Goal: Task Accomplishment & Management: Manage account settings

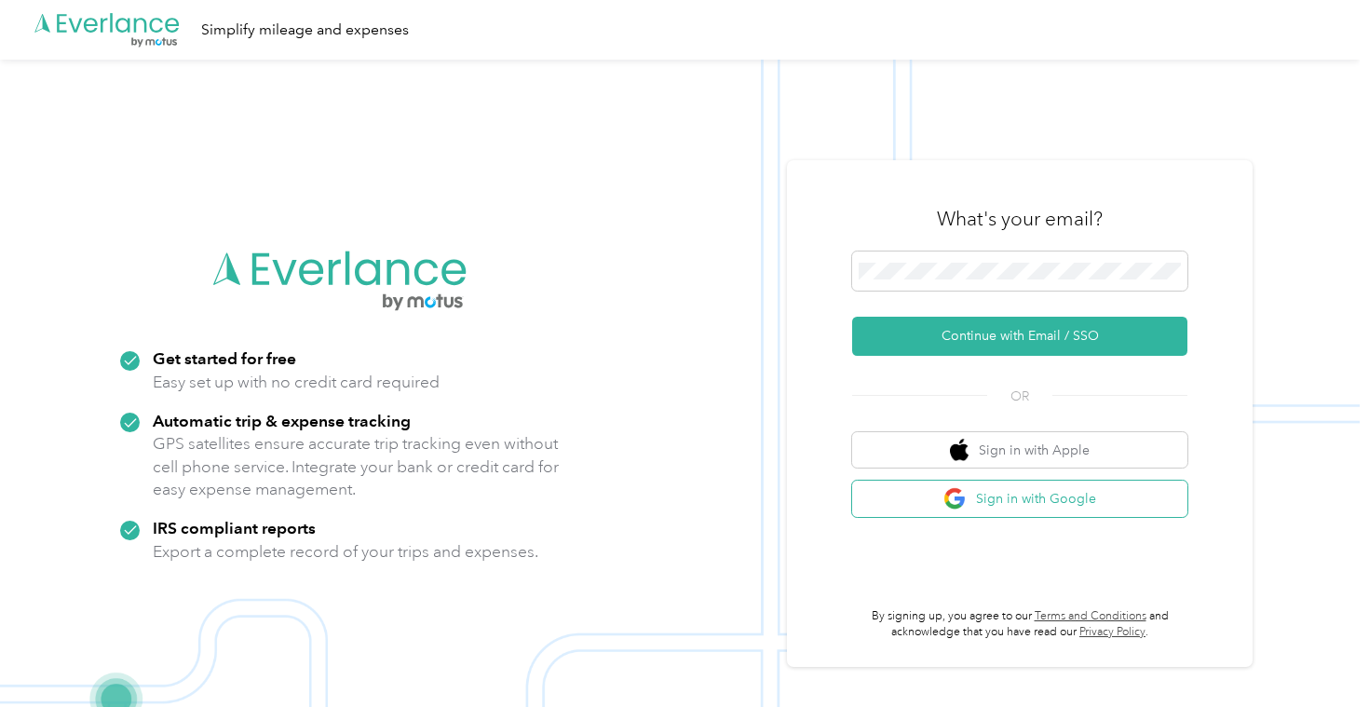
click at [1003, 506] on button "Sign in with Google" at bounding box center [1019, 498] width 335 height 36
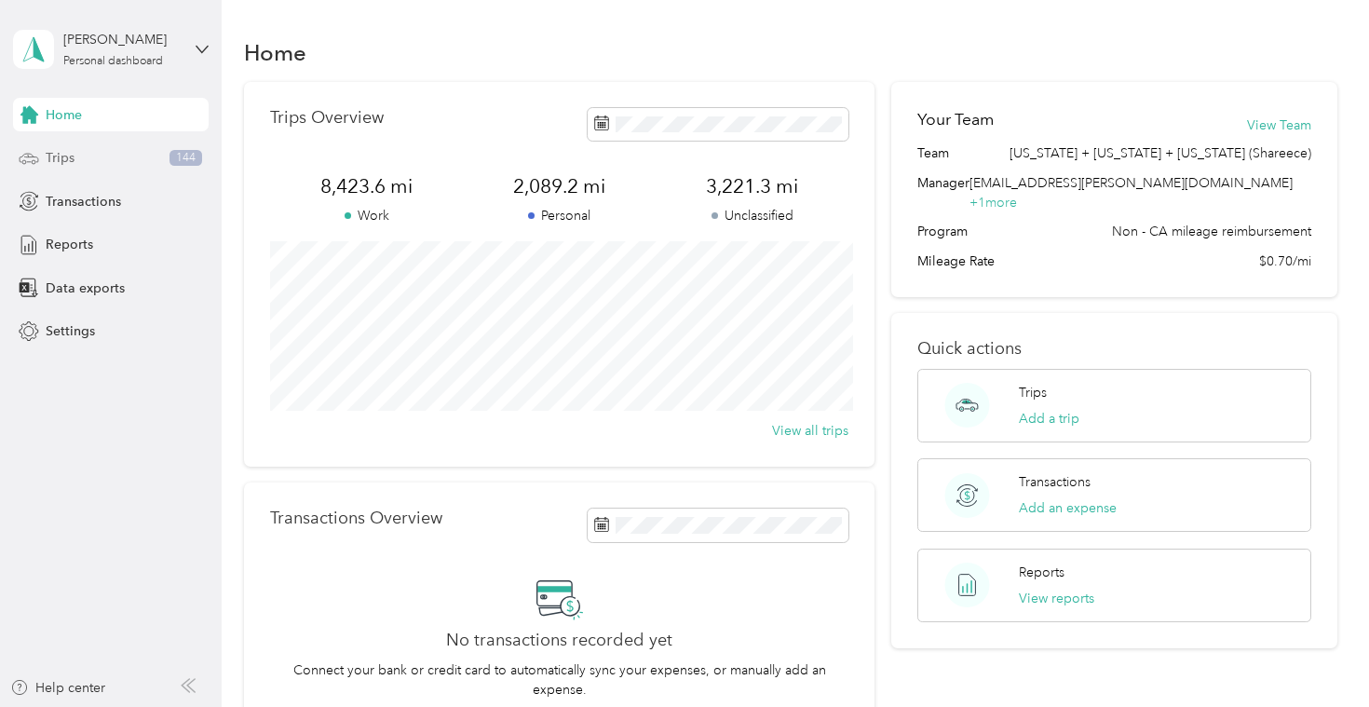
click at [118, 152] on div "Trips 144" at bounding box center [111, 159] width 196 height 34
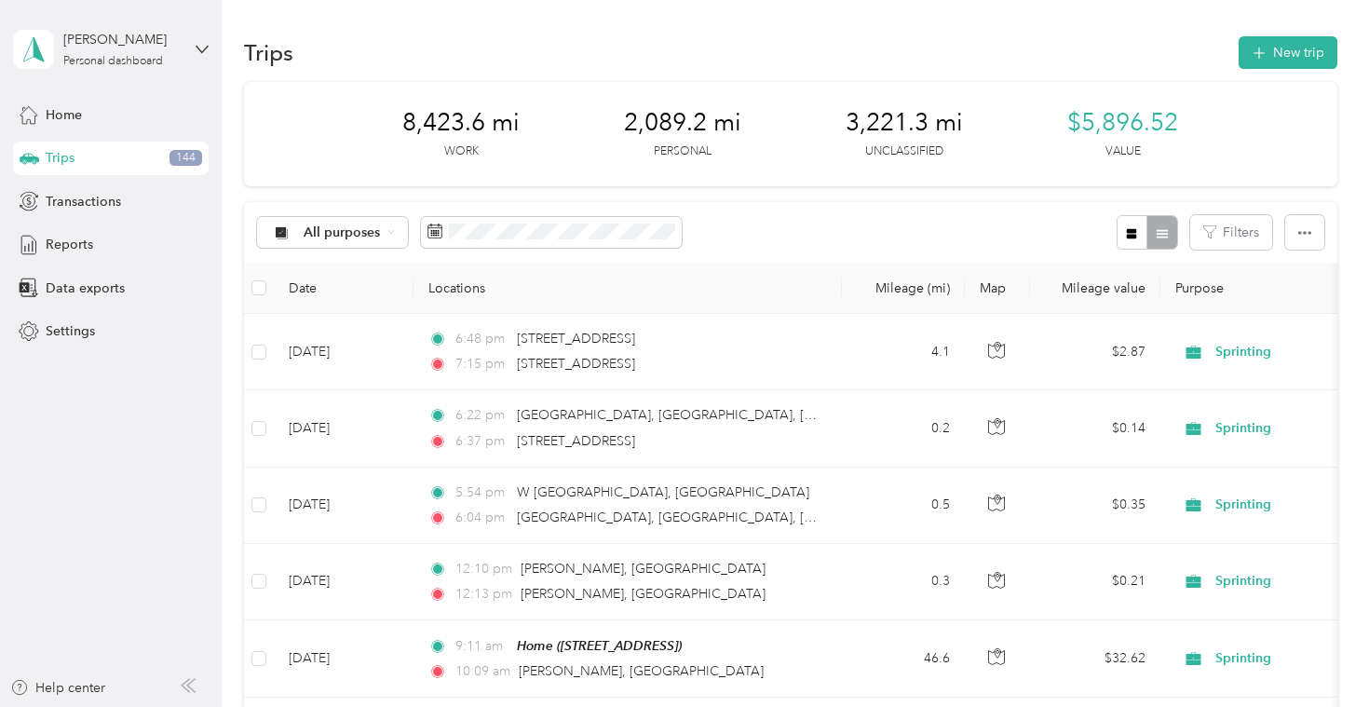
click at [775, 286] on th "Locations" at bounding box center [627, 288] width 428 height 51
click at [1282, 53] on button "New trip" at bounding box center [1287, 52] width 99 height 33
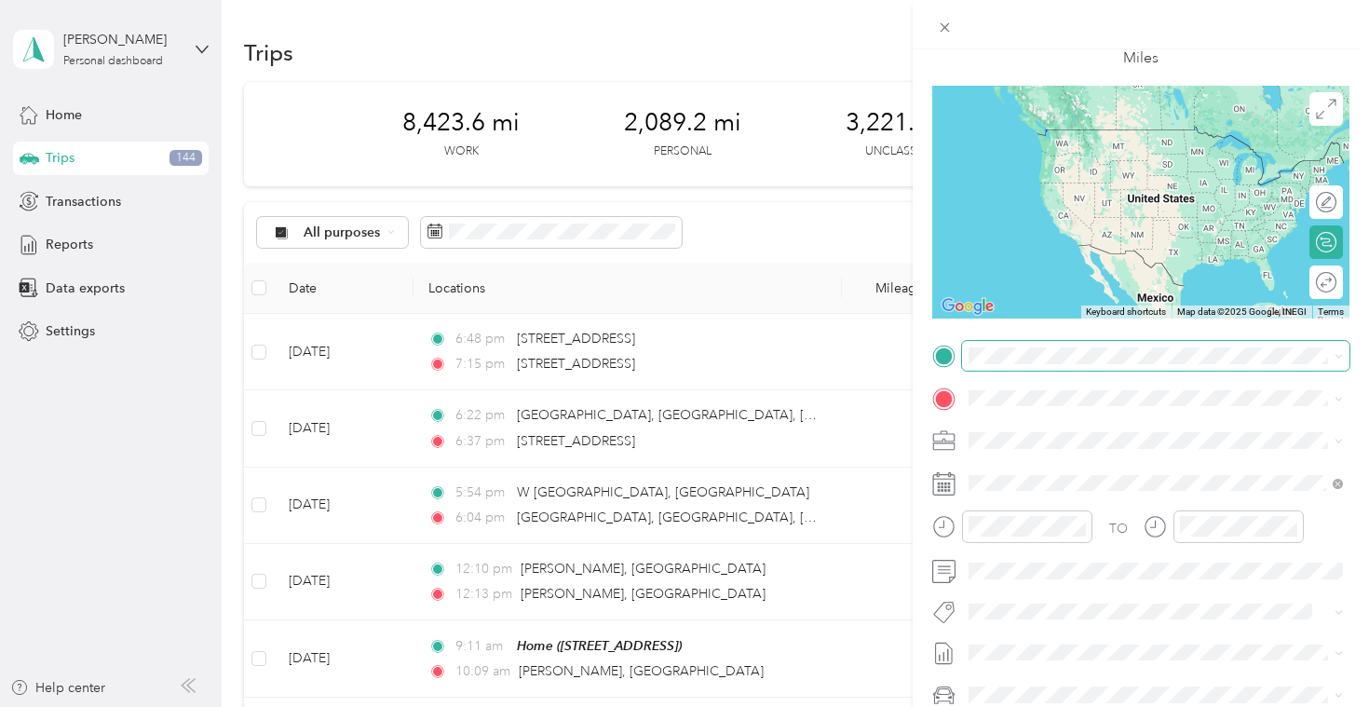
scroll to position [161, 0]
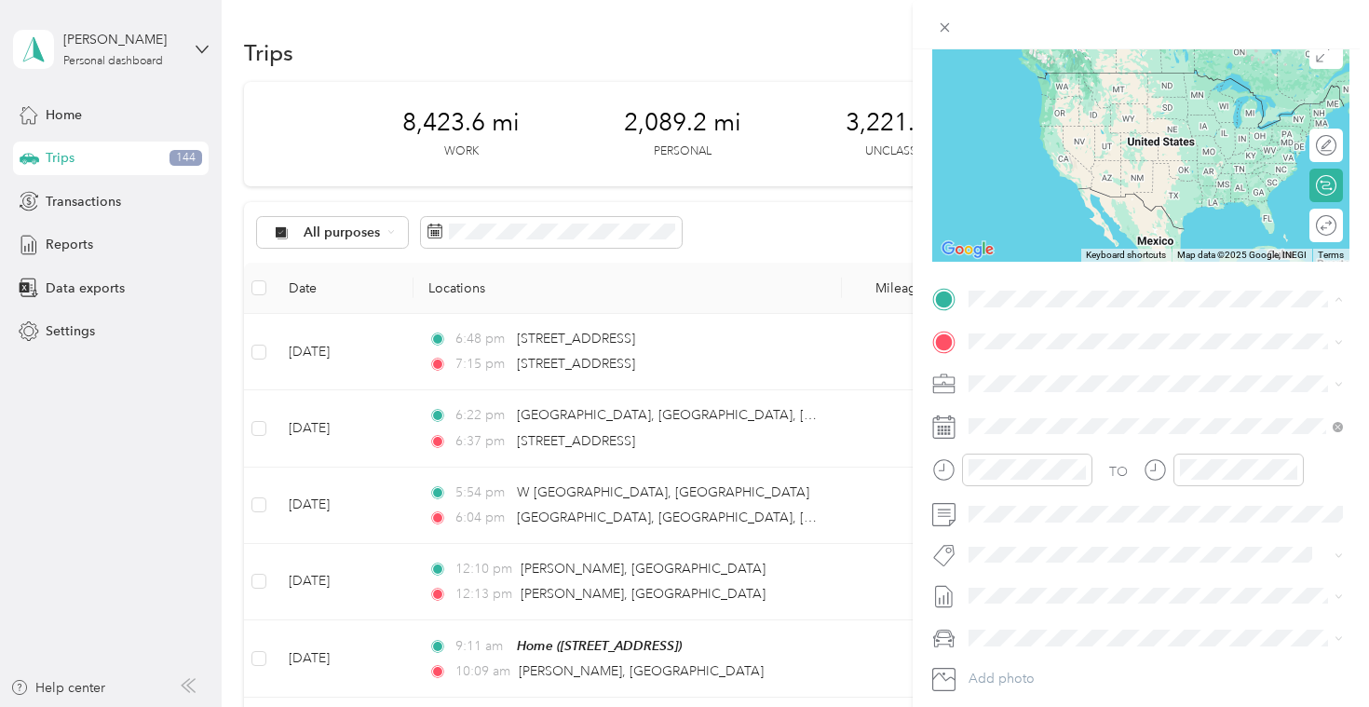
click at [1114, 370] on div "Home" at bounding box center [1063, 372] width 118 height 17
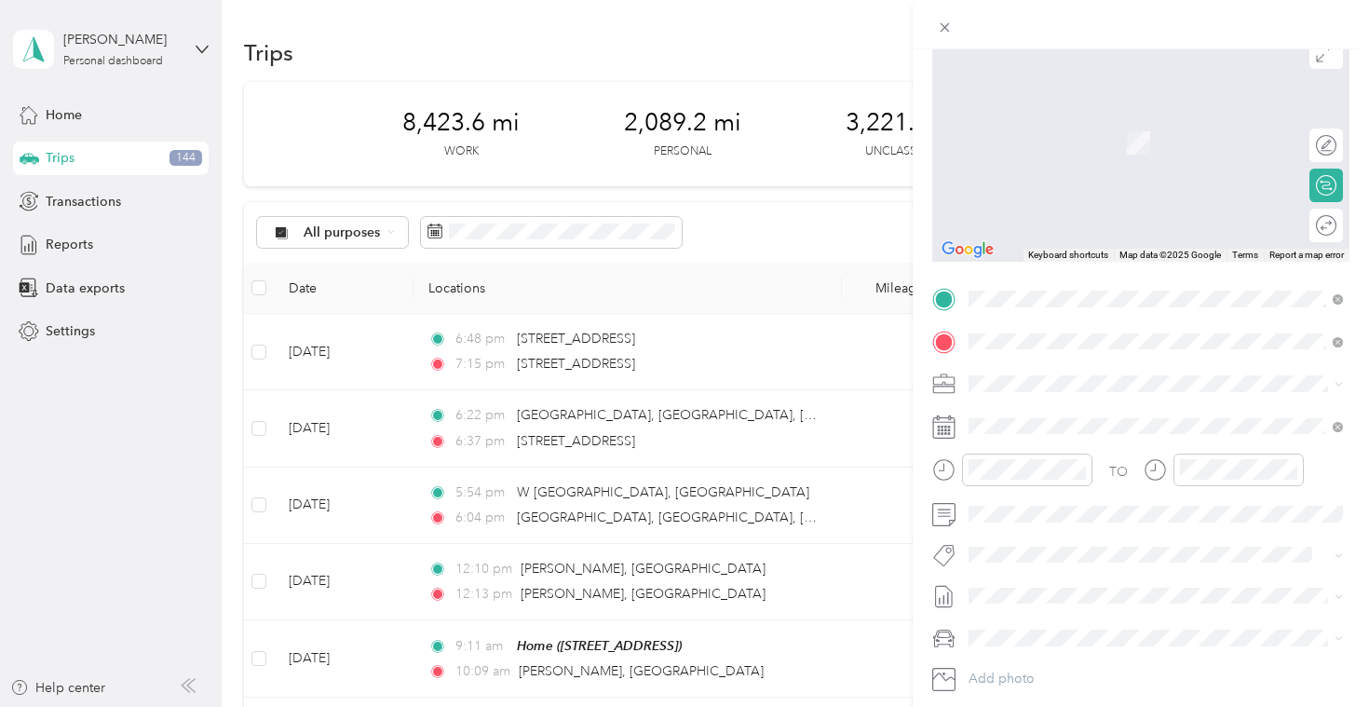
click at [1150, 417] on span "[STREET_ADDRESS][PERSON_NAME][US_STATE]" at bounding box center [1149, 408] width 290 height 17
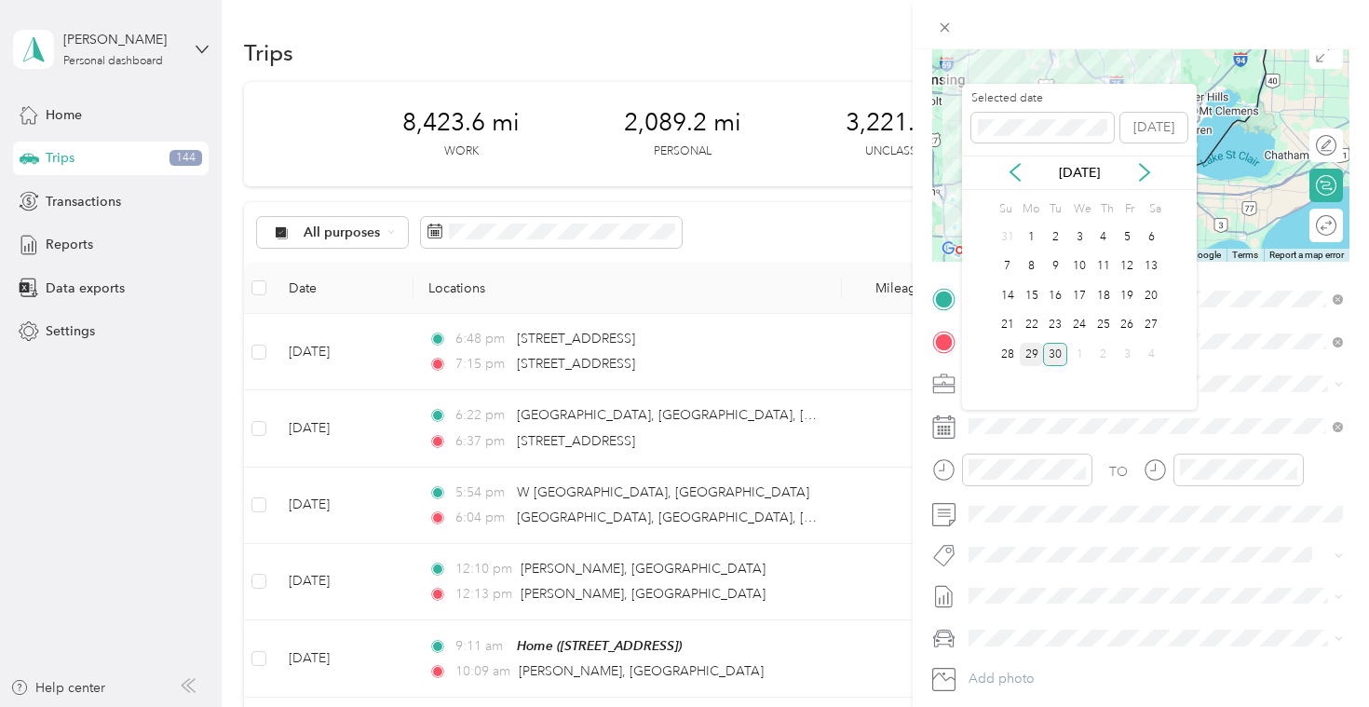
click at [1034, 356] on div "29" at bounding box center [1032, 354] width 24 height 23
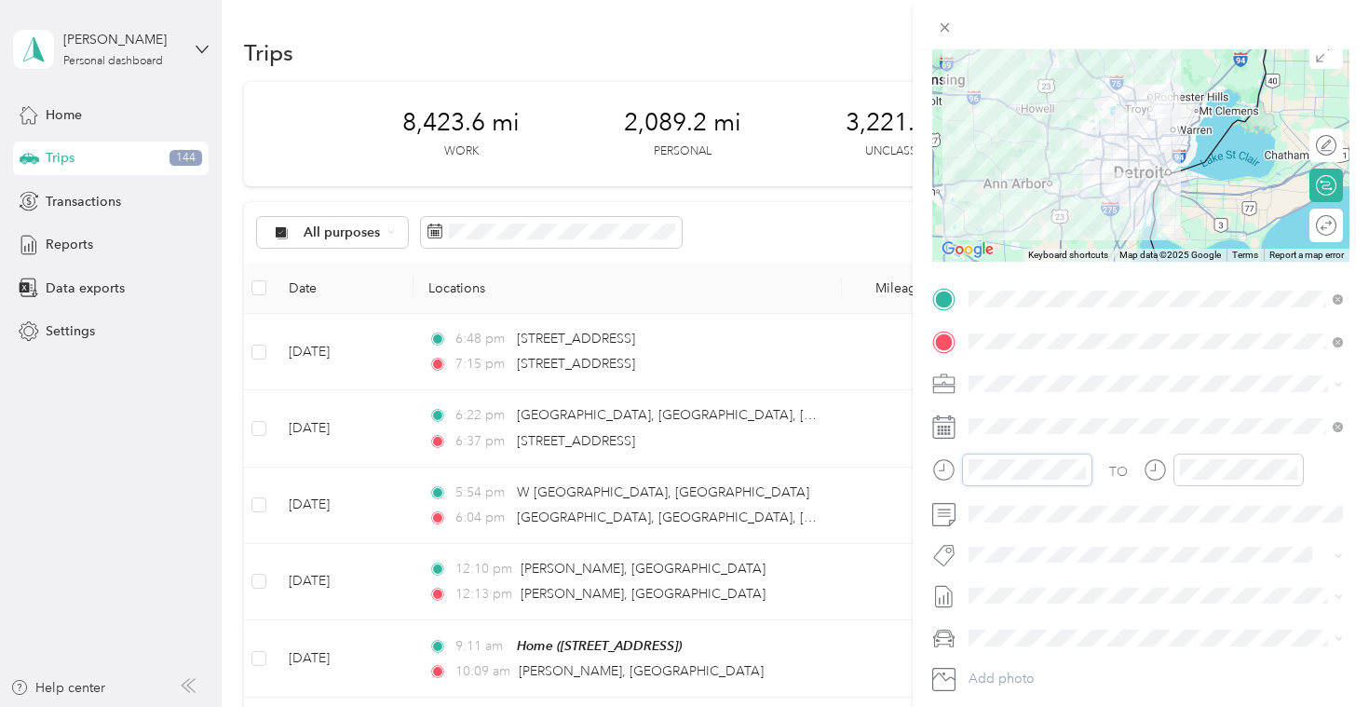
click at [954, 466] on div at bounding box center [1012, 469] width 160 height 33
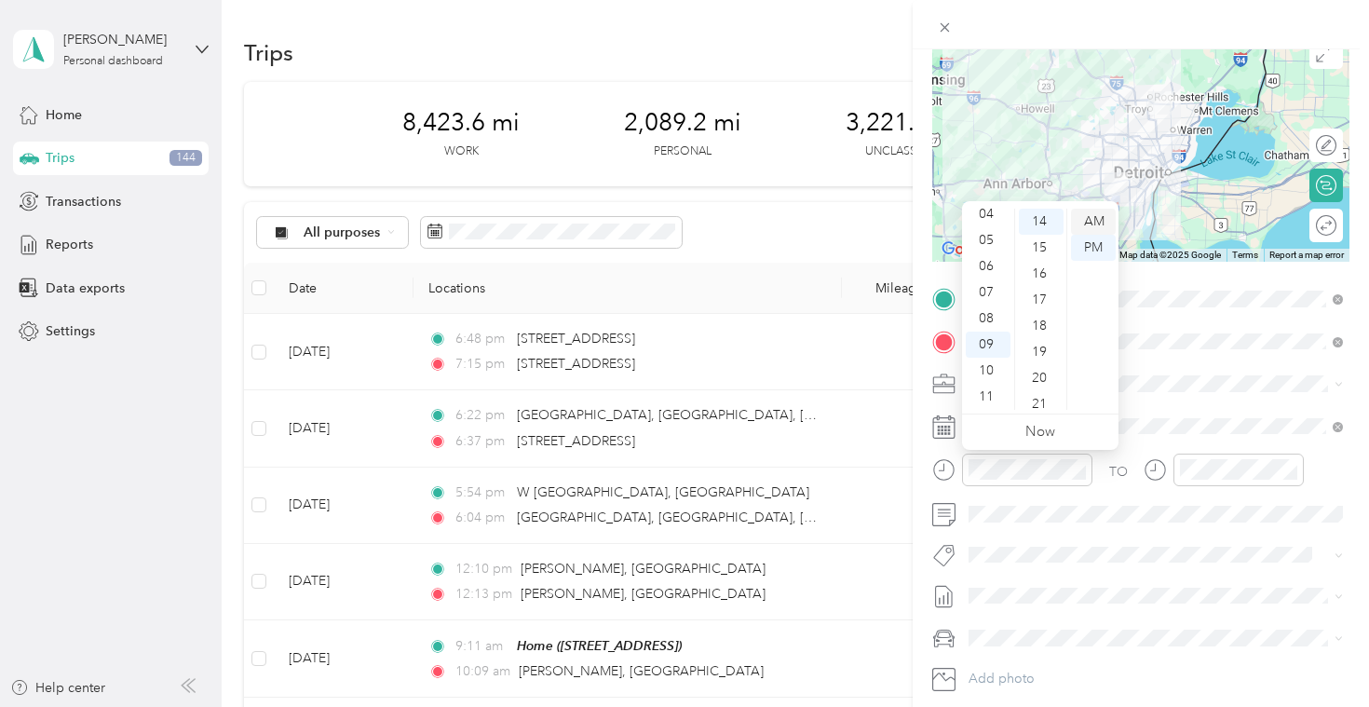
click at [1099, 213] on div "AM" at bounding box center [1093, 222] width 45 height 26
click at [1041, 224] on div "10" at bounding box center [1041, 231] width 45 height 26
click at [994, 292] on div "07" at bounding box center [988, 292] width 45 height 26
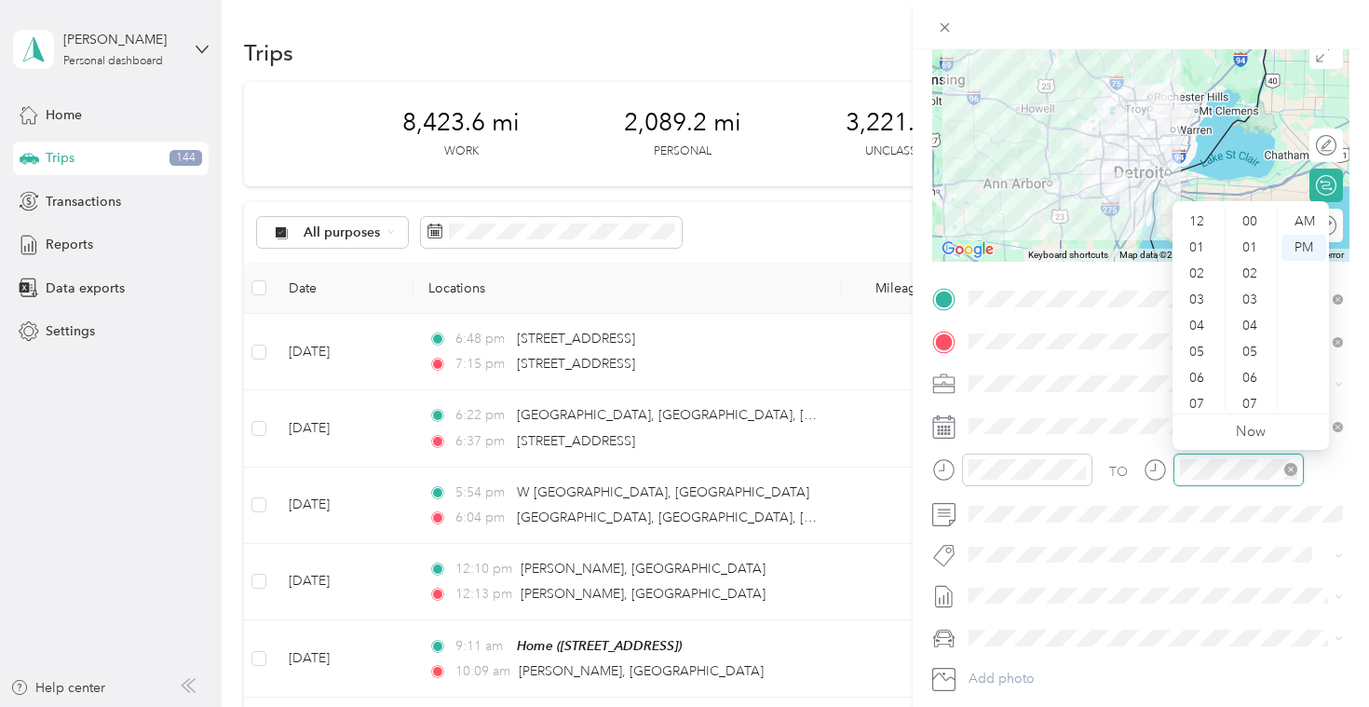
scroll to position [112, 0]
click at [1202, 320] on div "08" at bounding box center [1198, 318] width 45 height 26
click at [1249, 226] on div "00" at bounding box center [1251, 222] width 45 height 26
click at [1310, 224] on div "AM" at bounding box center [1303, 222] width 45 height 26
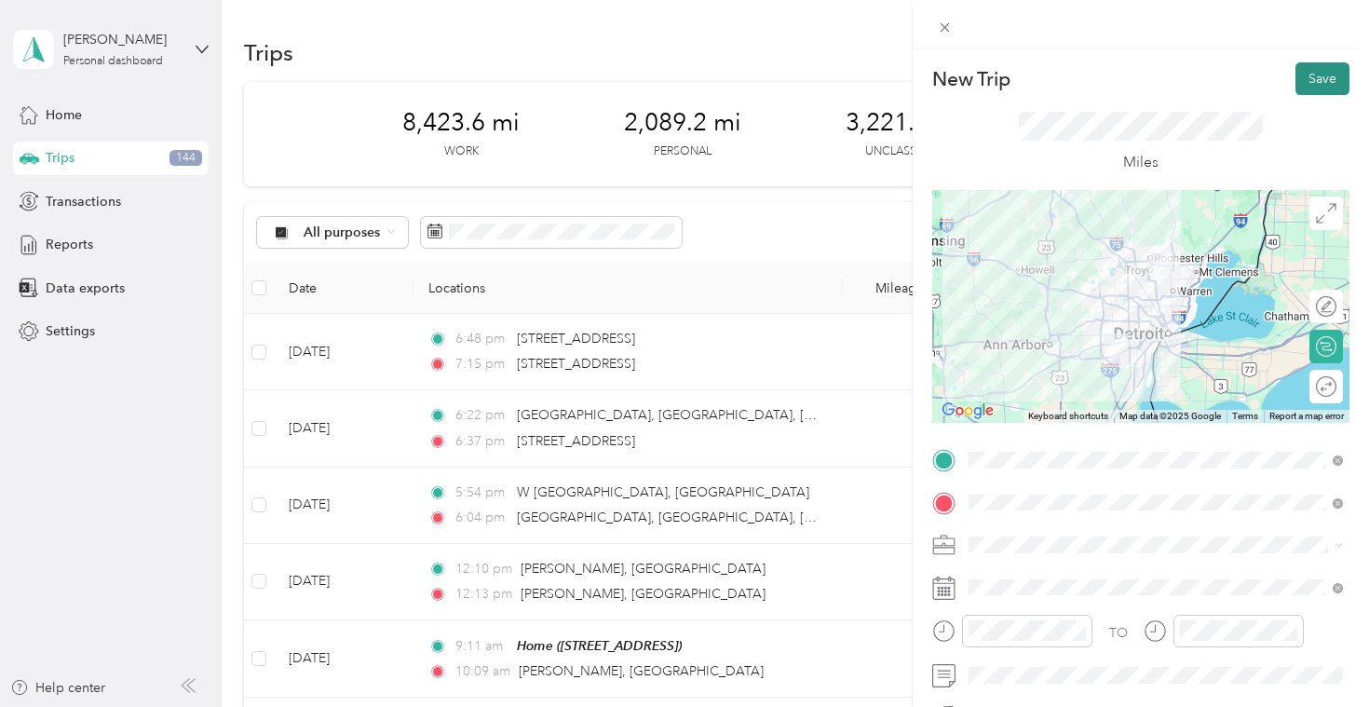
click at [1302, 91] on button "Save" at bounding box center [1322, 78] width 54 height 33
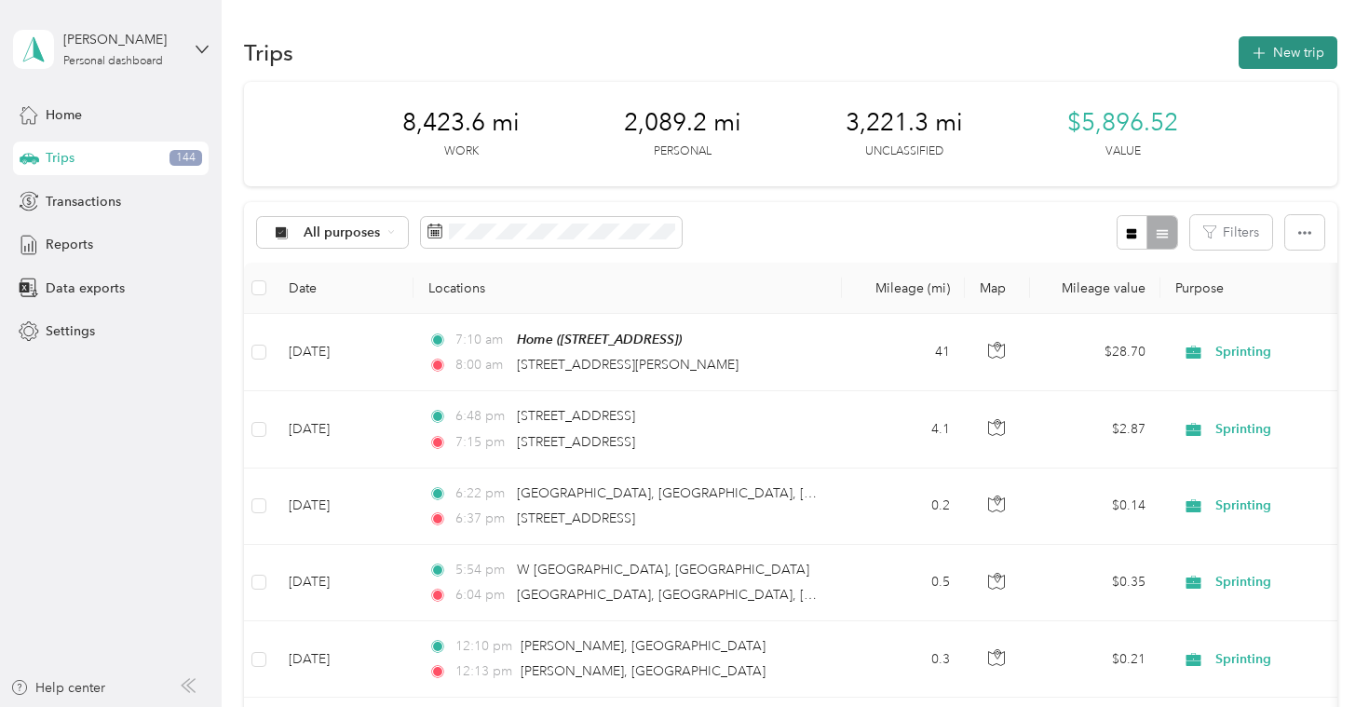
click at [1266, 45] on span "button" at bounding box center [1258, 53] width 15 height 16
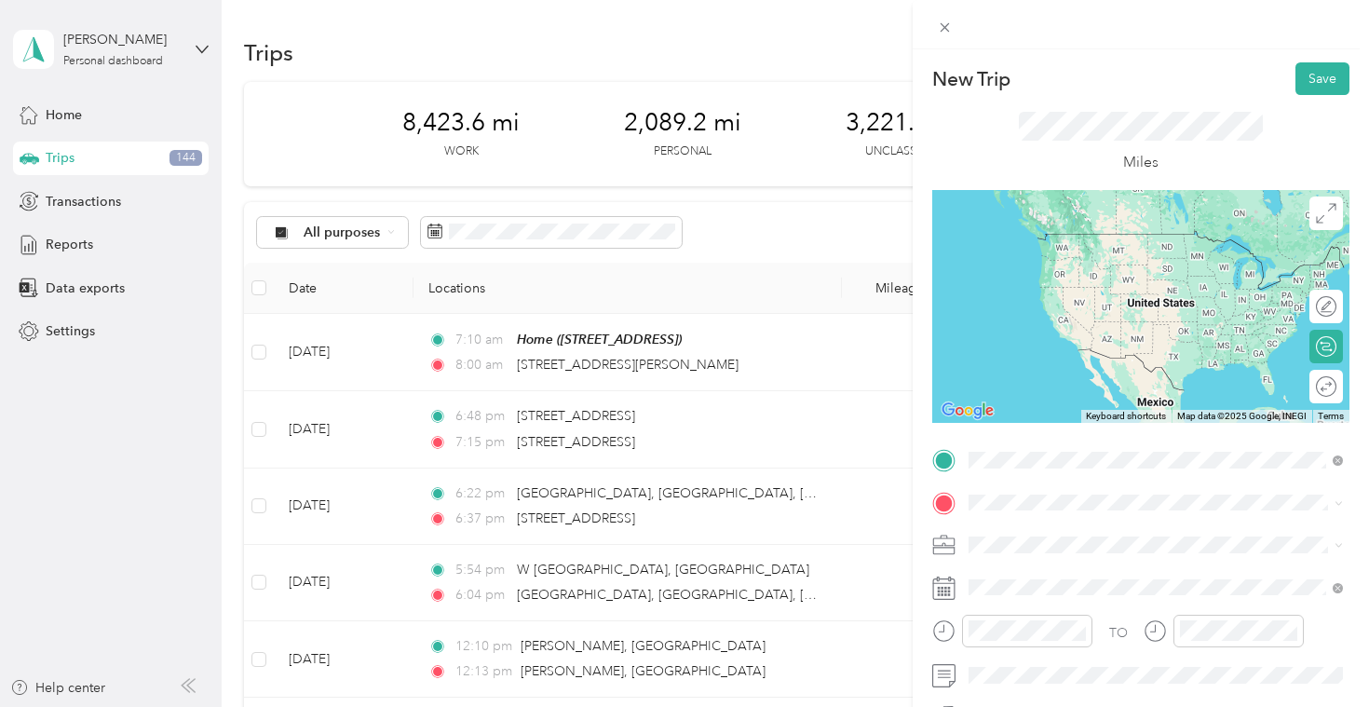
click at [1183, 259] on ol "From search results [STREET_ADDRESS][GEOGRAPHIC_DATA][PERSON_NAME][US_STATE] [P…" at bounding box center [1155, 307] width 387 height 251
click at [1112, 238] on span "[STREET_ADDRESS][PERSON_NAME][US_STATE]" at bounding box center [1149, 233] width 290 height 17
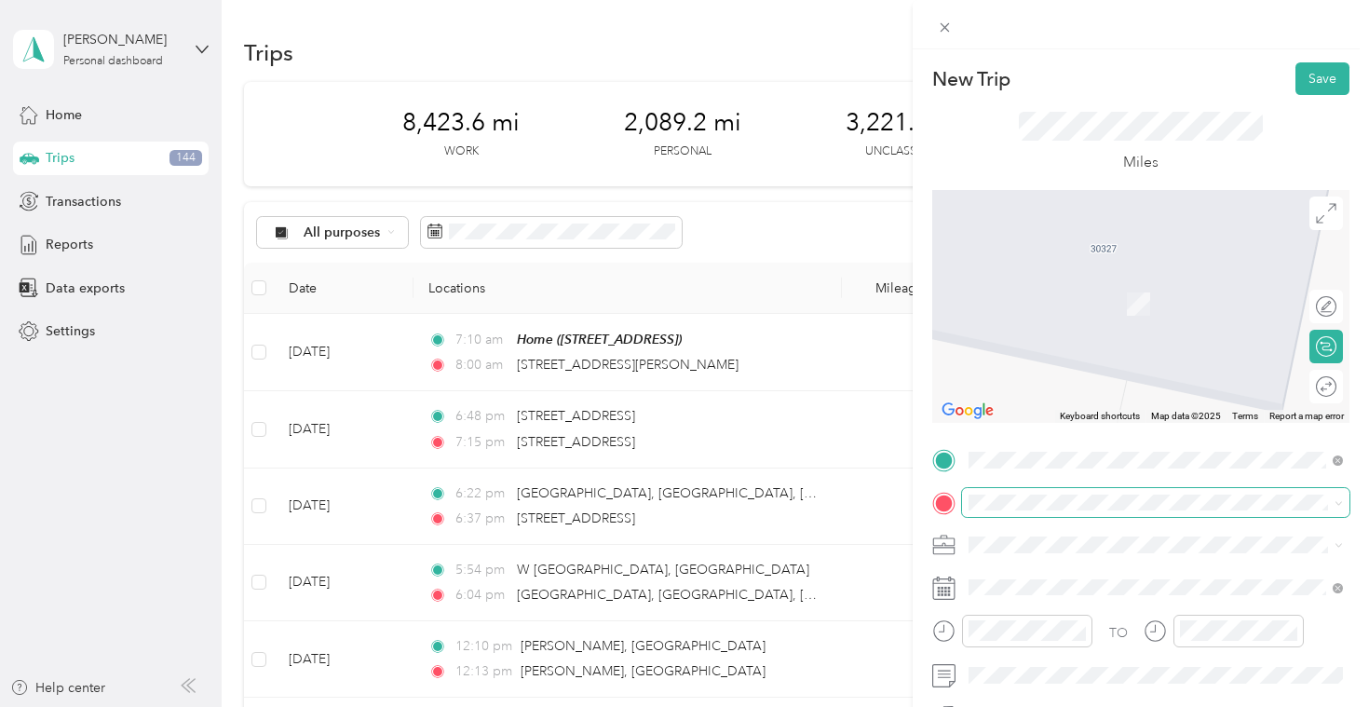
click at [1008, 489] on span at bounding box center [1155, 503] width 387 height 30
click at [1125, 380] on ol "From search results [STREET_ADDRESS][GEOGRAPHIC_DATA][US_STATE][STREET_ADDRESS]…" at bounding box center [1155, 370] width 387 height 147
click at [1088, 277] on span "[STREET_ADDRESS][US_STATE]" at bounding box center [1097, 275] width 186 height 17
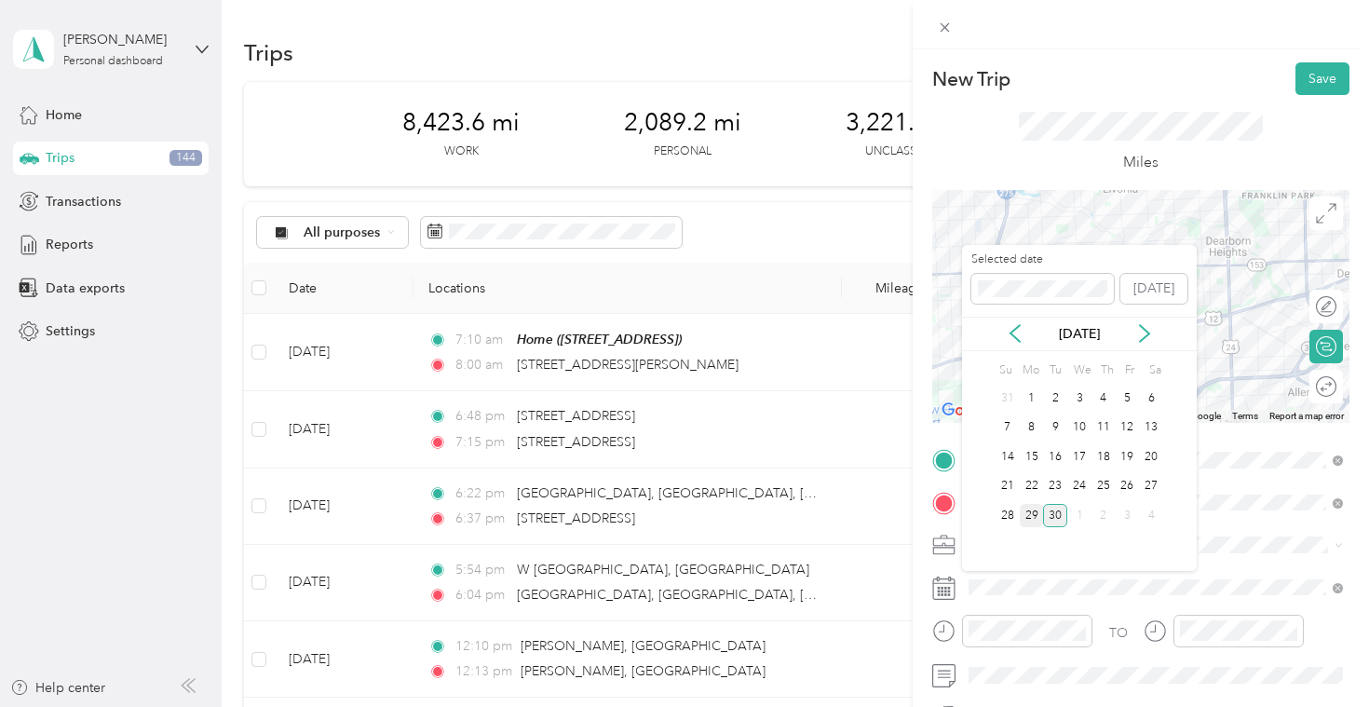
click at [1035, 511] on div "29" at bounding box center [1032, 515] width 24 height 23
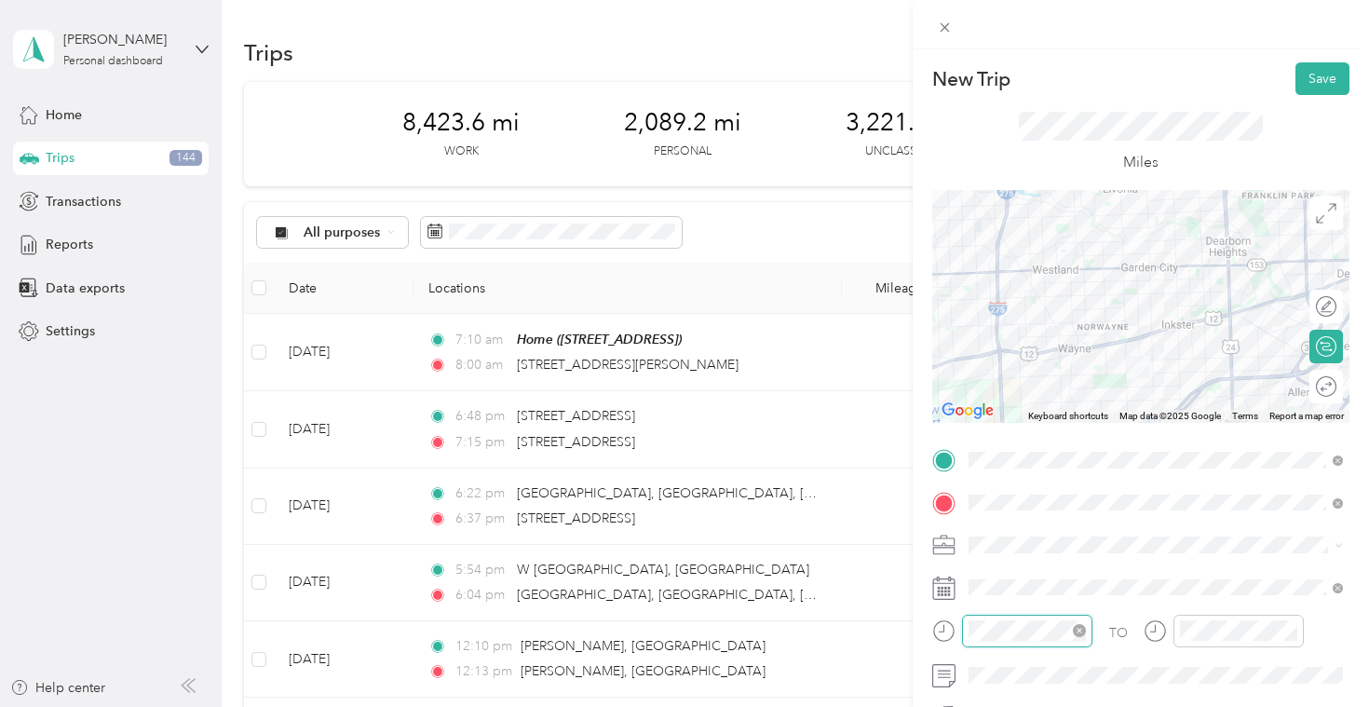
scroll to position [417, 0]
click at [1074, 630] on icon "close-circle" at bounding box center [1079, 630] width 13 height 13
click at [1094, 385] on div "AM" at bounding box center [1093, 383] width 45 height 26
click at [1098, 375] on div "AM" at bounding box center [1093, 383] width 45 height 26
click at [1179, 560] on div "TO Add photo" at bounding box center [1140, 670] width 417 height 450
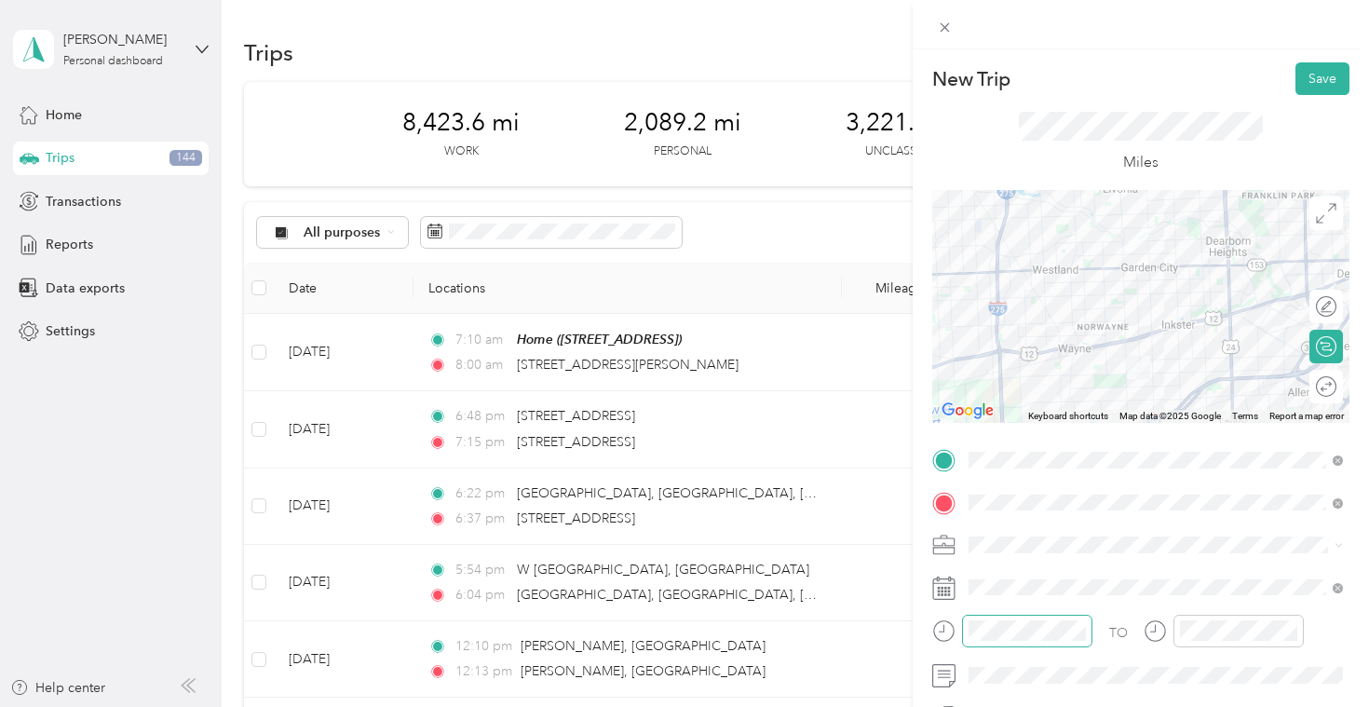
click at [1051, 642] on div at bounding box center [1027, 631] width 130 height 33
click at [987, 476] on div "08" at bounding box center [988, 479] width 45 height 26
click at [1050, 401] on div "20" at bounding box center [1041, 404] width 45 height 26
click at [1101, 374] on div "AM" at bounding box center [1093, 383] width 45 height 26
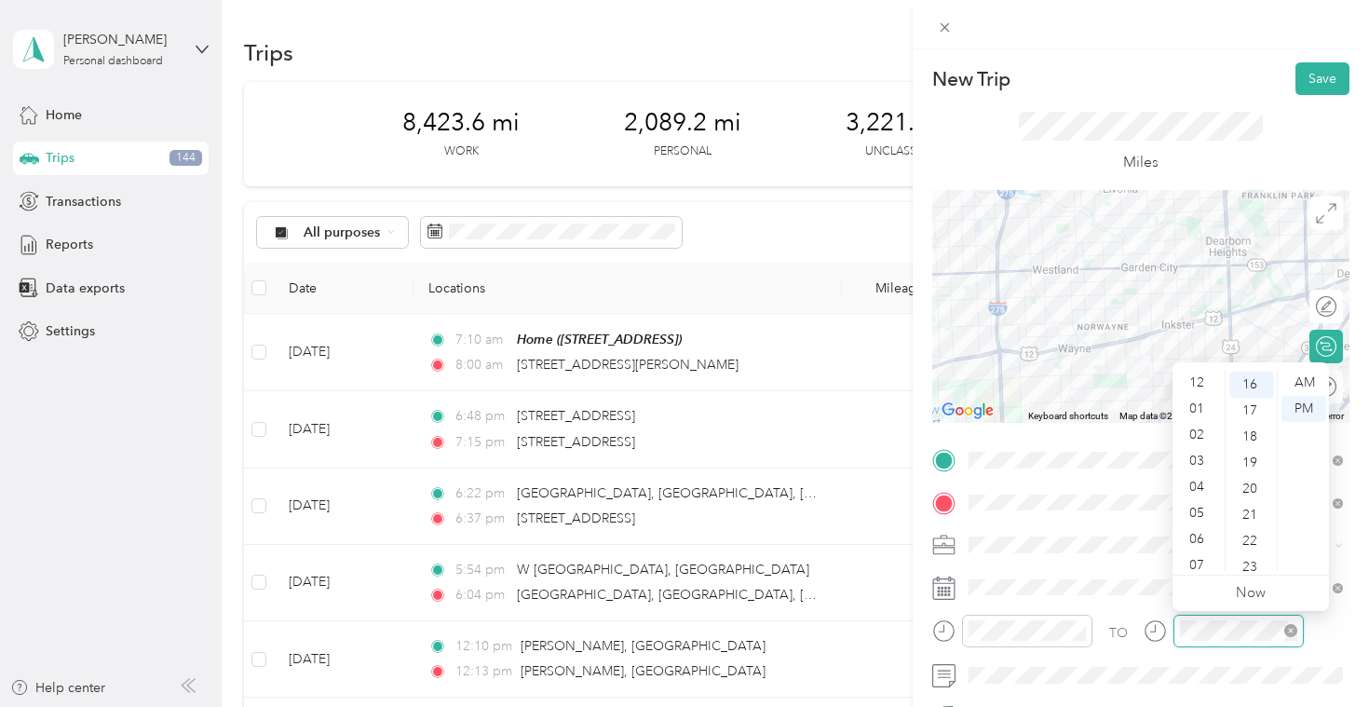
scroll to position [112, 0]
click at [1196, 469] on div "08" at bounding box center [1198, 479] width 45 height 26
click at [1250, 548] on div "30" at bounding box center [1251, 545] width 45 height 26
click at [1304, 381] on div "AM" at bounding box center [1303, 383] width 45 height 26
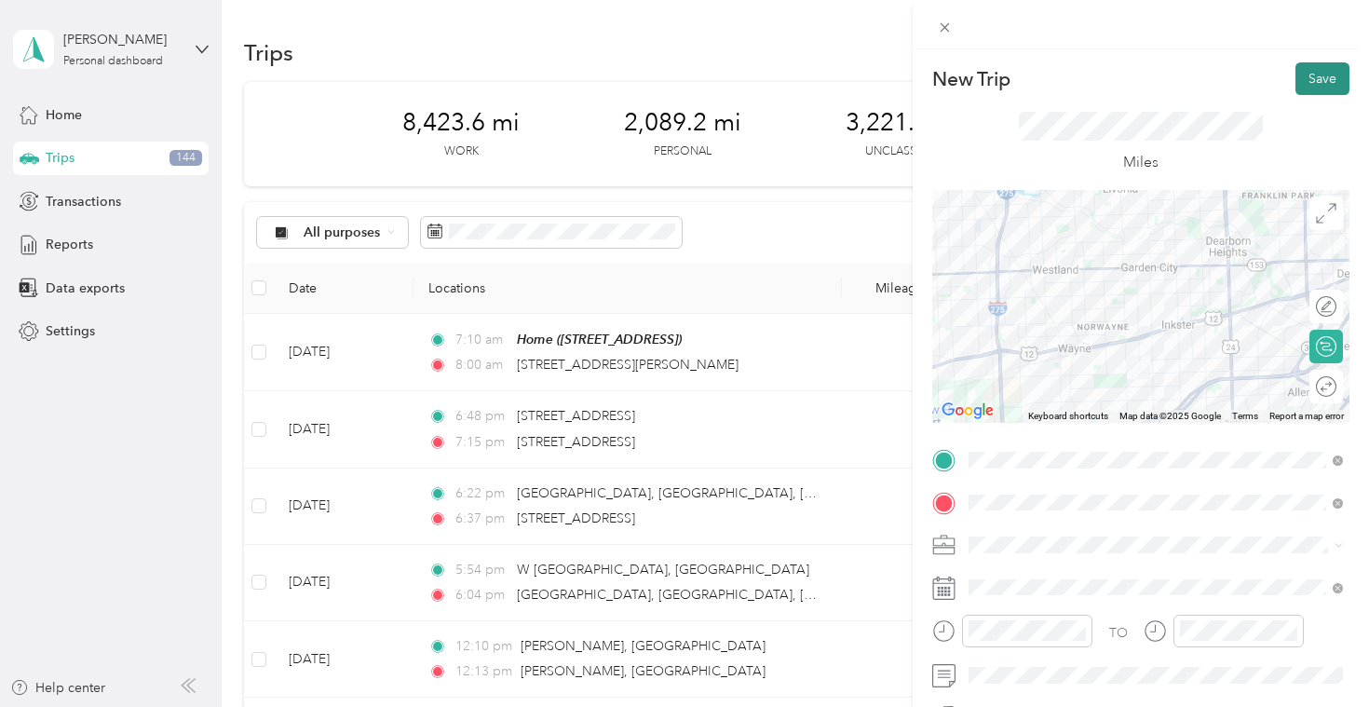
click at [1344, 87] on button "Save" at bounding box center [1322, 78] width 54 height 33
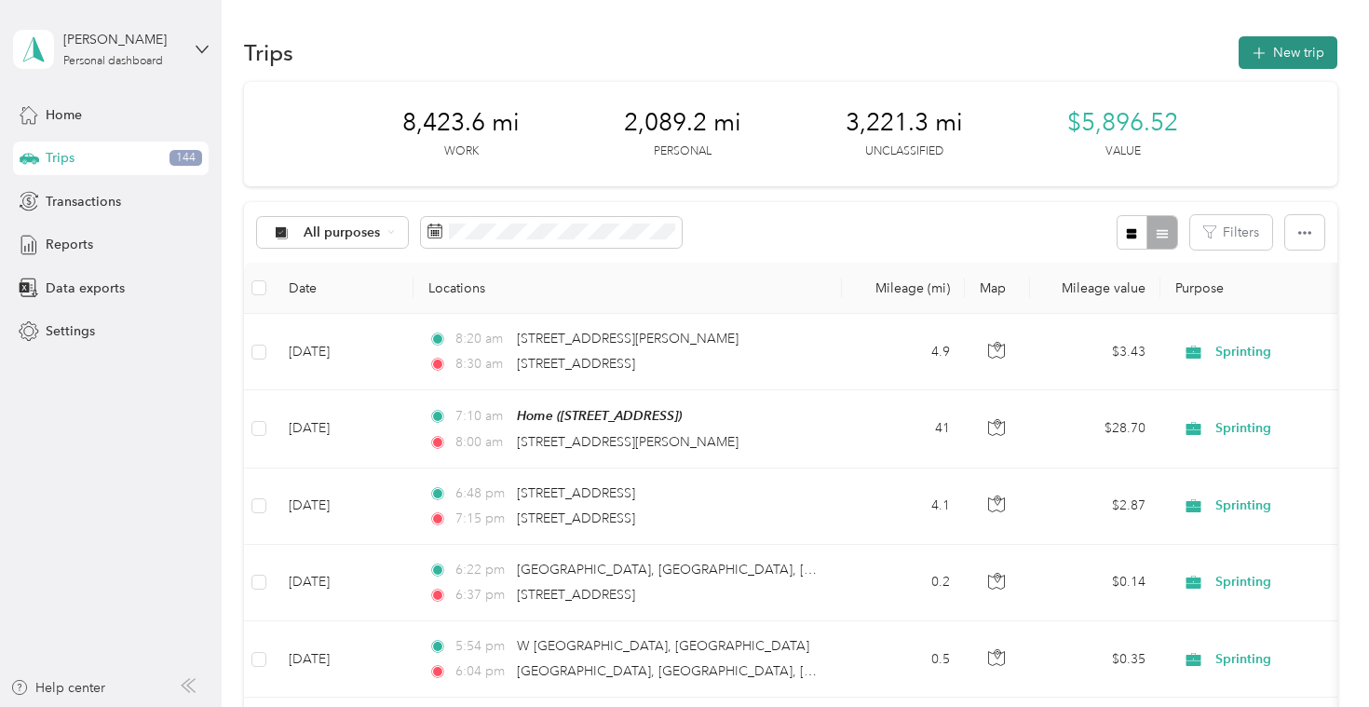
click at [1304, 46] on button "New trip" at bounding box center [1287, 52] width 99 height 33
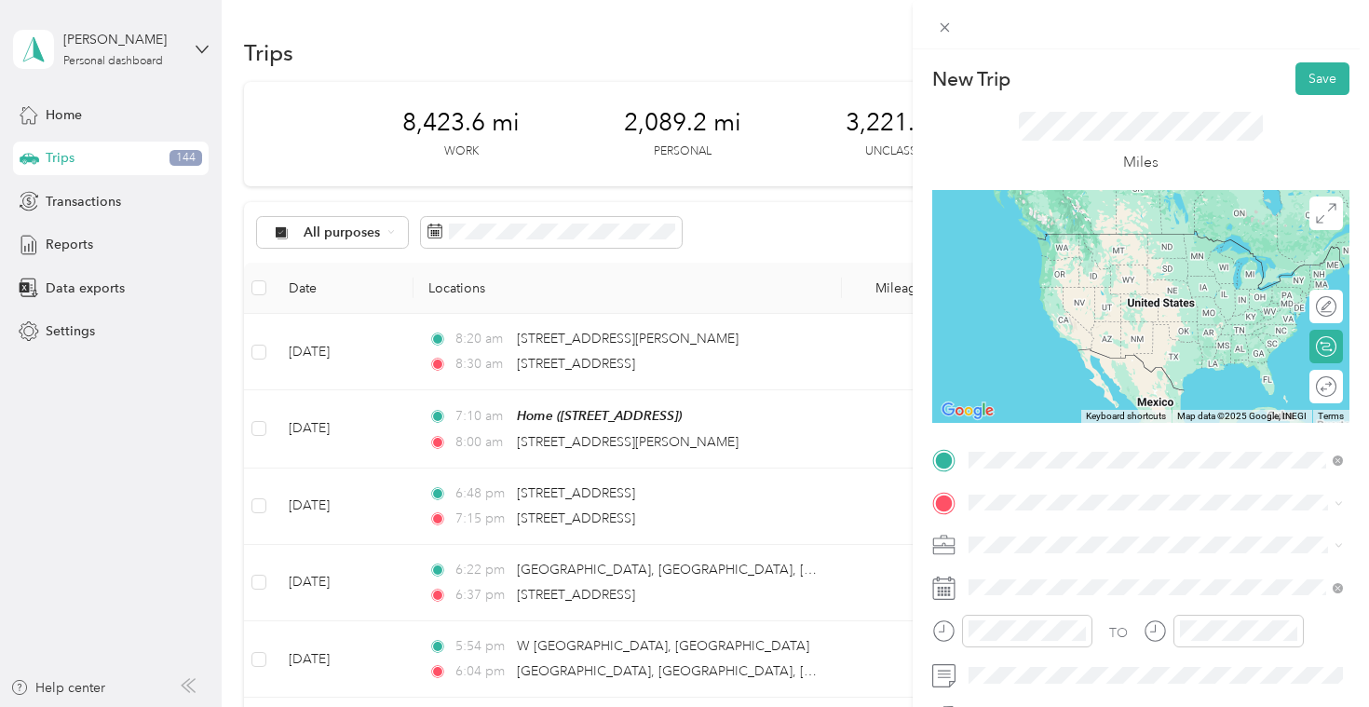
click at [1026, 534] on span "[STREET_ADDRESS][US_STATE]" at bounding box center [1097, 527] width 186 height 17
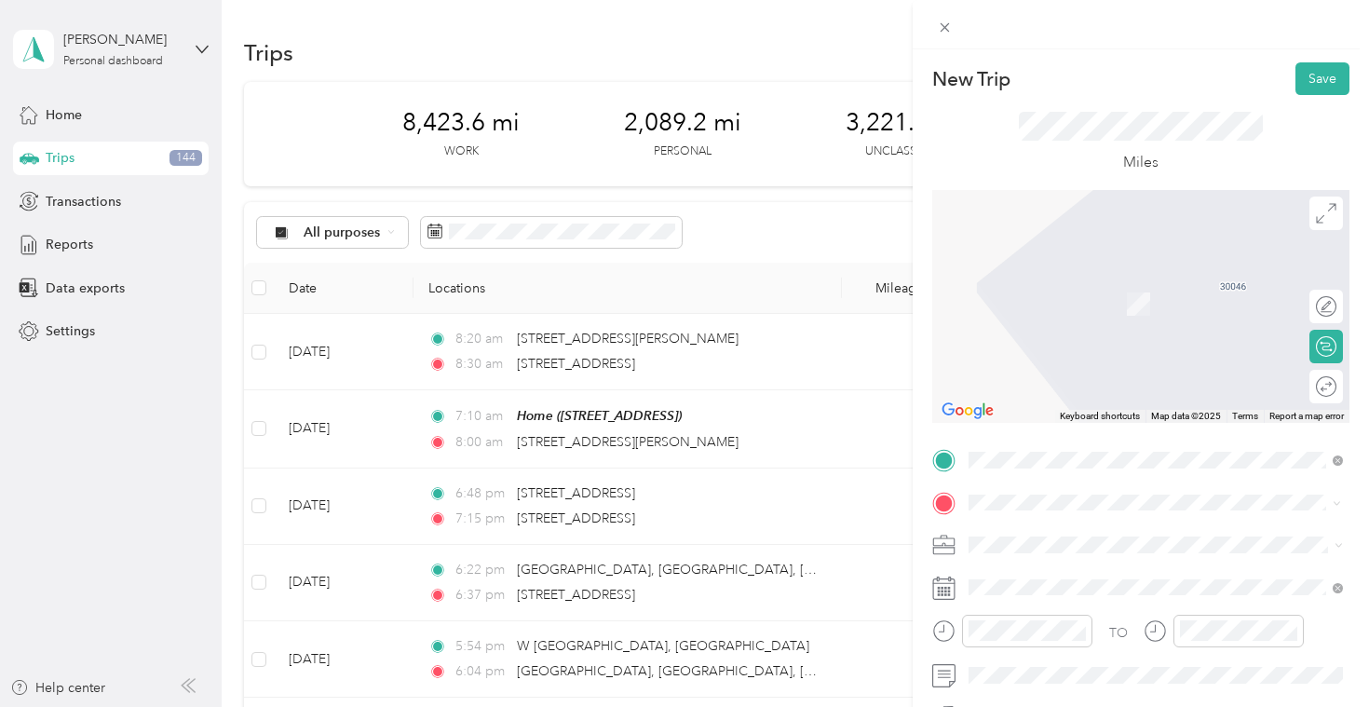
click at [1124, 343] on div "[STREET_ADDRESS][PERSON_NAME][PERSON_NAME][US_STATE]" at bounding box center [1155, 323] width 361 height 39
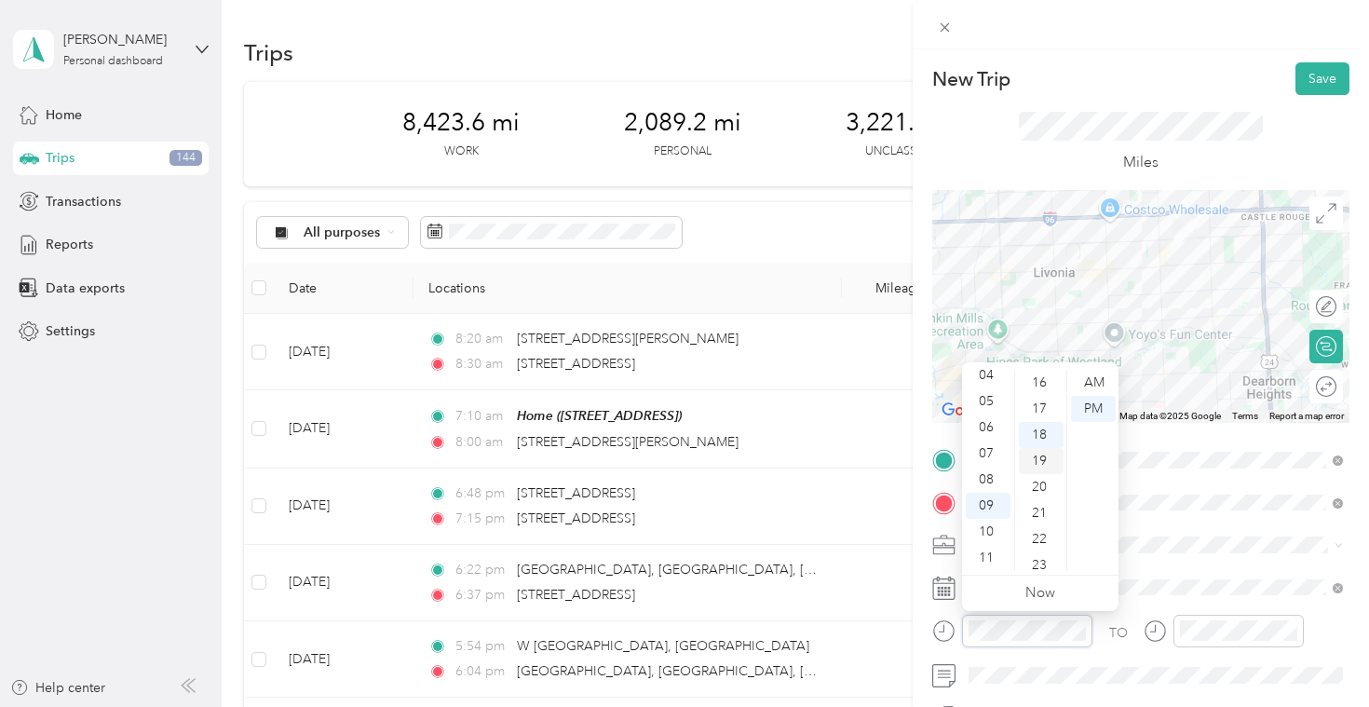
scroll to position [421, 0]
click at [1048, 489] on div "30" at bounding box center [1041, 495] width 45 height 26
click at [1089, 368] on div "12 01 02 03 04 05 06 07 08 09 10 11 00 01 02 03 04 05 06 07 08 09 10 11 12 13 1…" at bounding box center [1040, 470] width 156 height 209
click at [1091, 384] on div "AM" at bounding box center [1093, 383] width 45 height 26
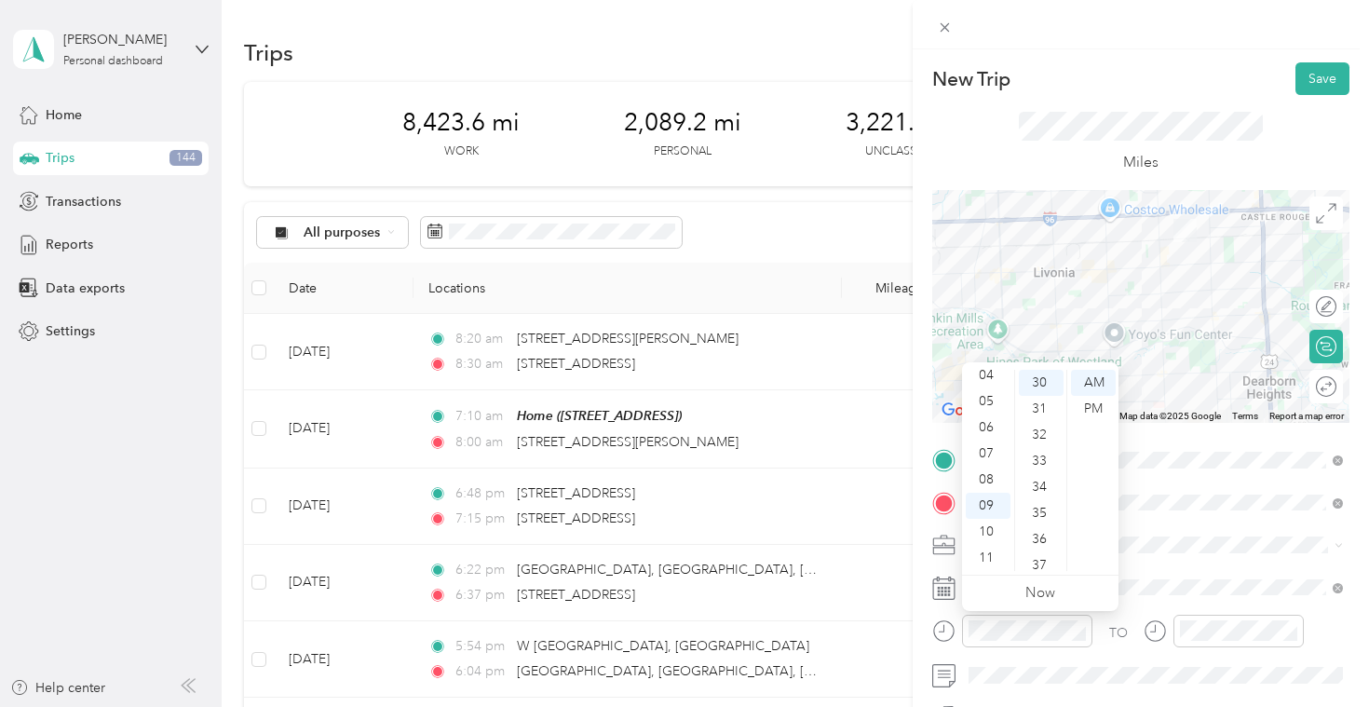
click at [1223, 612] on div "TO Add photo" at bounding box center [1140, 670] width 417 height 450
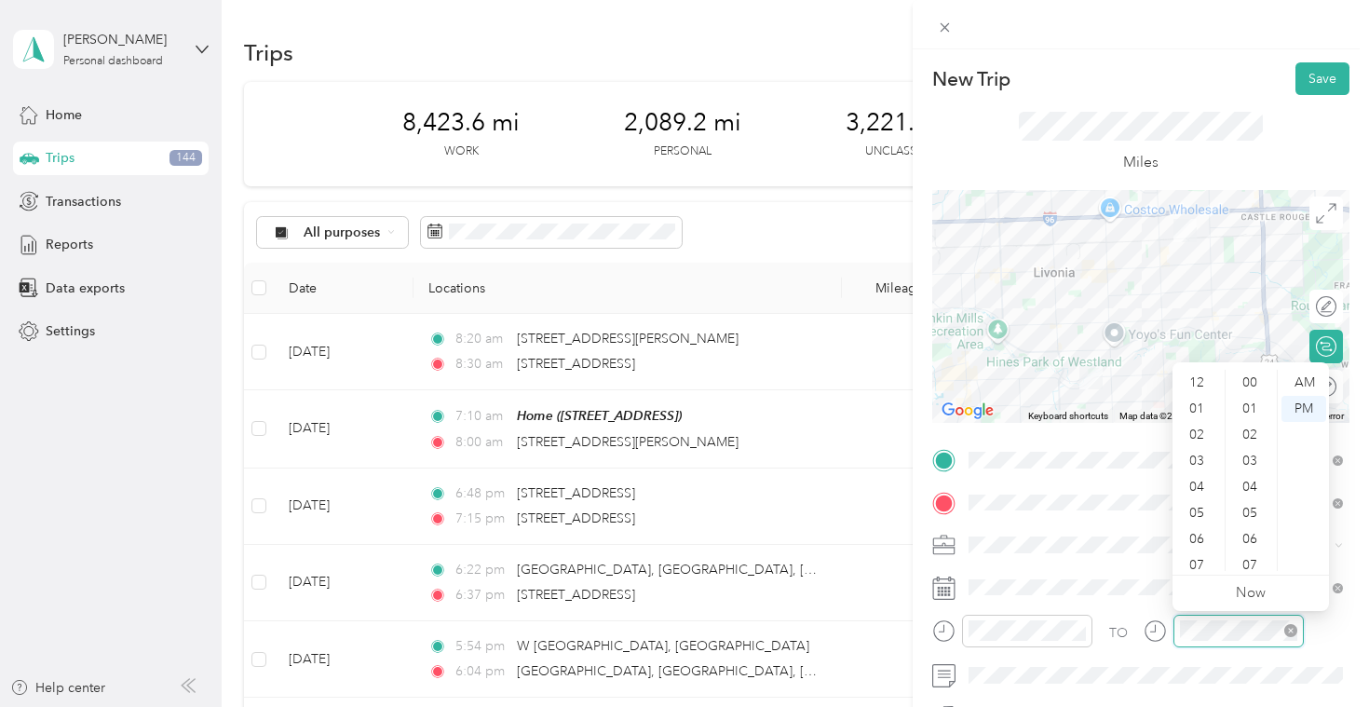
scroll to position [112, 0]
click at [1204, 530] on div "10" at bounding box center [1198, 532] width 45 height 26
click at [1252, 496] on div "30" at bounding box center [1251, 497] width 45 height 26
click at [1306, 384] on div "AM" at bounding box center [1303, 383] width 45 height 26
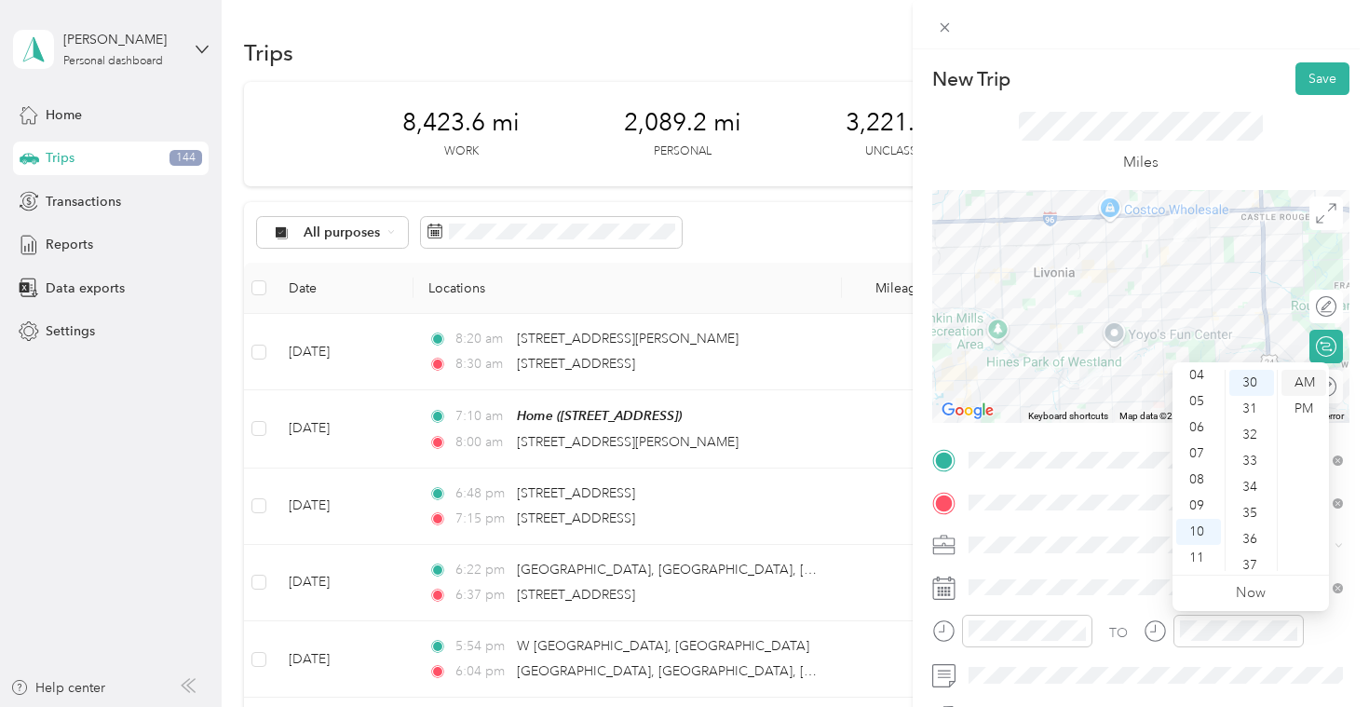
click at [1303, 391] on div "AM" at bounding box center [1303, 383] width 45 height 26
click at [1042, 652] on div at bounding box center [1012, 638] width 160 height 46
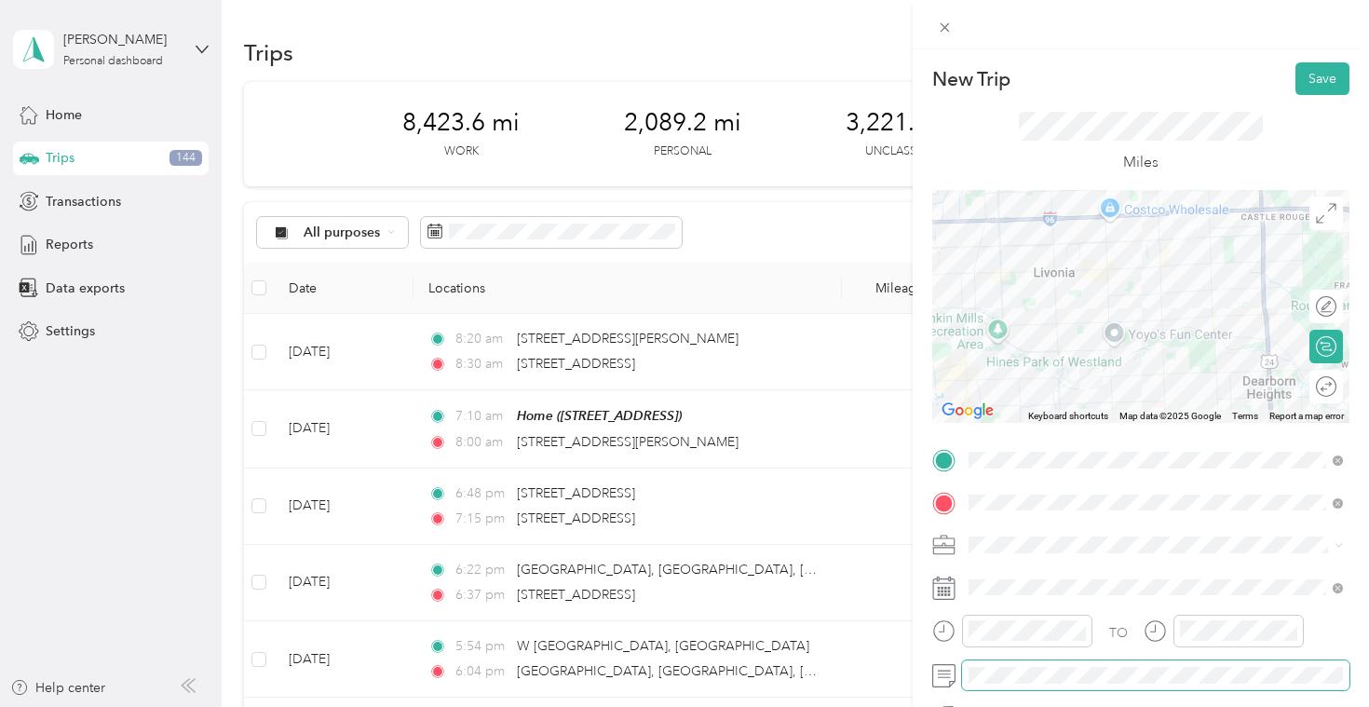
click at [1046, 662] on span at bounding box center [1155, 675] width 387 height 30
click at [1329, 87] on button "Save" at bounding box center [1322, 78] width 54 height 33
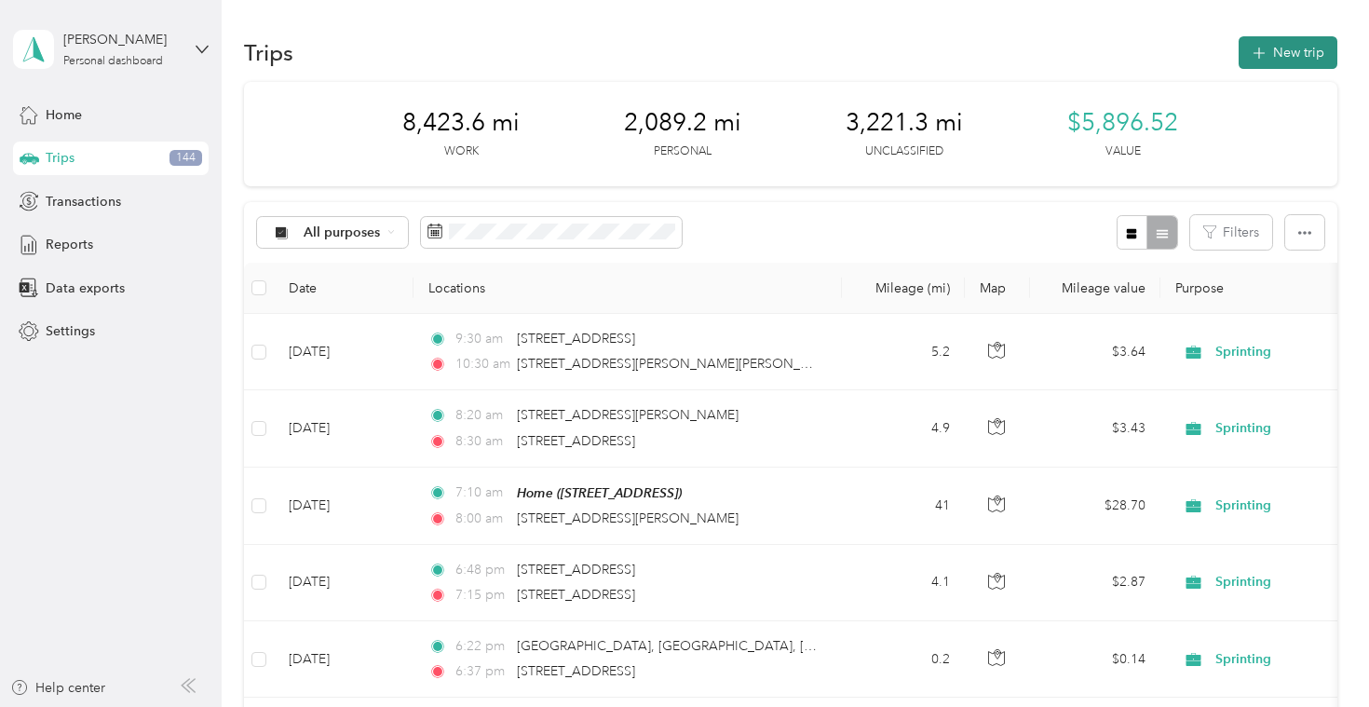
click at [1282, 61] on button "New trip" at bounding box center [1287, 52] width 99 height 33
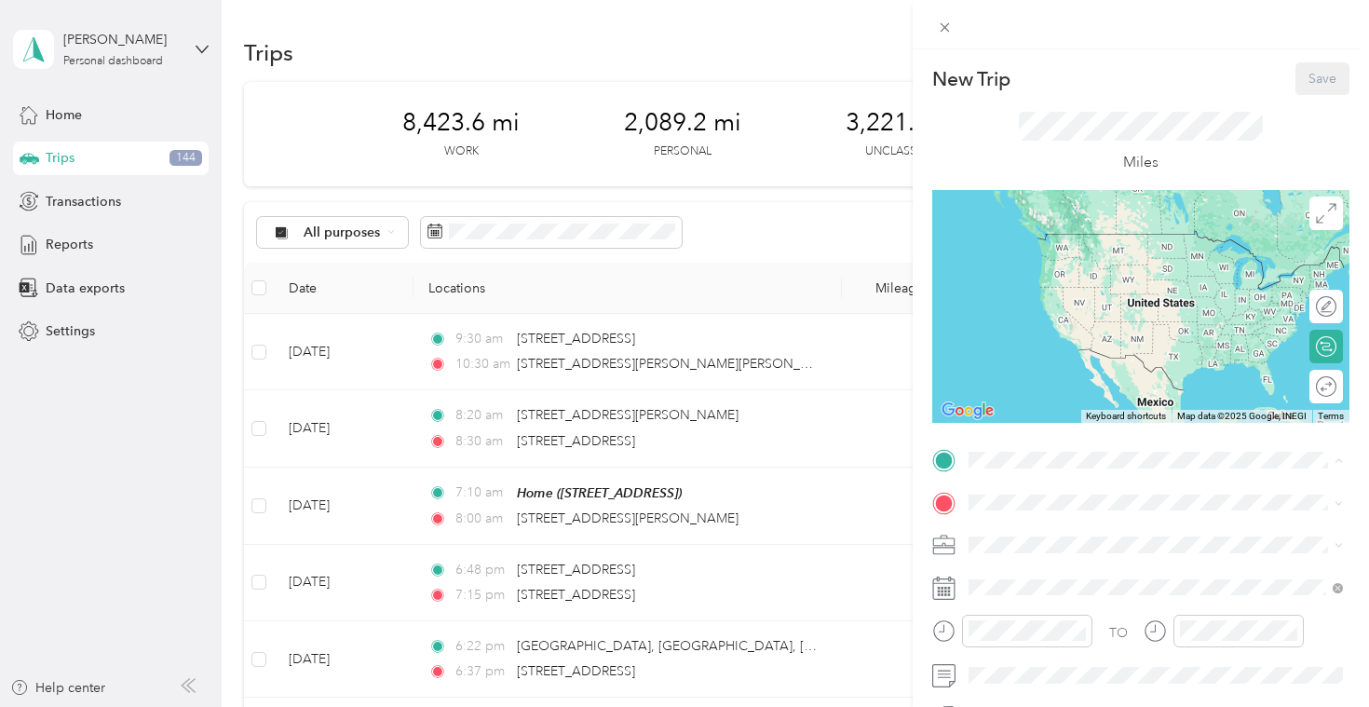
click at [1036, 523] on div "Home [STREET_ADDRESS]" at bounding box center [1155, 545] width 361 height 46
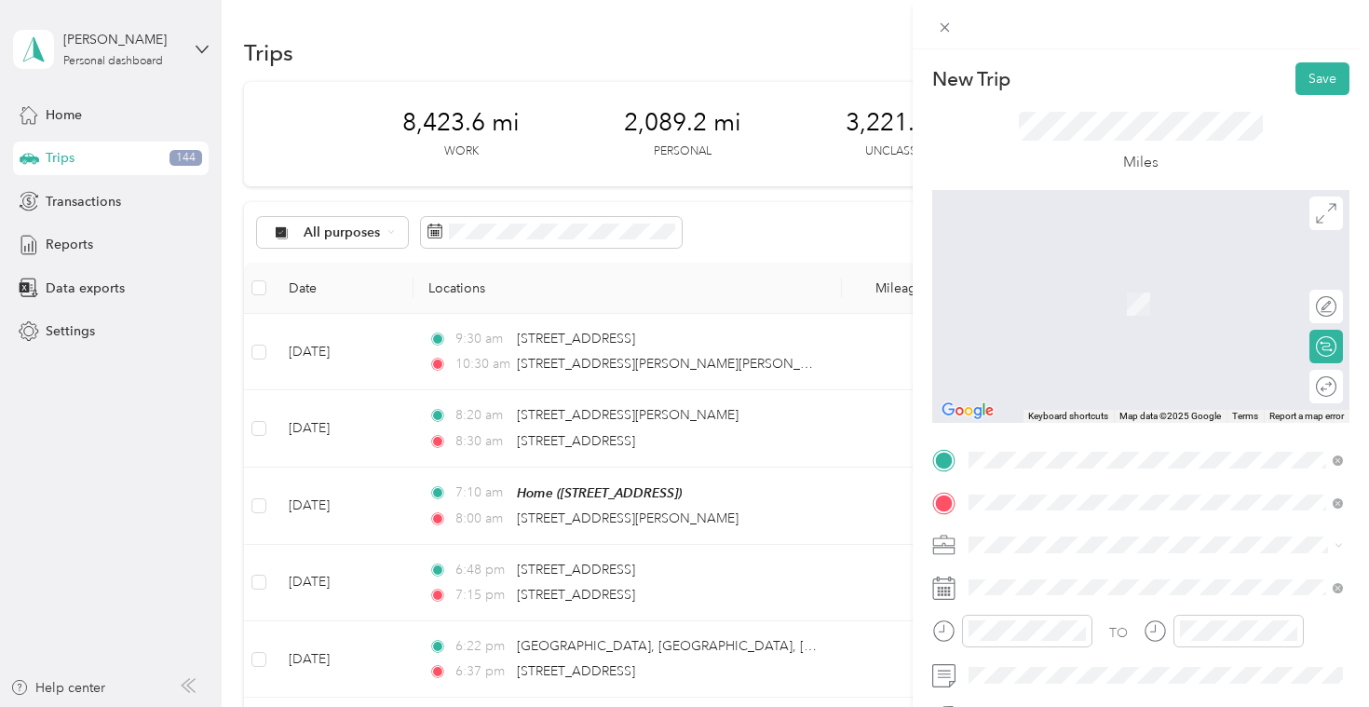
click at [1084, 290] on div "[STREET_ADDRESS][US_STATE]" at bounding box center [1155, 276] width 361 height 25
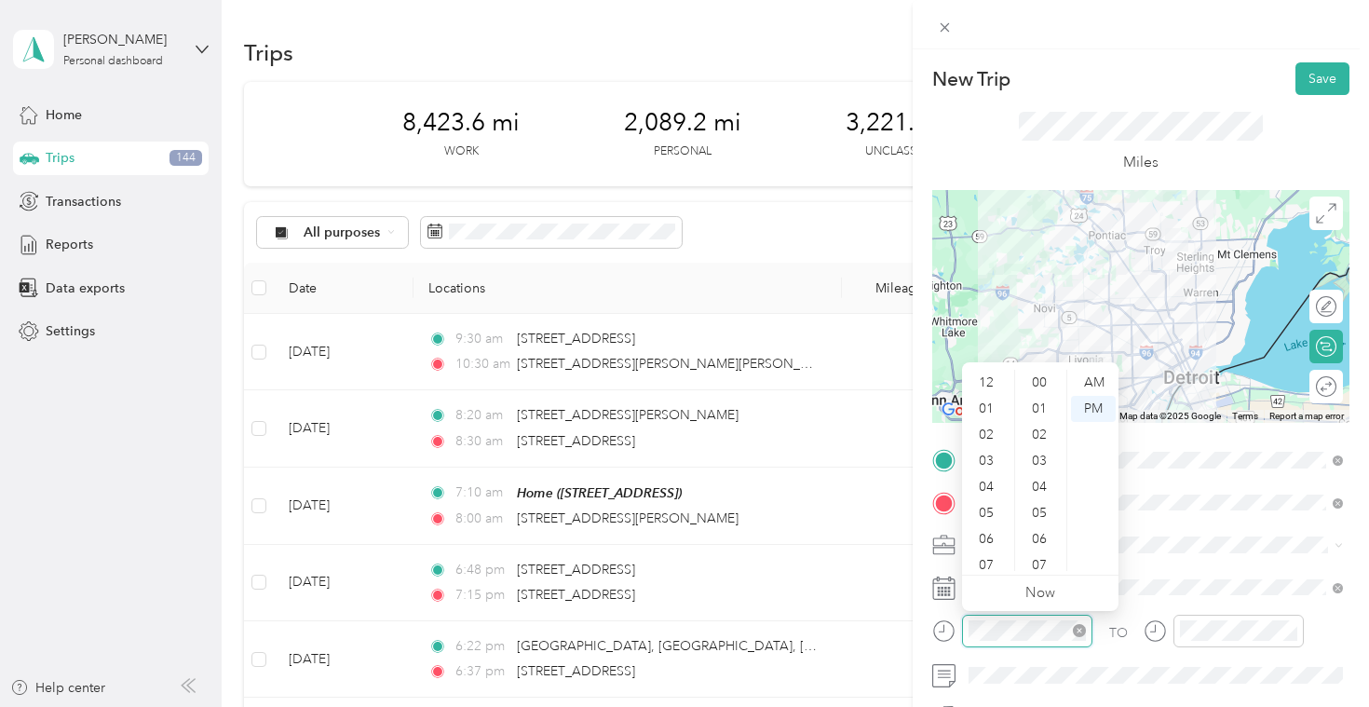
scroll to position [112, 0]
click at [993, 444] on div "07" at bounding box center [988, 453] width 45 height 26
click at [1040, 385] on div "00" at bounding box center [1041, 383] width 45 height 26
click at [1086, 388] on div "AM" at bounding box center [1093, 383] width 45 height 26
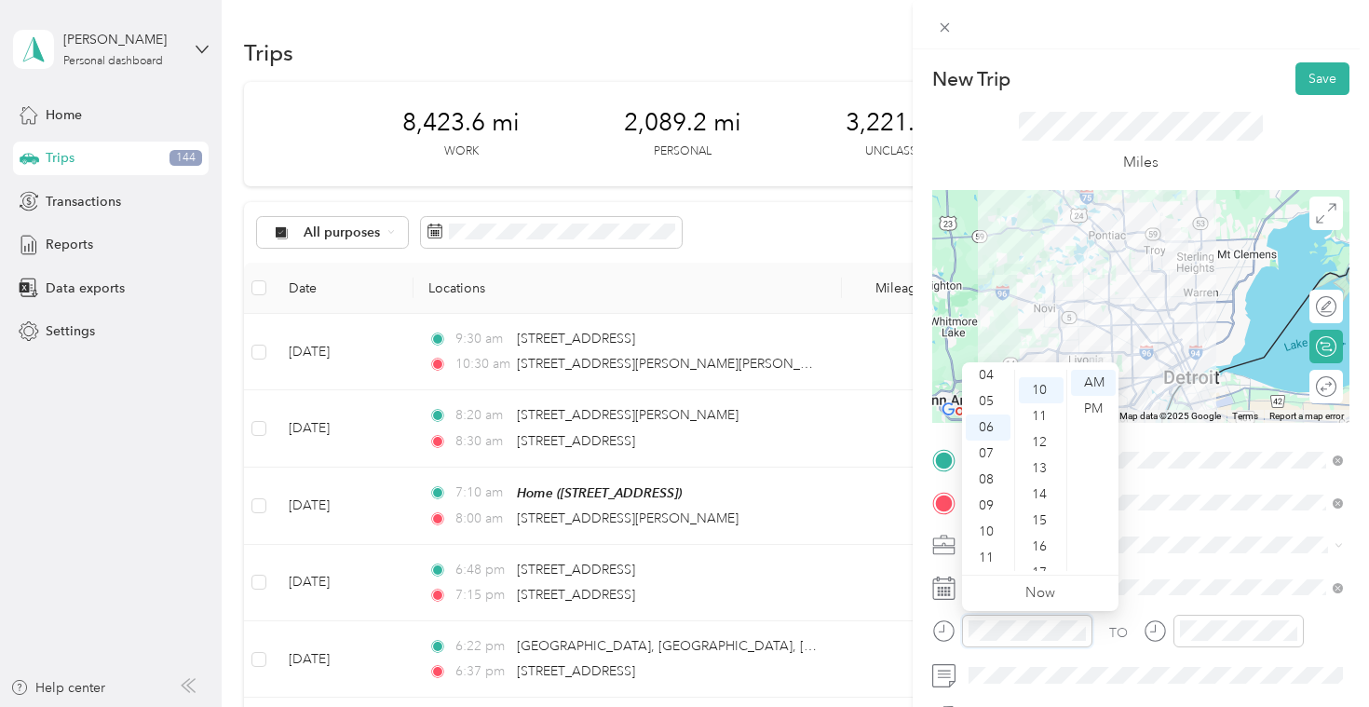
scroll to position [261, 0]
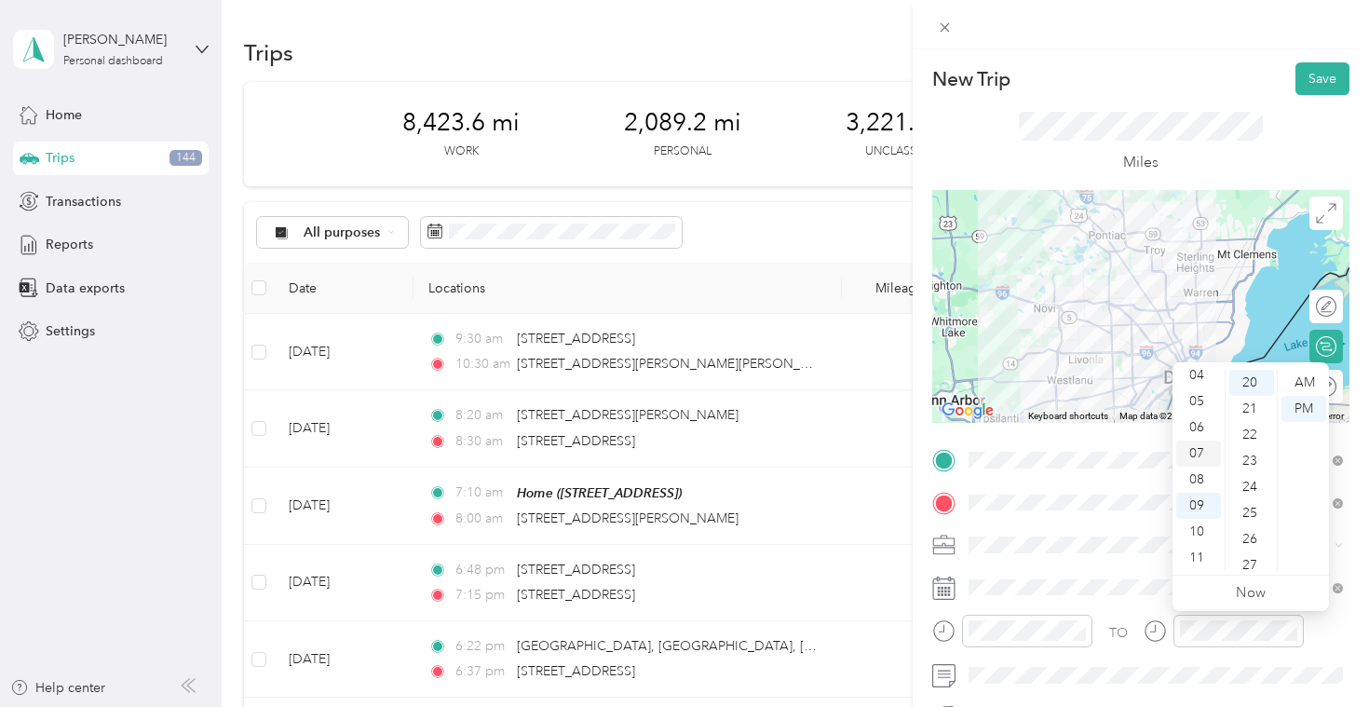
click at [1199, 461] on div "07" at bounding box center [1198, 453] width 45 height 26
click at [1253, 378] on div "00" at bounding box center [1251, 383] width 45 height 26
click at [1300, 383] on div "AM" at bounding box center [1303, 383] width 45 height 26
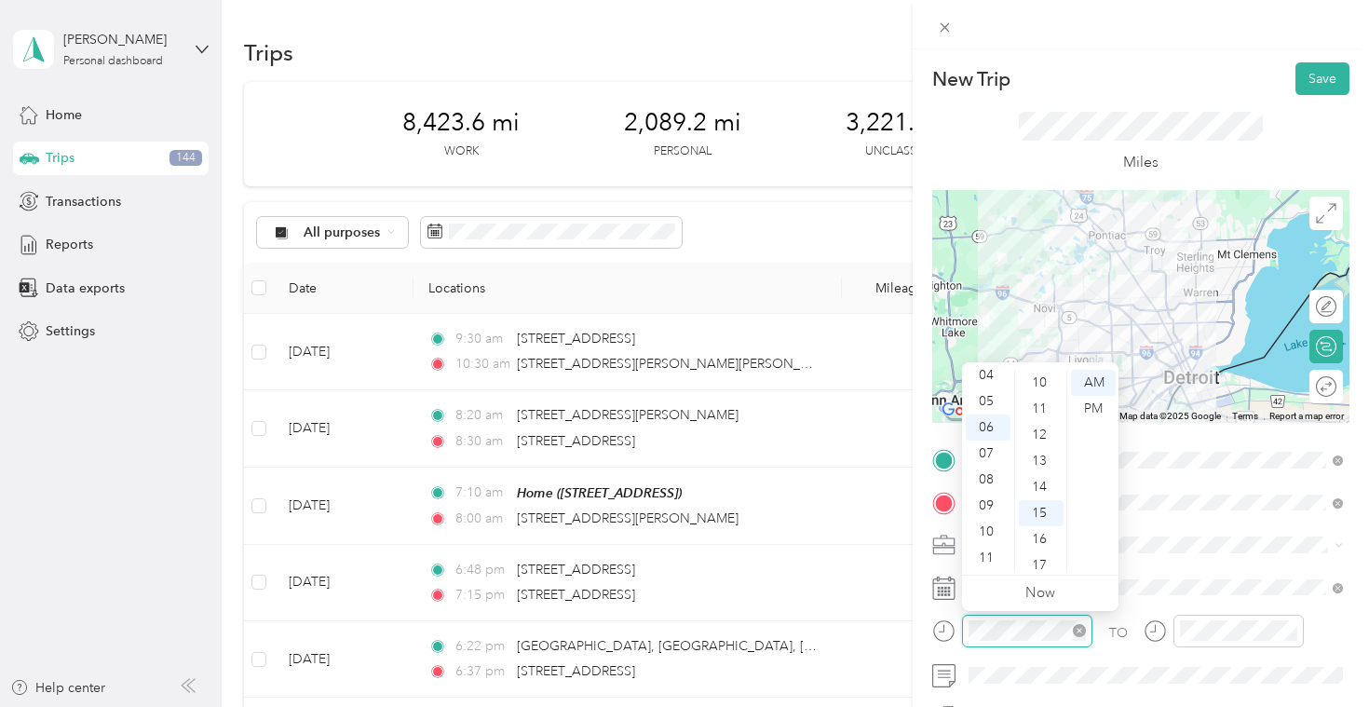
scroll to position [391, 0]
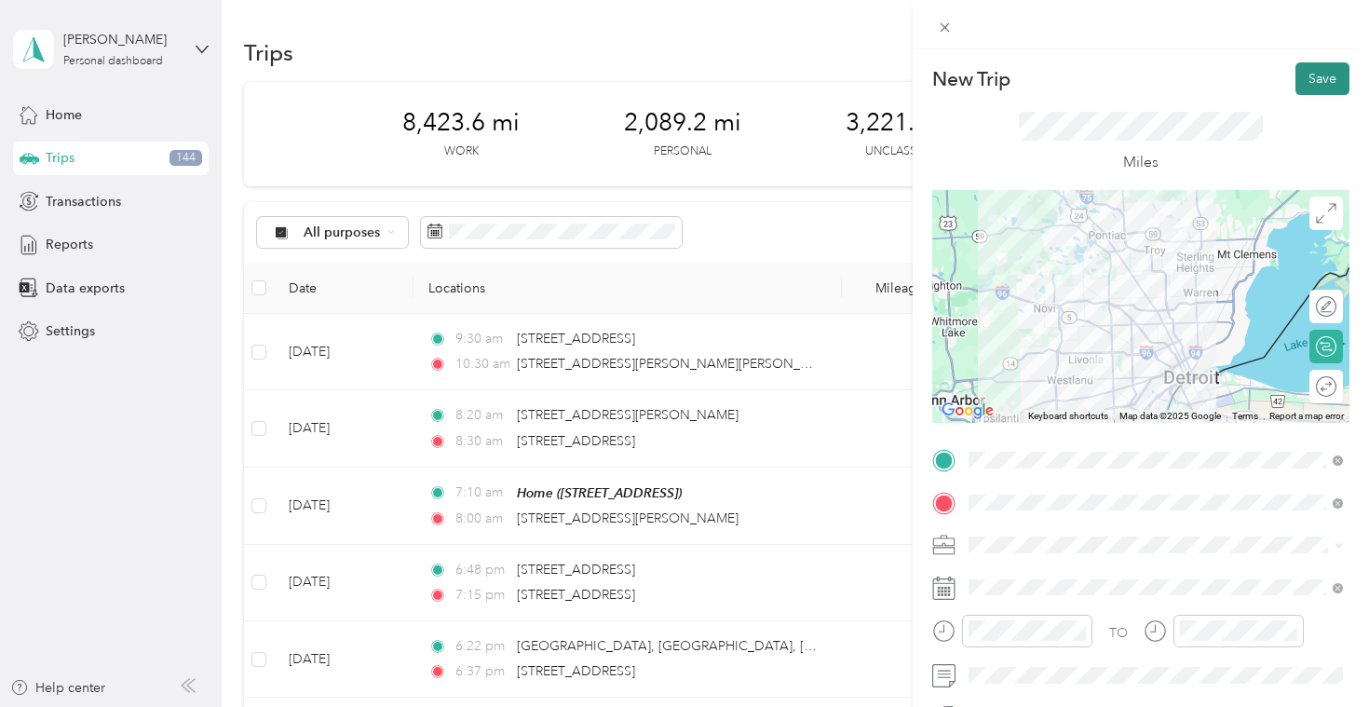
click at [1337, 68] on button "Save" at bounding box center [1322, 78] width 54 height 33
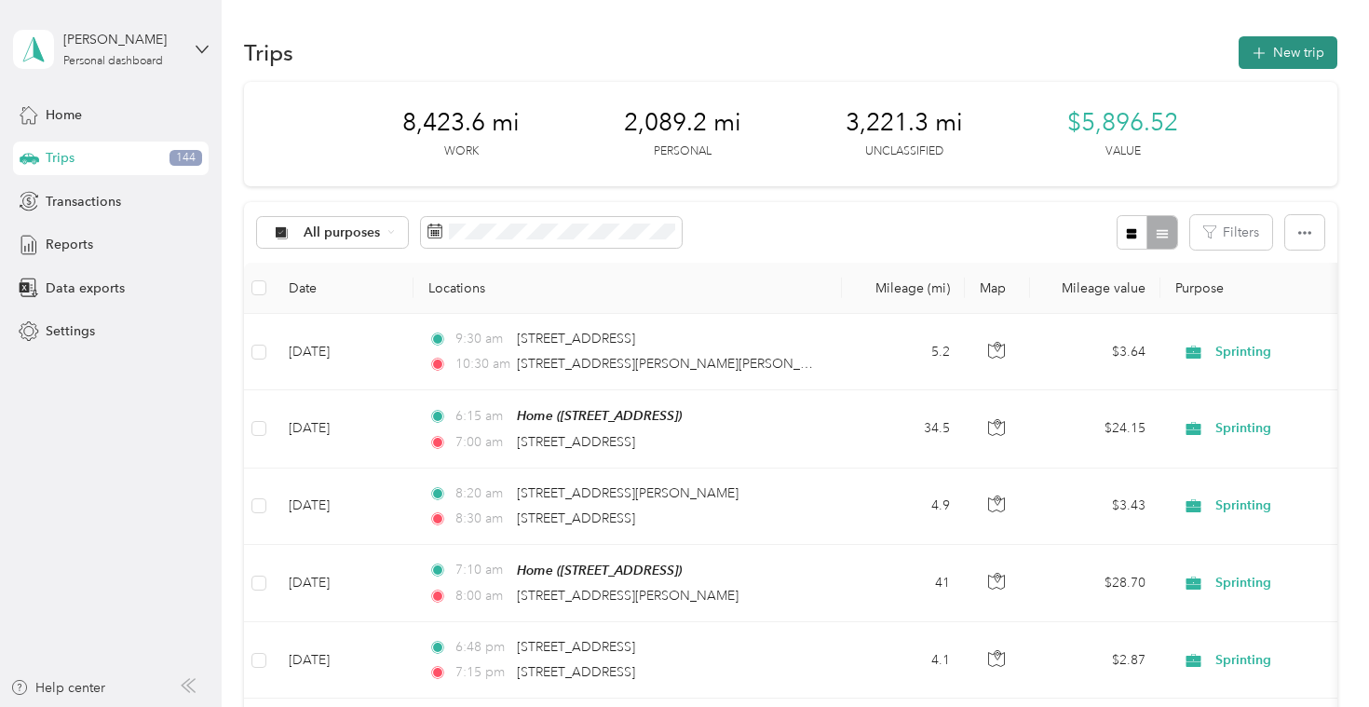
click at [1298, 64] on button "New trip" at bounding box center [1287, 52] width 99 height 33
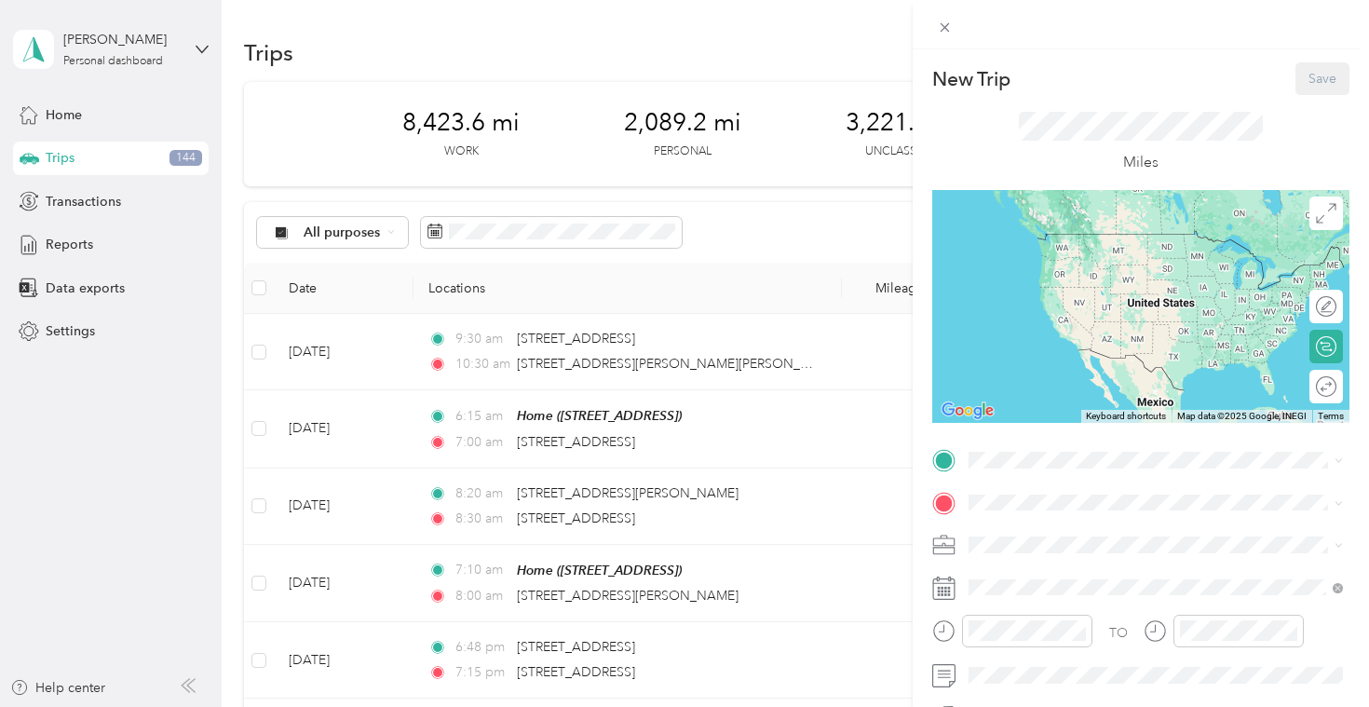
click at [701, 372] on div "New Trip Save This trip cannot be edited because it is either under review, app…" at bounding box center [684, 353] width 1369 height 707
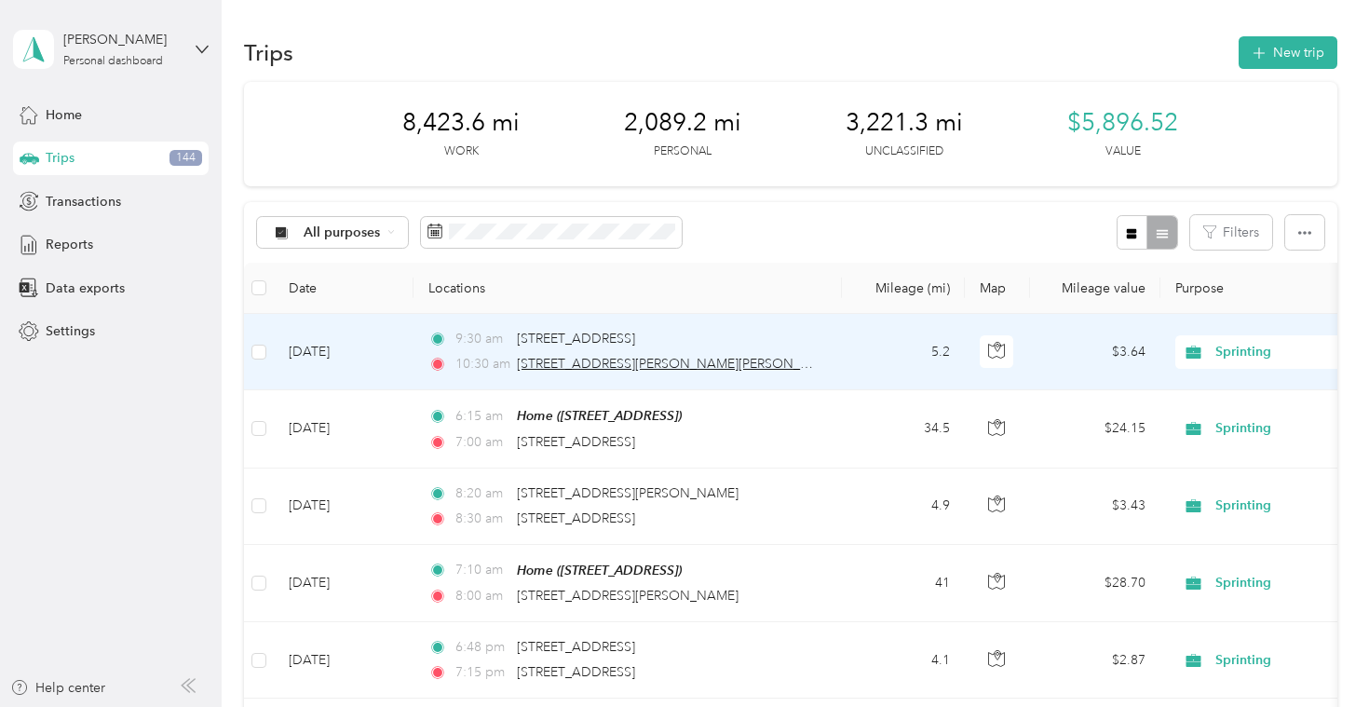
click at [667, 362] on span "[STREET_ADDRESS][PERSON_NAME][PERSON_NAME]" at bounding box center [679, 364] width 325 height 16
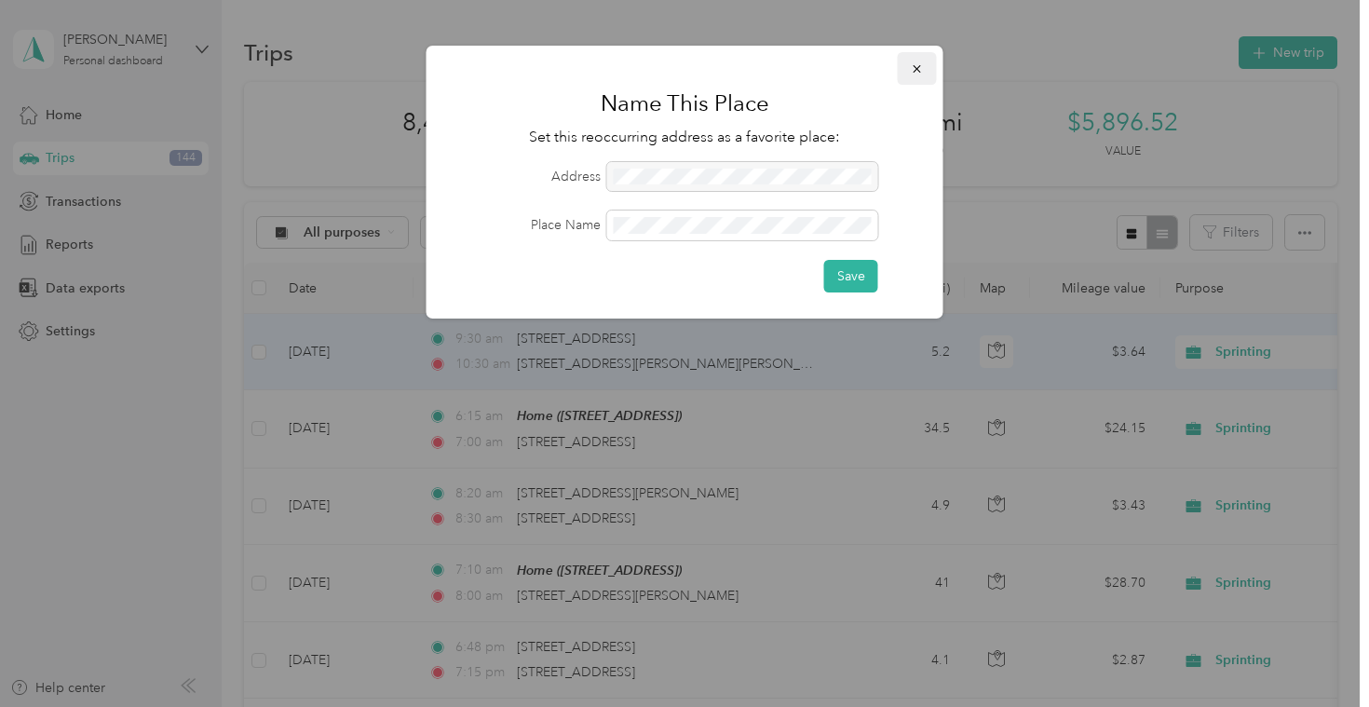
click at [925, 65] on button "button" at bounding box center [917, 68] width 39 height 33
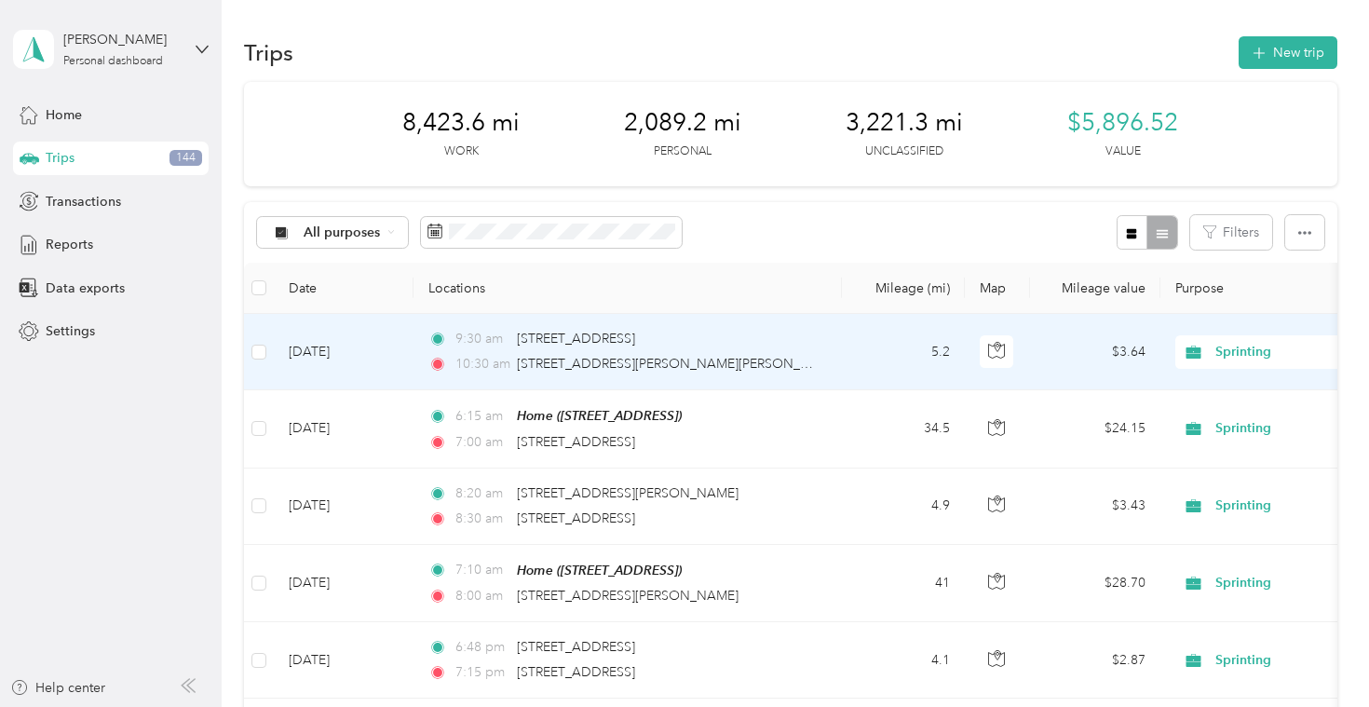
click at [331, 353] on td "[DATE]" at bounding box center [344, 352] width 140 height 76
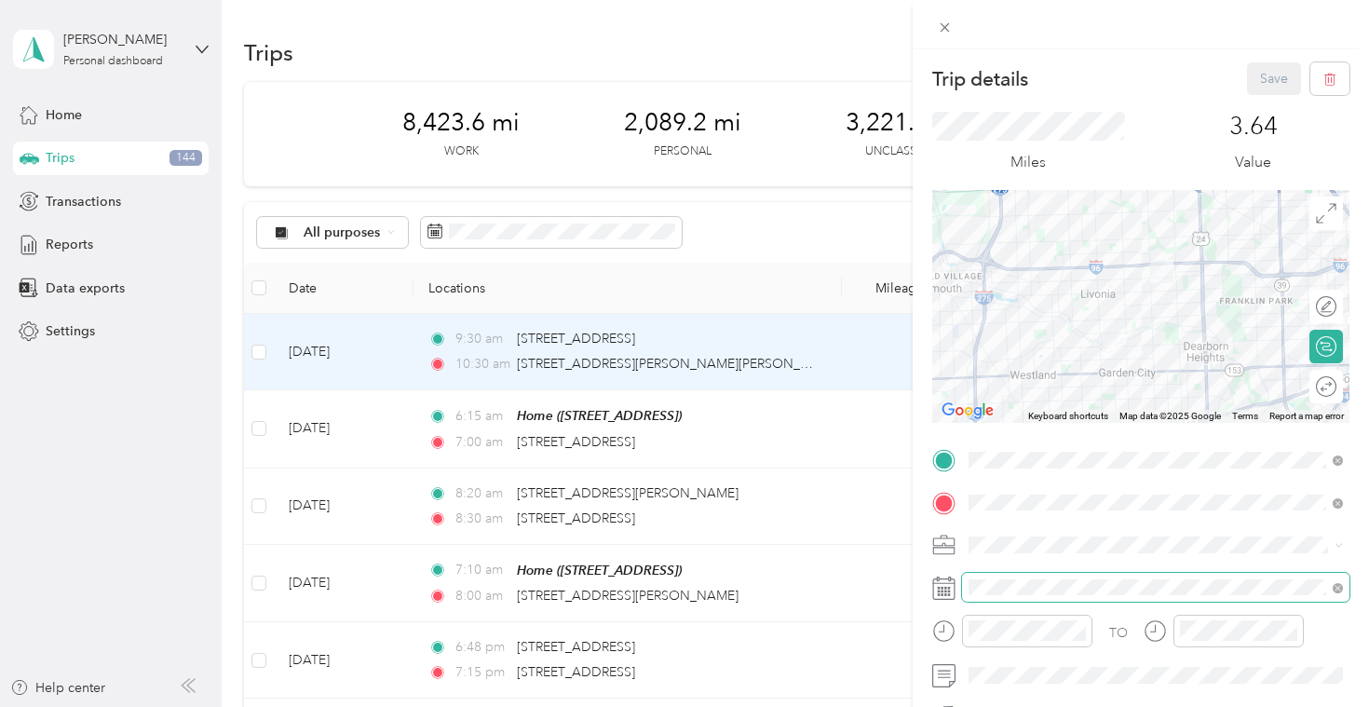
click at [975, 600] on span at bounding box center [1155, 588] width 387 height 30
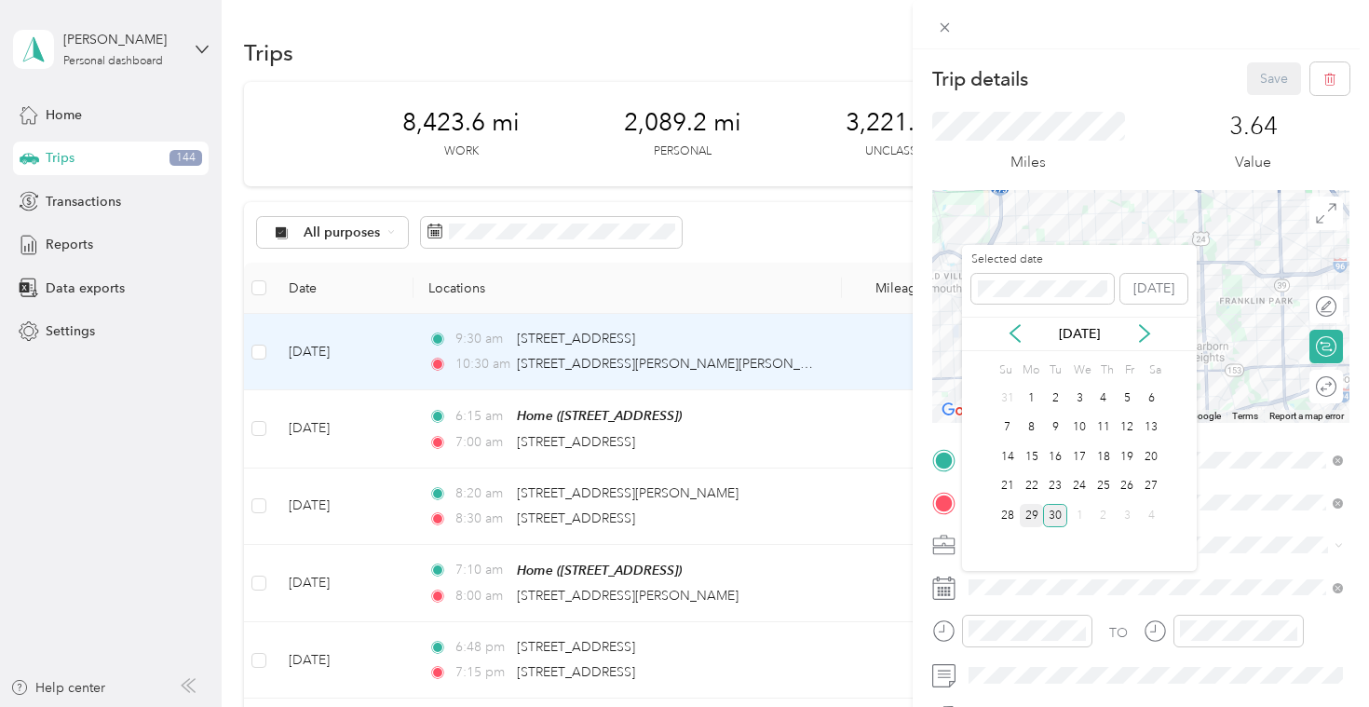
click at [1026, 516] on div "29" at bounding box center [1032, 515] width 24 height 23
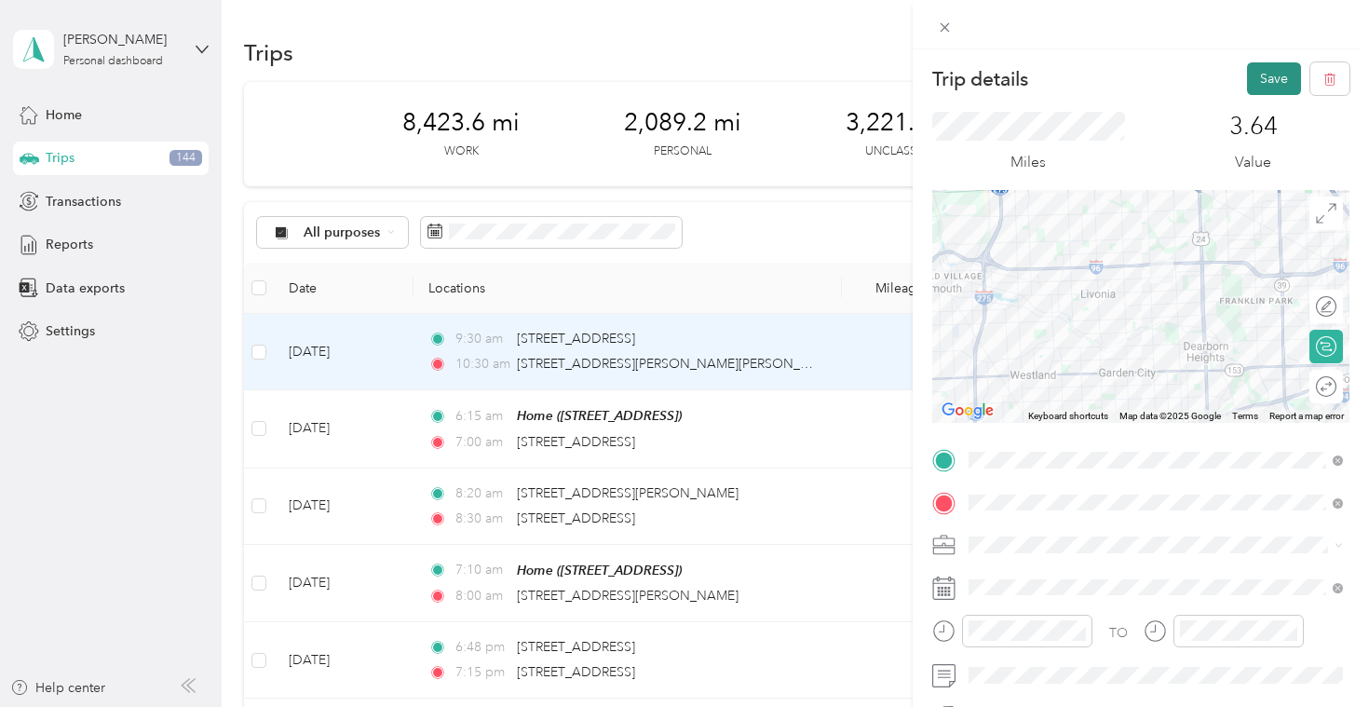
click at [1262, 86] on button "Save" at bounding box center [1274, 78] width 54 height 33
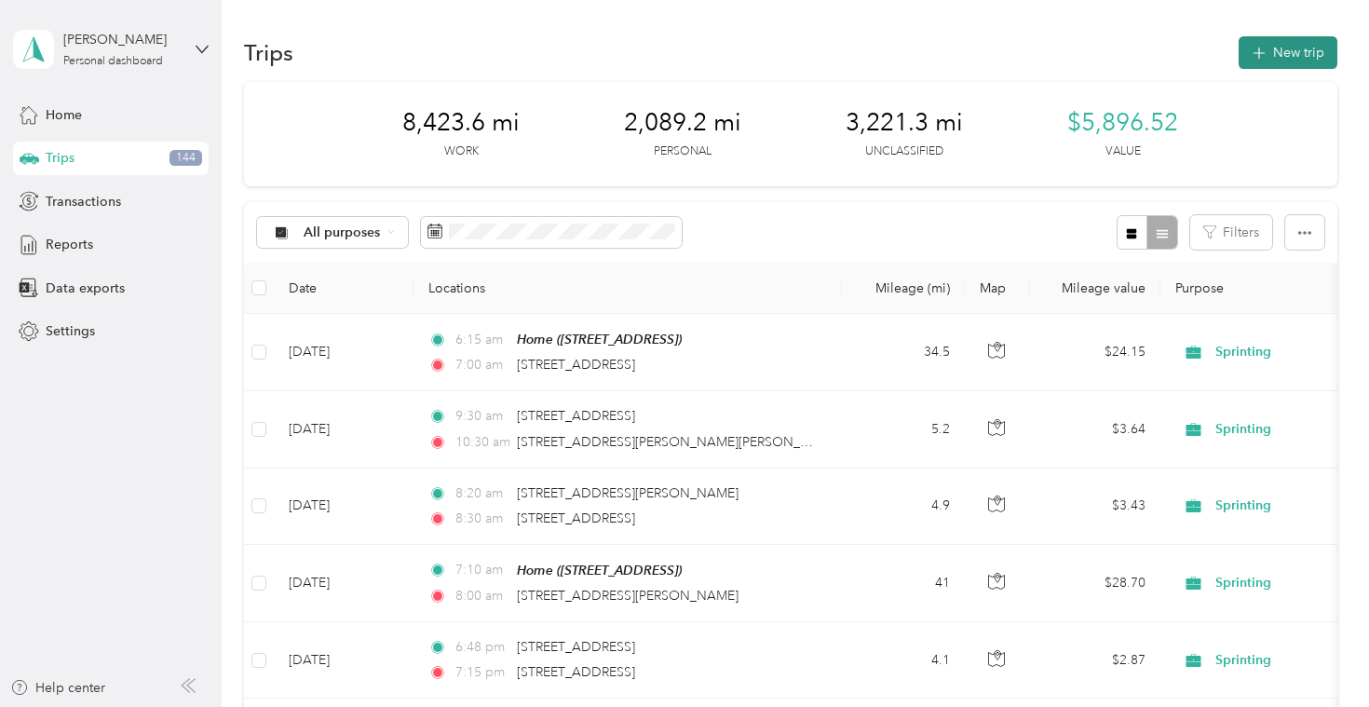
click at [1291, 57] on button "New trip" at bounding box center [1287, 52] width 99 height 33
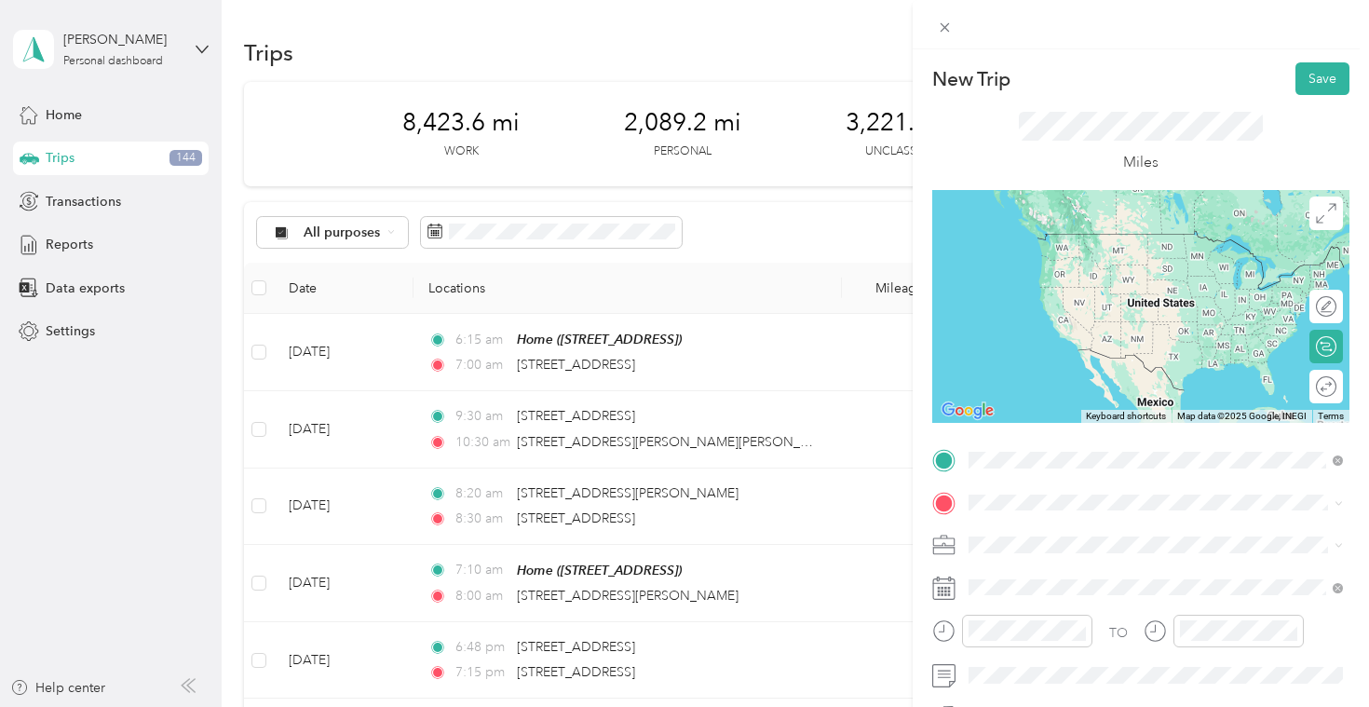
click at [1108, 232] on span "[STREET_ADDRESS][US_STATE]" at bounding box center [1097, 233] width 186 height 17
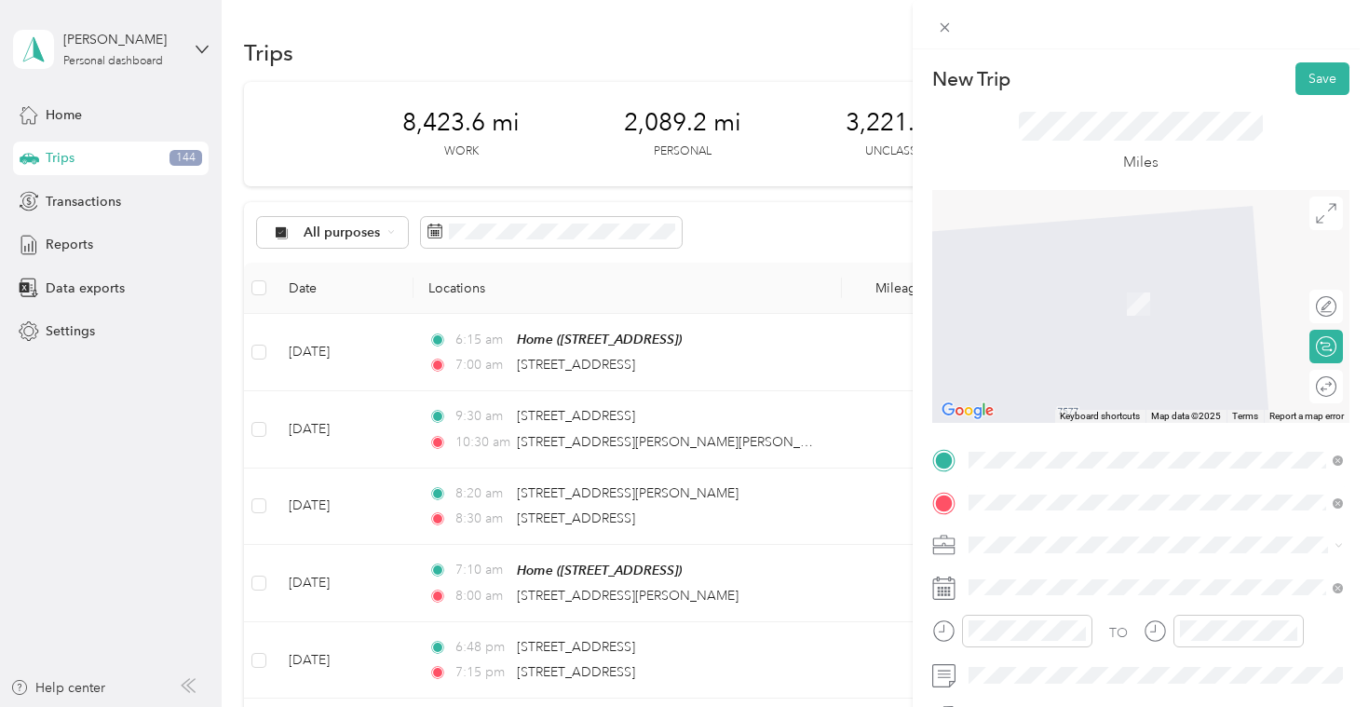
click at [1034, 569] on span "[STREET_ADDRESS][US_STATE]" at bounding box center [1097, 569] width 186 height 17
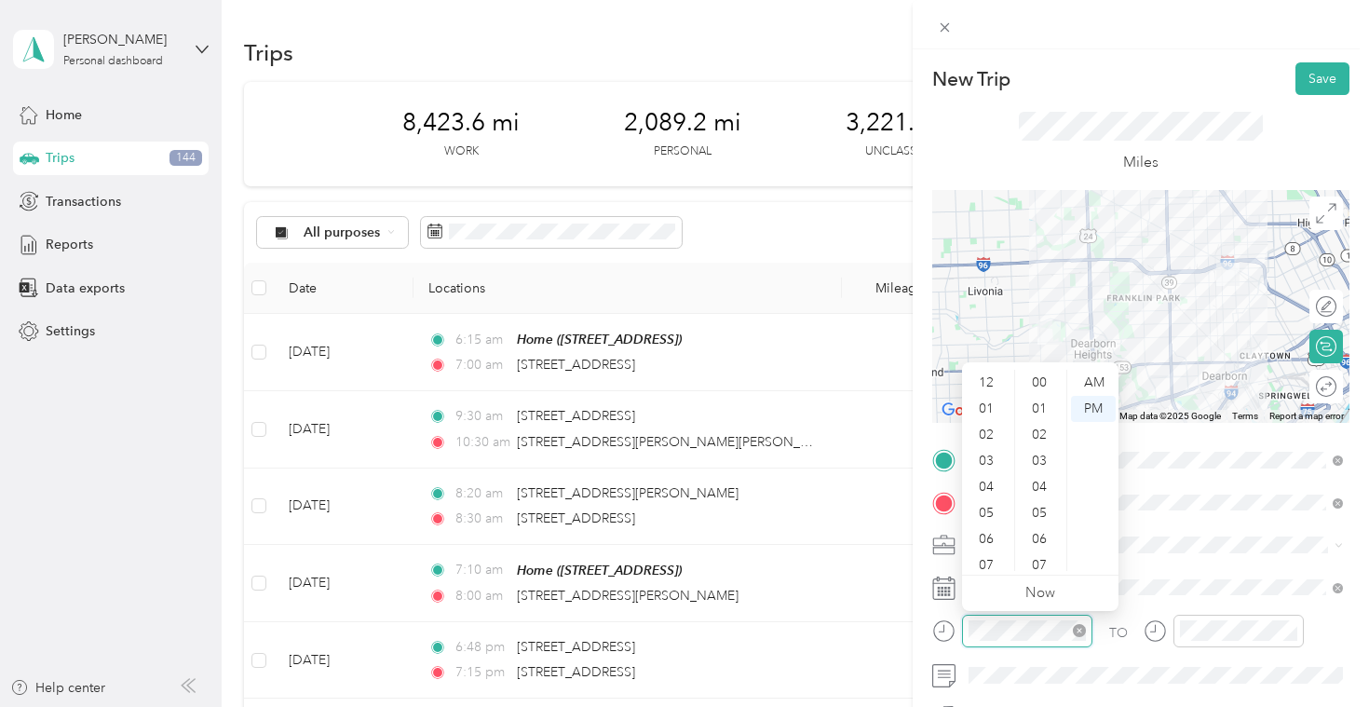
scroll to position [112, 0]
click at [1088, 388] on div "AM" at bounding box center [1093, 383] width 45 height 26
click at [991, 459] on div "07" at bounding box center [988, 453] width 45 height 26
click at [1044, 489] on div "30" at bounding box center [1041, 497] width 45 height 26
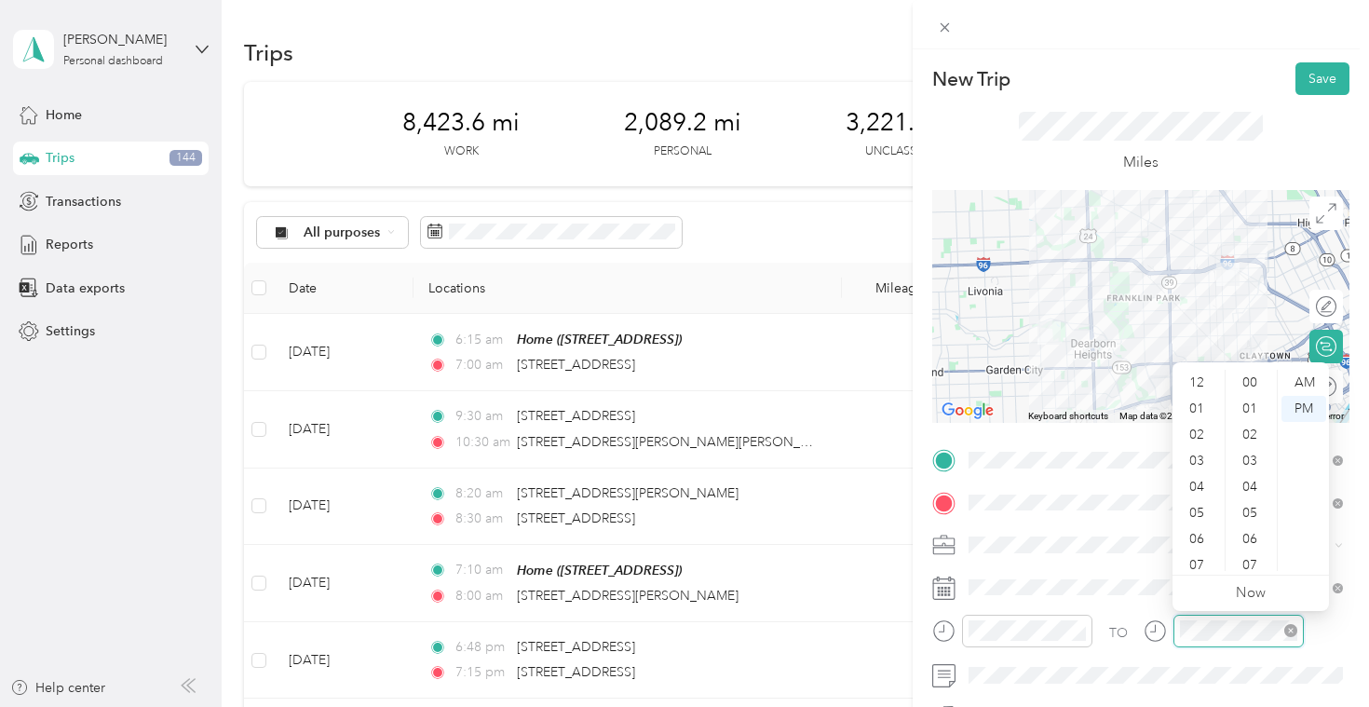
scroll to position [112, 0]
click at [1158, 621] on div at bounding box center [1223, 631] width 160 height 33
click at [1207, 468] on div "08" at bounding box center [1198, 479] width 45 height 26
click at [1257, 373] on div "00" at bounding box center [1251, 373] width 45 height 26
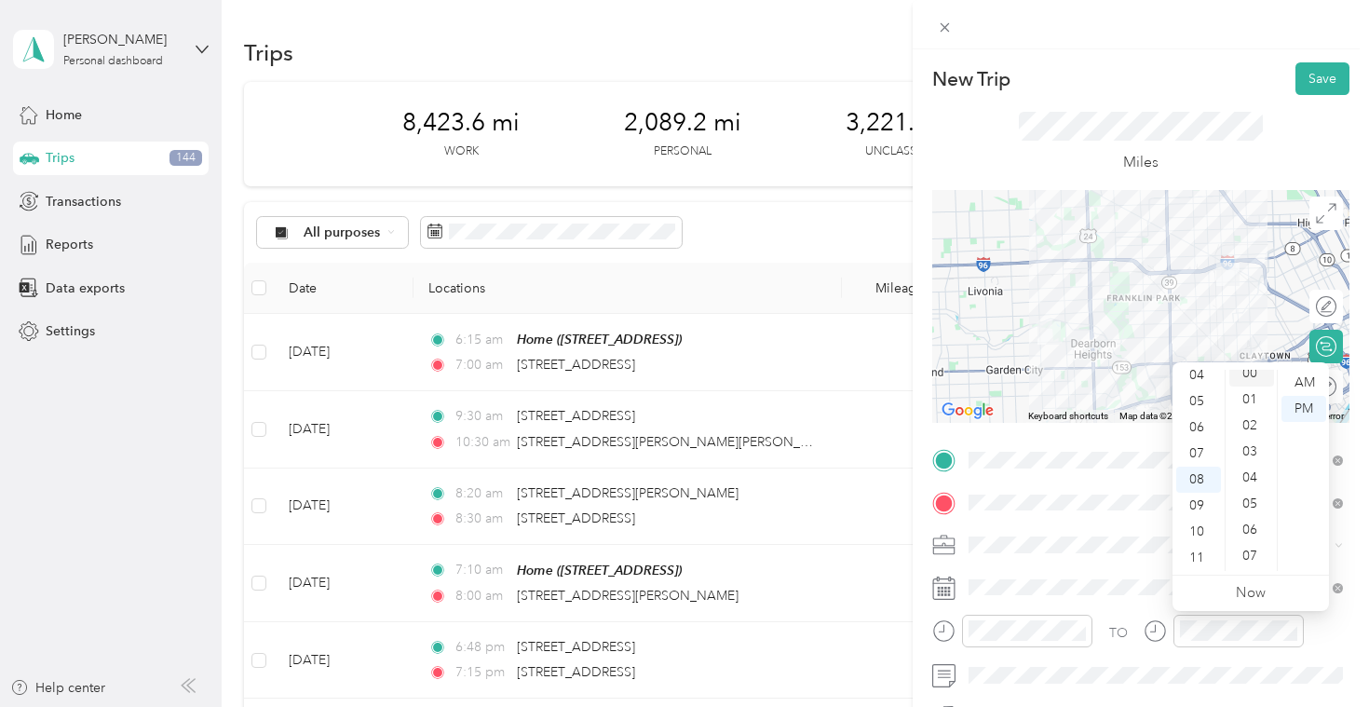
scroll to position [0, 0]
click at [1297, 383] on div "AM" at bounding box center [1303, 383] width 45 height 26
click at [1118, 555] on span at bounding box center [1155, 545] width 387 height 30
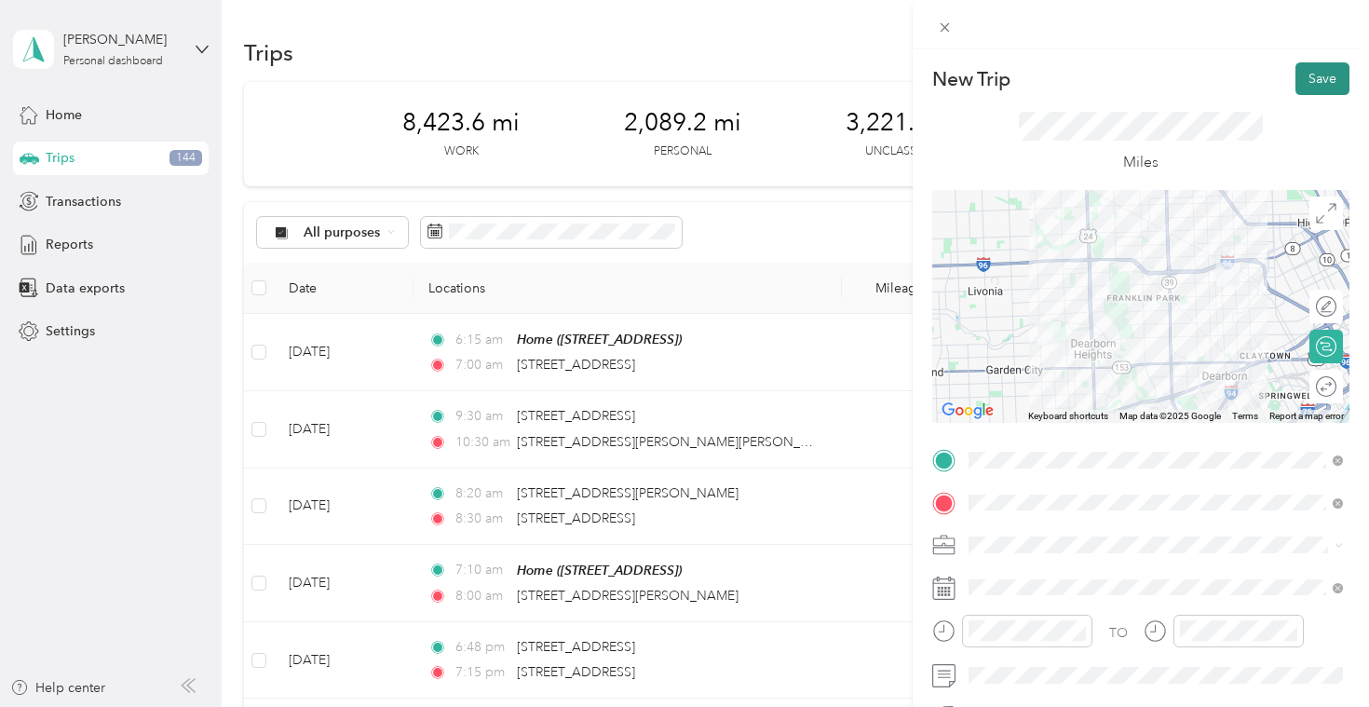
click at [1328, 72] on button "Save" at bounding box center [1322, 78] width 54 height 33
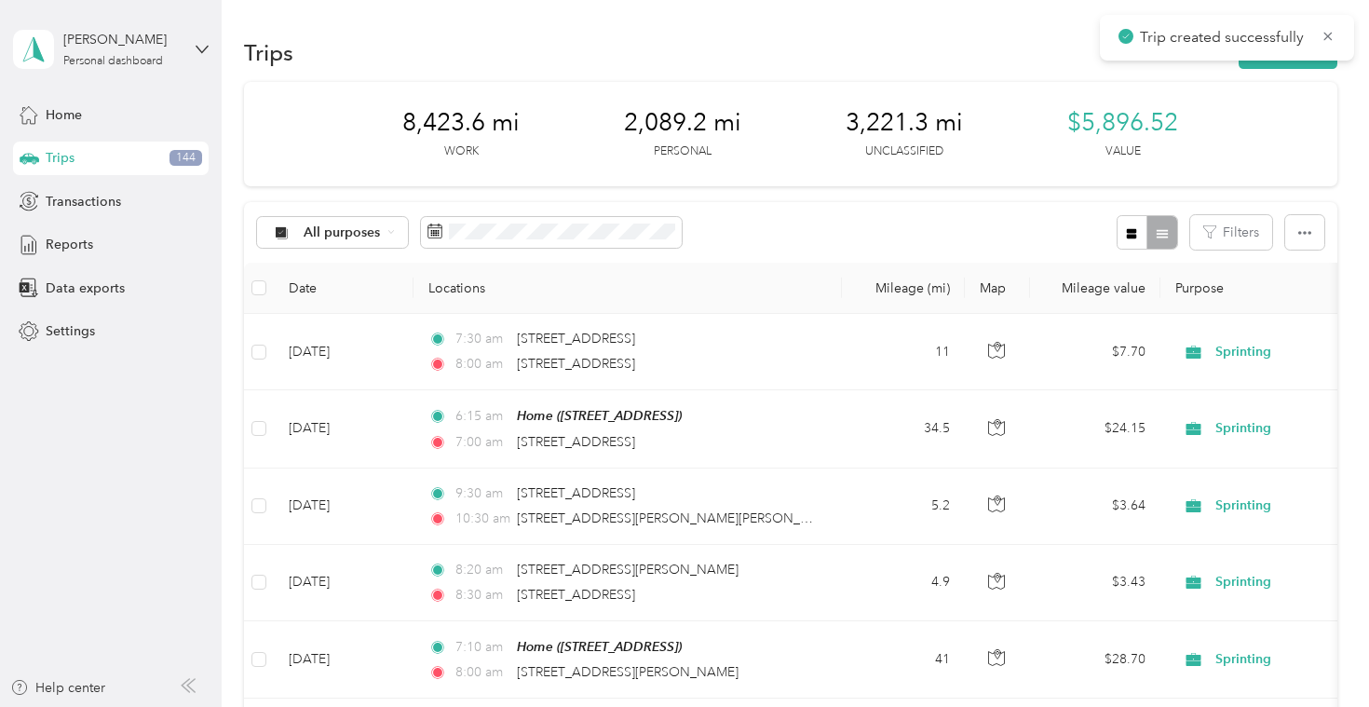
click at [1286, 57] on div "Trip created successfully" at bounding box center [1227, 38] width 254 height 46
click at [1286, 60] on div "Trip created successfully" at bounding box center [1227, 38] width 254 height 46
click at [1286, 66] on button "New trip" at bounding box center [1287, 52] width 99 height 33
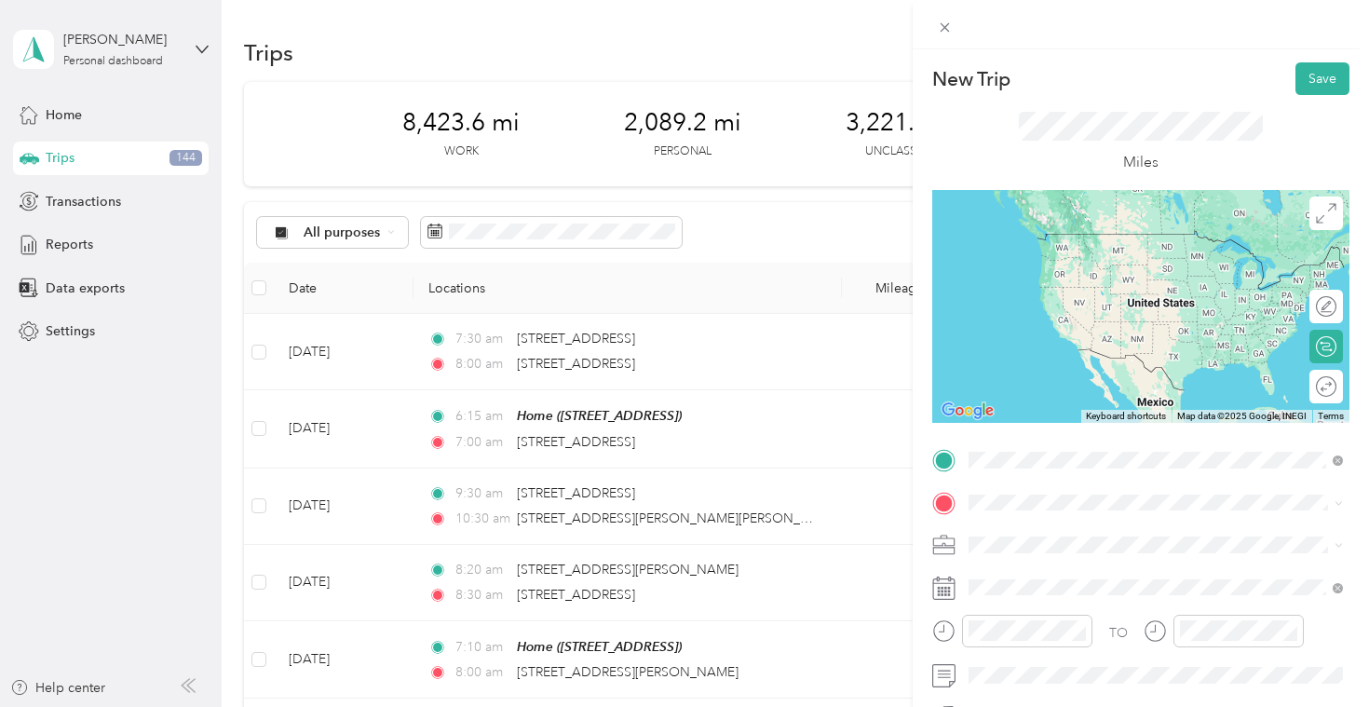
click at [1111, 519] on span "[STREET_ADDRESS][US_STATE]" at bounding box center [1097, 527] width 186 height 17
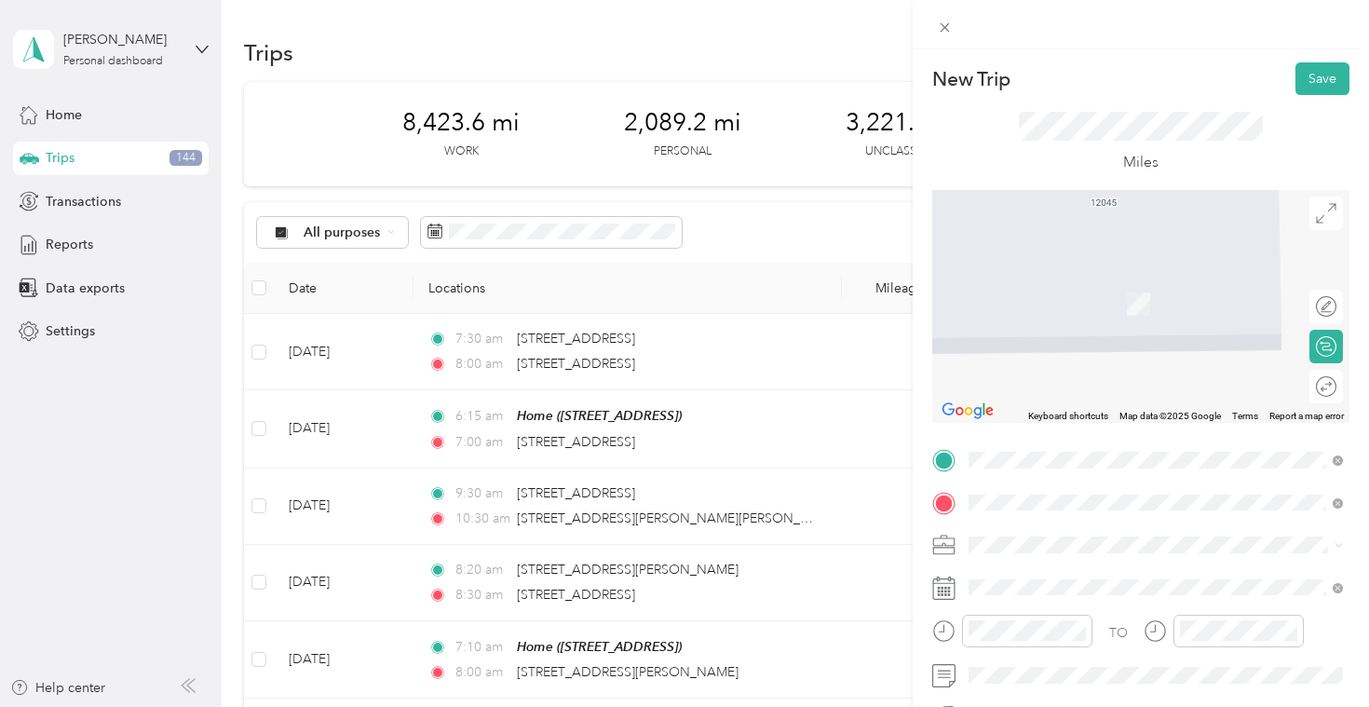
click at [1105, 282] on span "[STREET_ADDRESS][PERSON_NAME][US_STATE]" at bounding box center [1149, 275] width 290 height 17
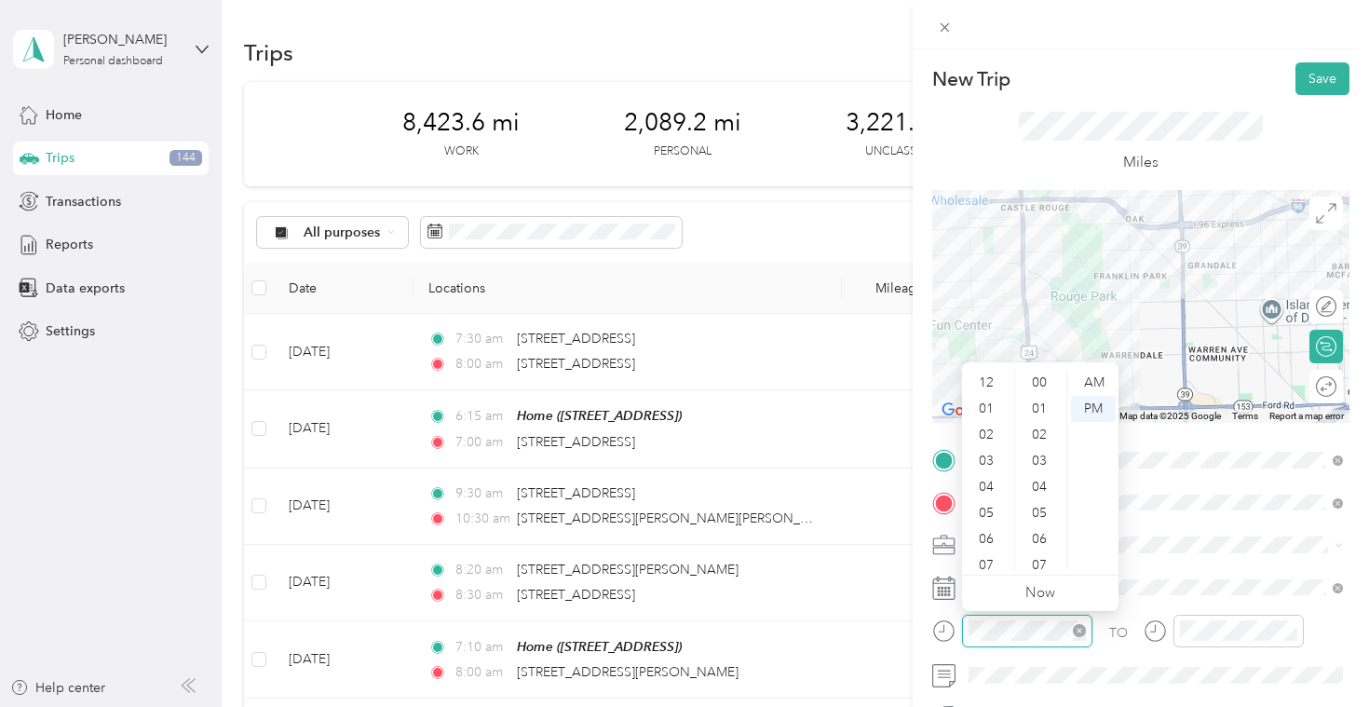
scroll to position [112, 0]
click at [1095, 386] on div "AM" at bounding box center [1093, 383] width 45 height 26
click at [987, 481] on div "08" at bounding box center [988, 479] width 45 height 26
click at [1031, 560] on div "30" at bounding box center [1041, 565] width 45 height 26
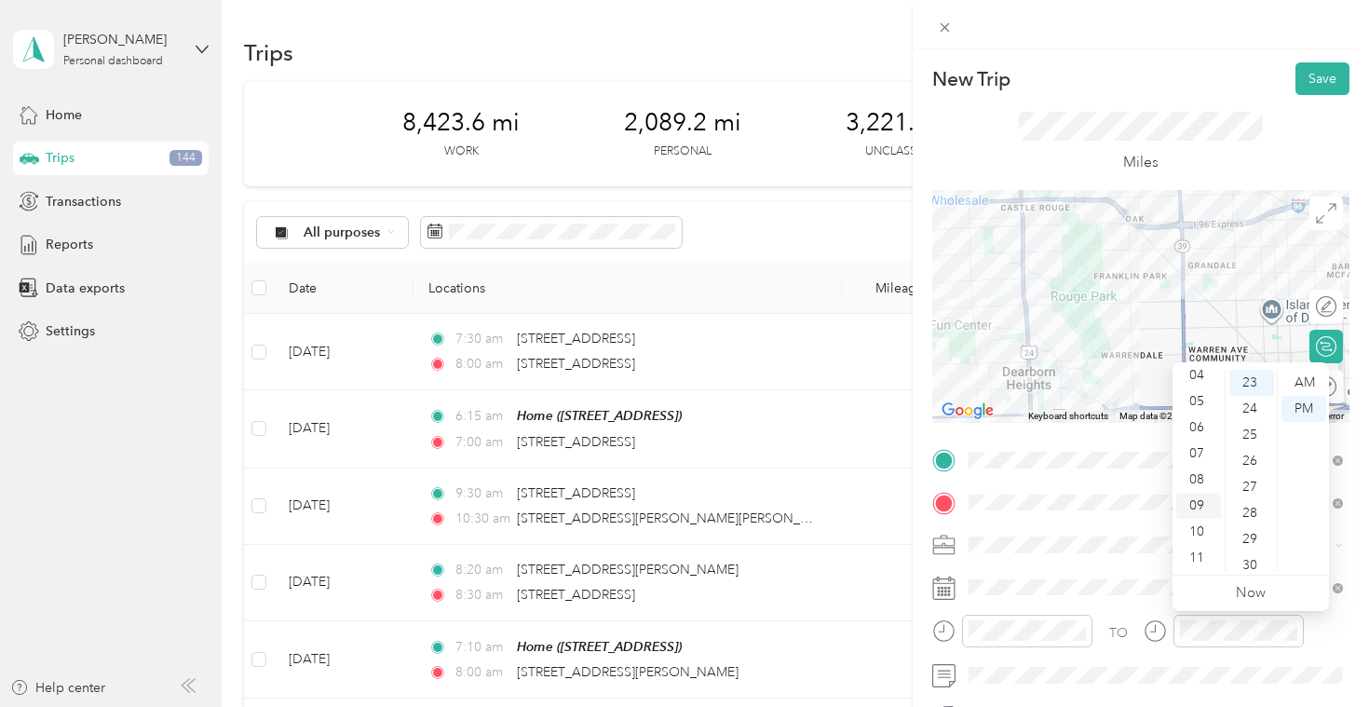
click at [1211, 512] on div "09" at bounding box center [1198, 506] width 45 height 26
click at [1260, 385] on div "00" at bounding box center [1251, 383] width 45 height 26
click at [1304, 389] on div "AM" at bounding box center [1303, 383] width 45 height 26
click at [1106, 661] on span at bounding box center [1155, 675] width 387 height 30
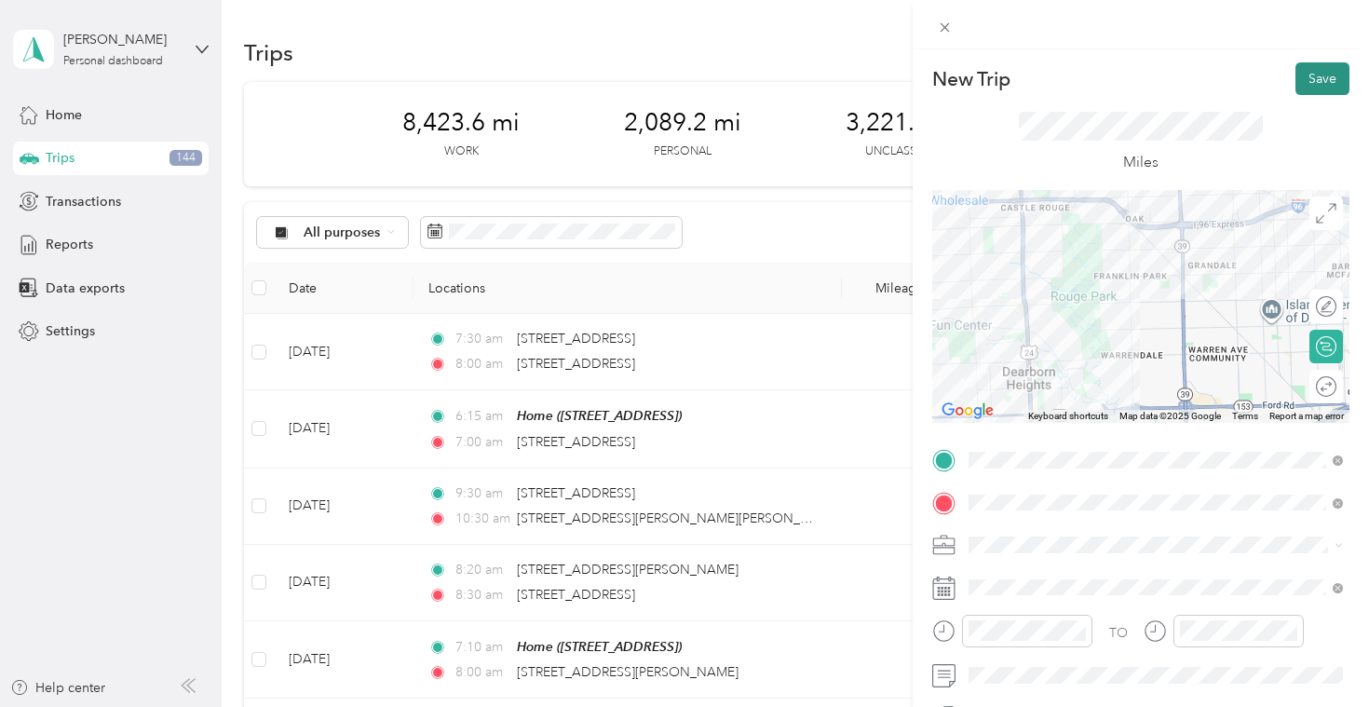
click at [1330, 70] on button "Save" at bounding box center [1322, 78] width 54 height 33
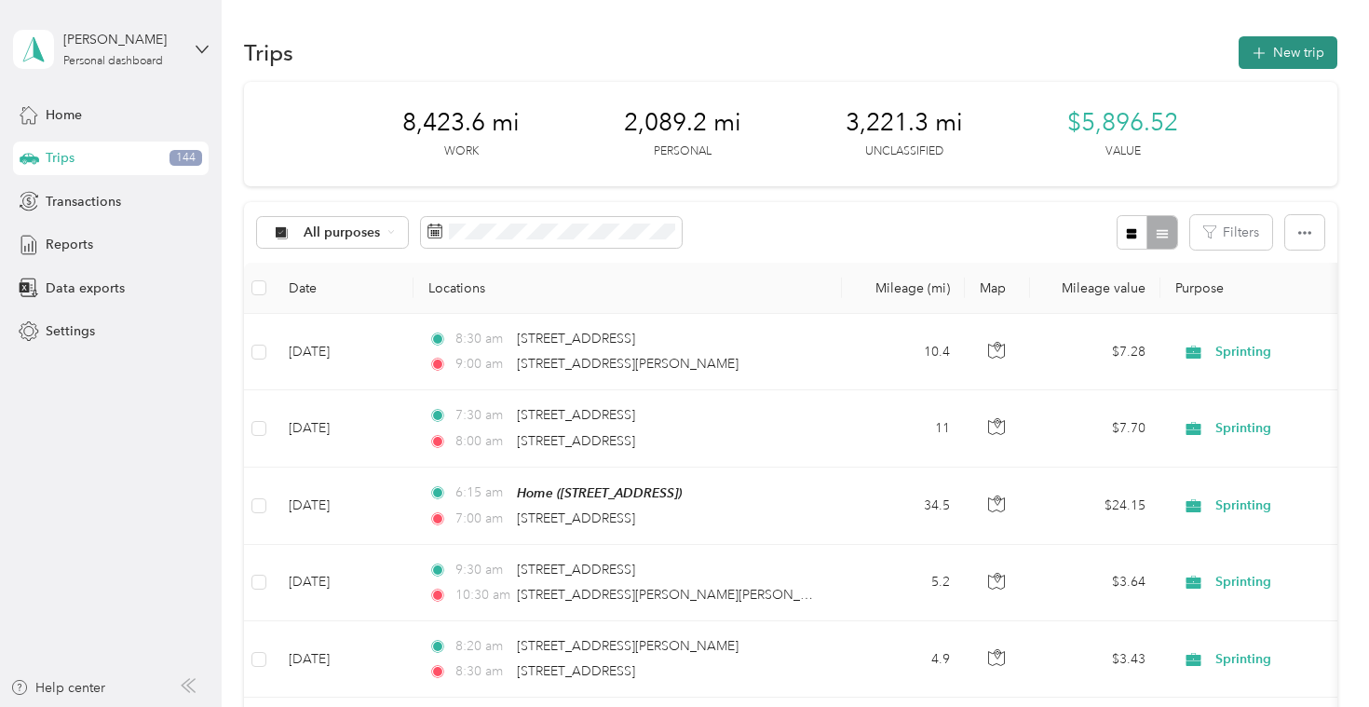
click at [1304, 48] on button "New trip" at bounding box center [1287, 52] width 99 height 33
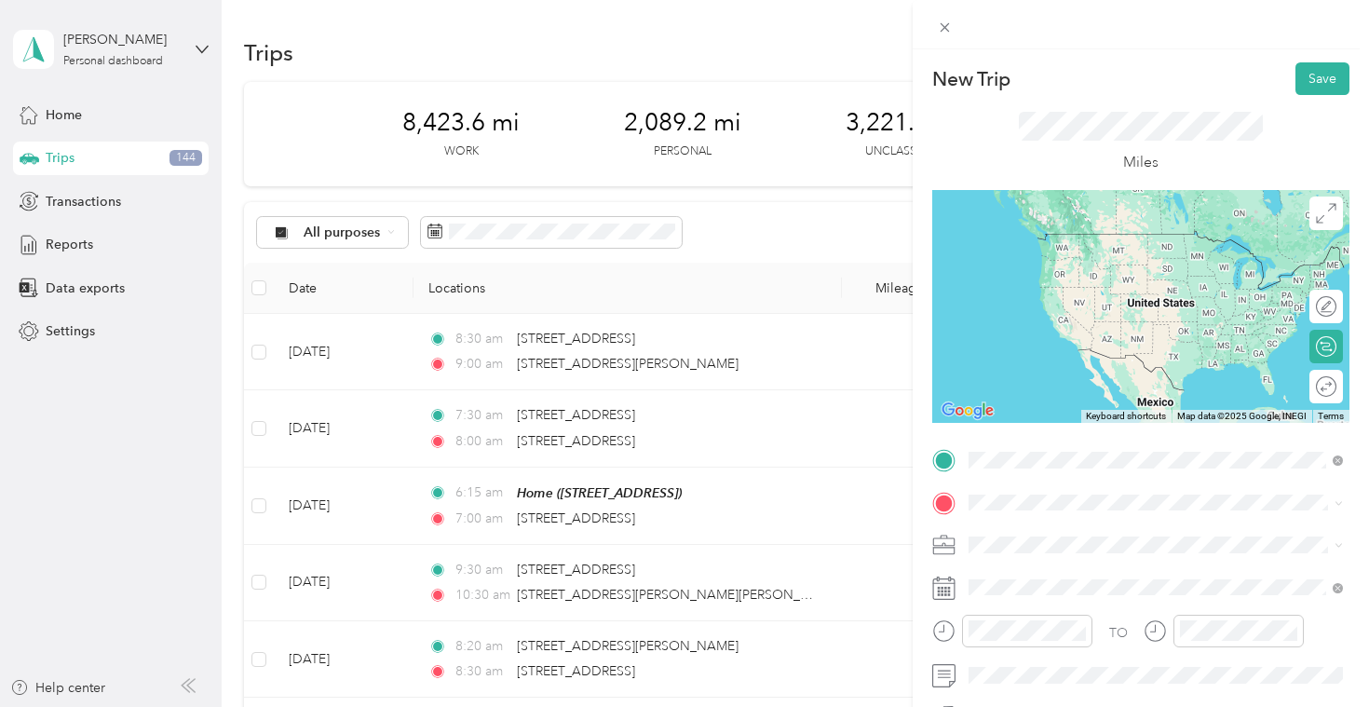
click at [1096, 242] on span "[STREET_ADDRESS][PERSON_NAME][US_STATE]" at bounding box center [1149, 233] width 290 height 17
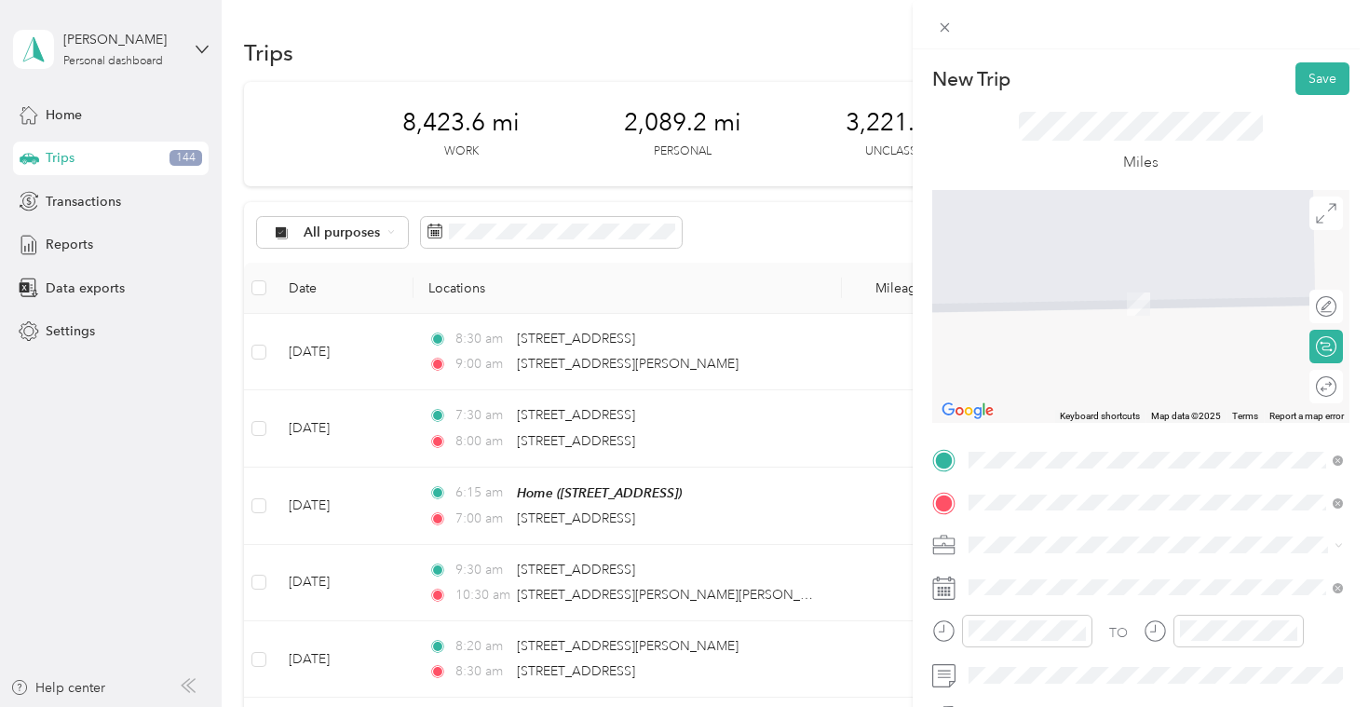
click at [1091, 284] on span "[STREET_ADDRESS][PERSON_NAME][US_STATE]" at bounding box center [1149, 275] width 290 height 17
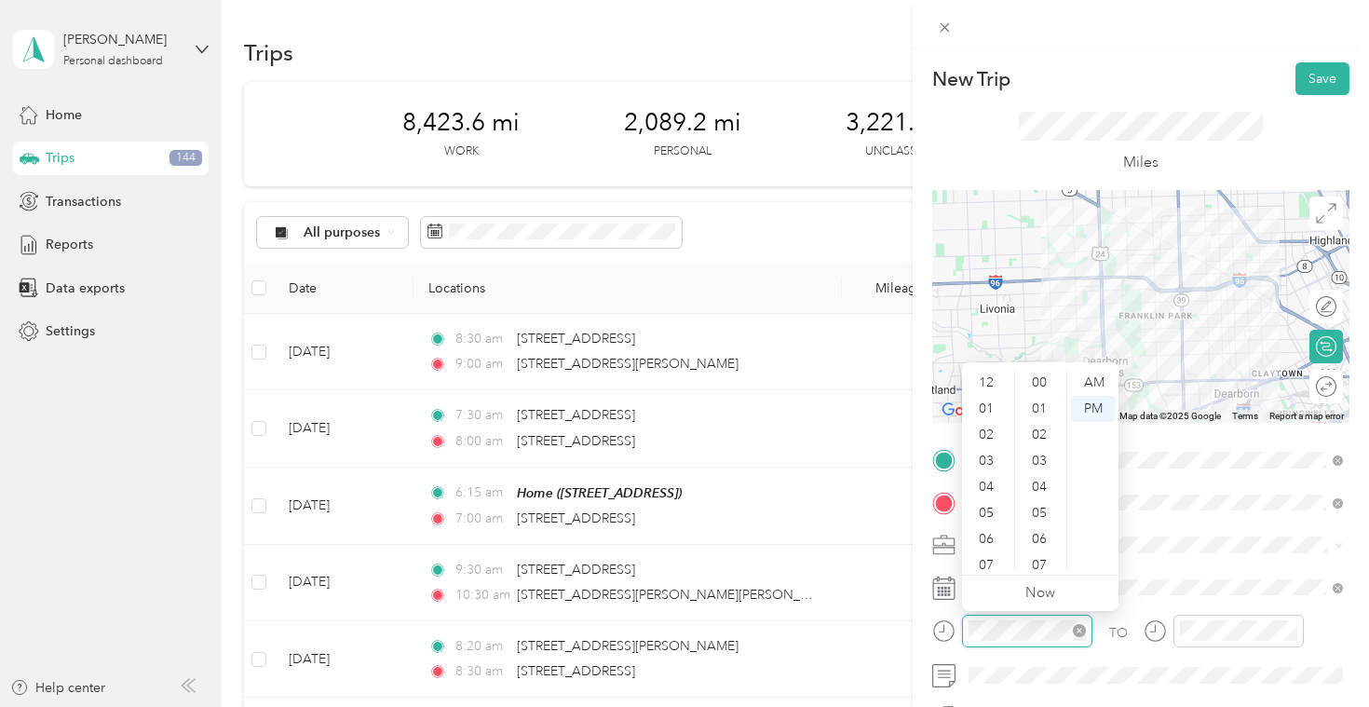
scroll to position [112, 0]
click at [1038, 528] on div "30" at bounding box center [1041, 539] width 45 height 26
click at [1094, 377] on div "AM" at bounding box center [1093, 383] width 45 height 26
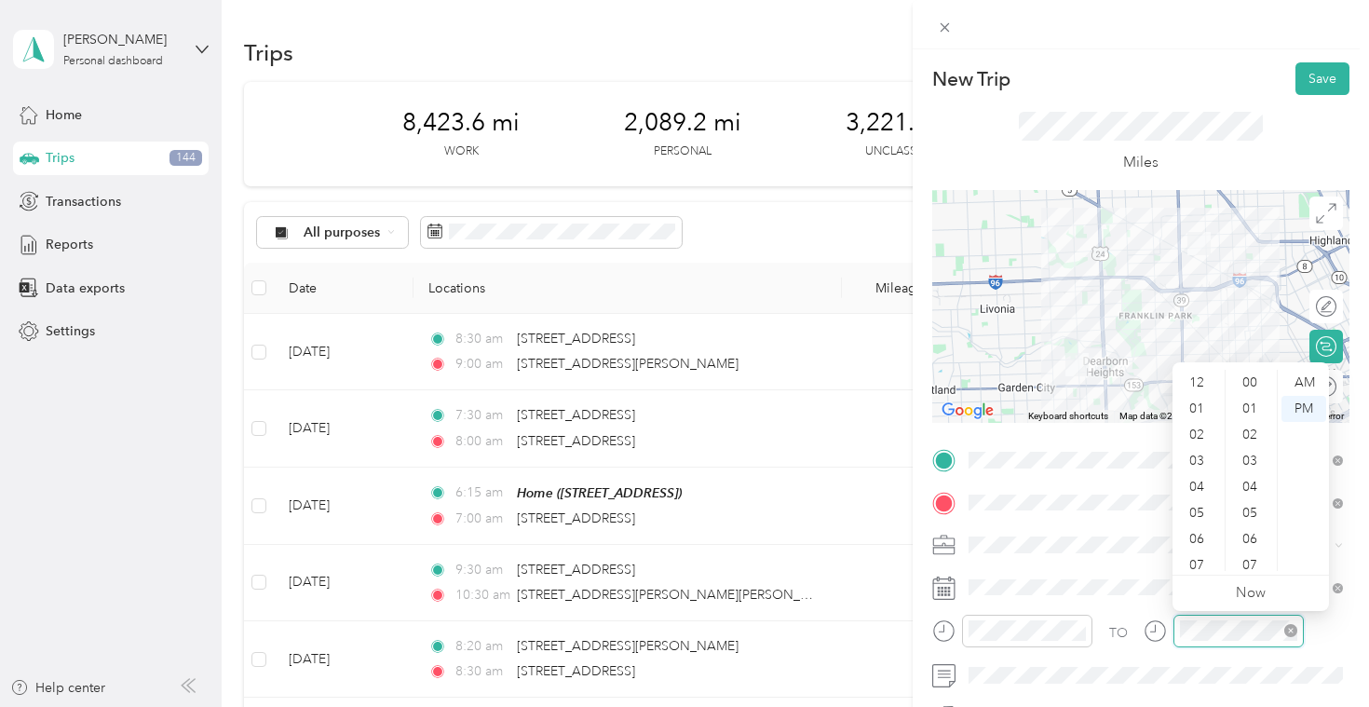
scroll to position [112, 0]
click at [1205, 530] on div "10" at bounding box center [1198, 532] width 45 height 26
click at [1252, 381] on div "00" at bounding box center [1251, 383] width 45 height 26
click at [1297, 384] on div "AM" at bounding box center [1303, 383] width 45 height 26
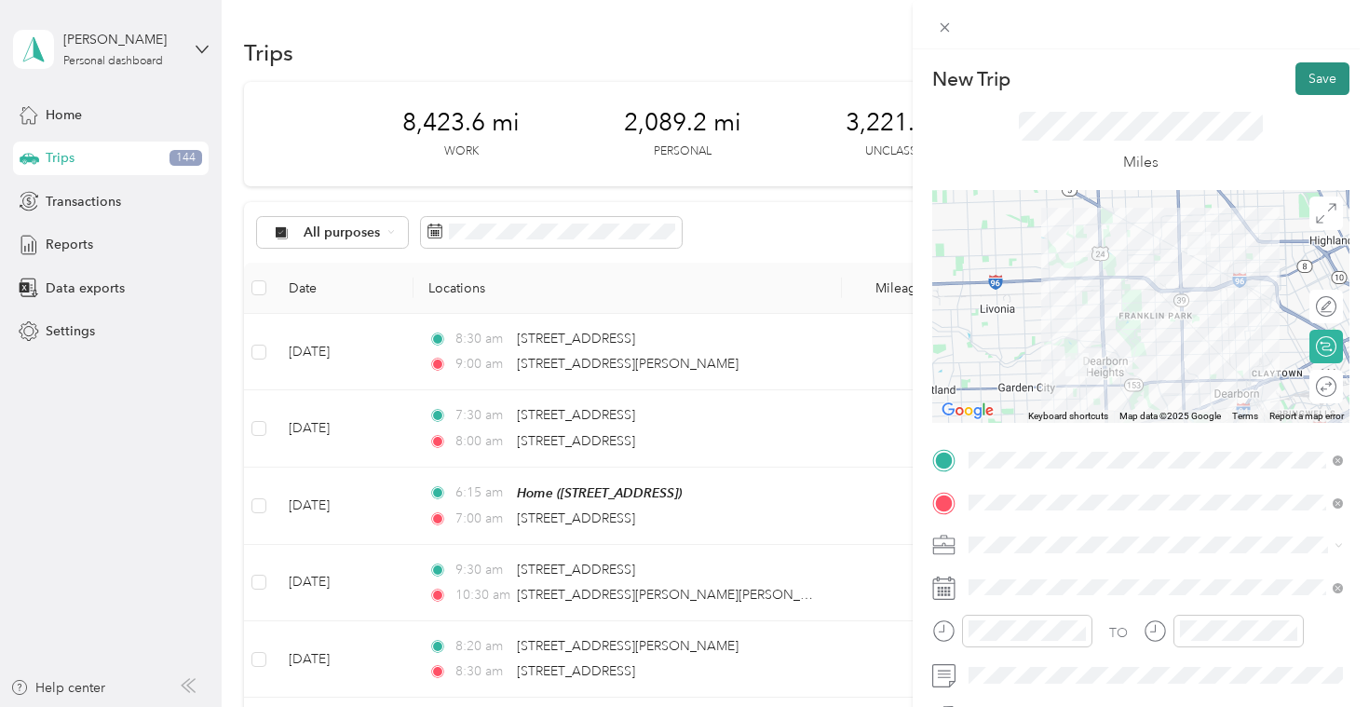
click at [1333, 70] on button "Save" at bounding box center [1322, 78] width 54 height 33
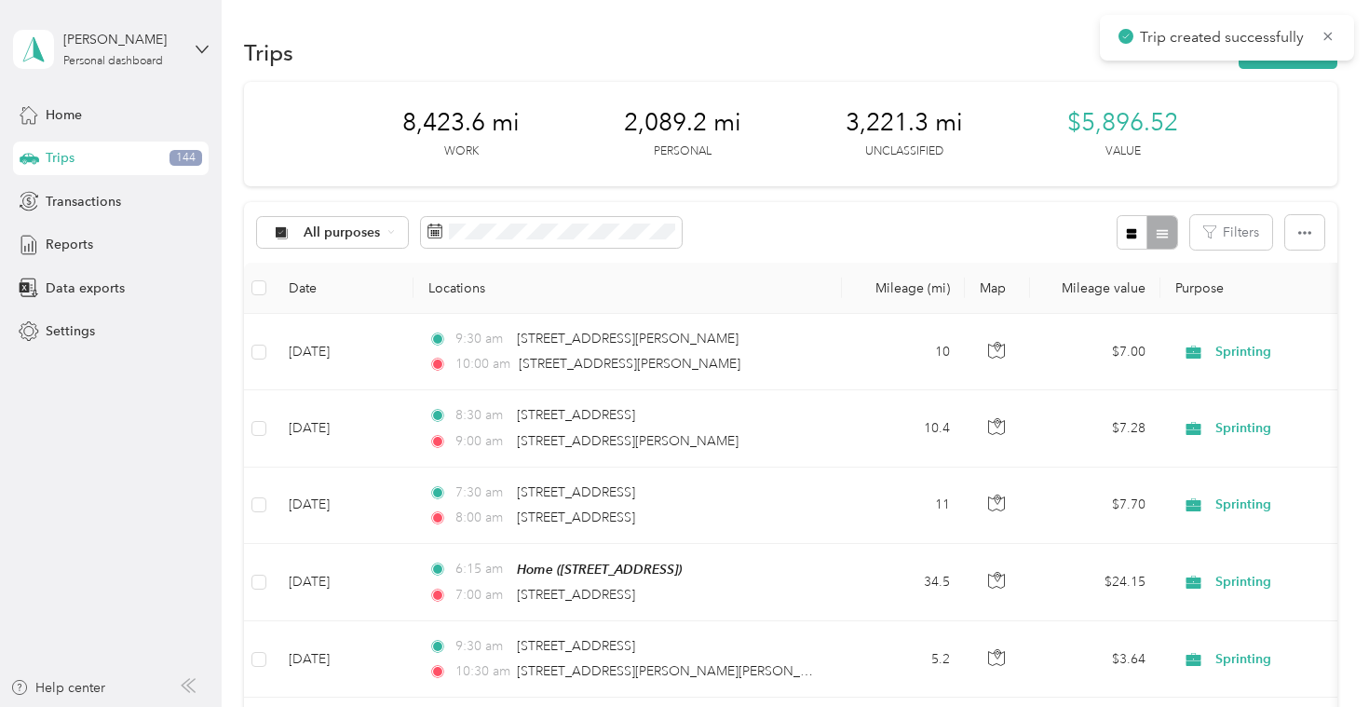
click at [1297, 58] on div "Trip created successfully" at bounding box center [1227, 38] width 254 height 46
click at [1297, 64] on button "New trip" at bounding box center [1287, 52] width 99 height 33
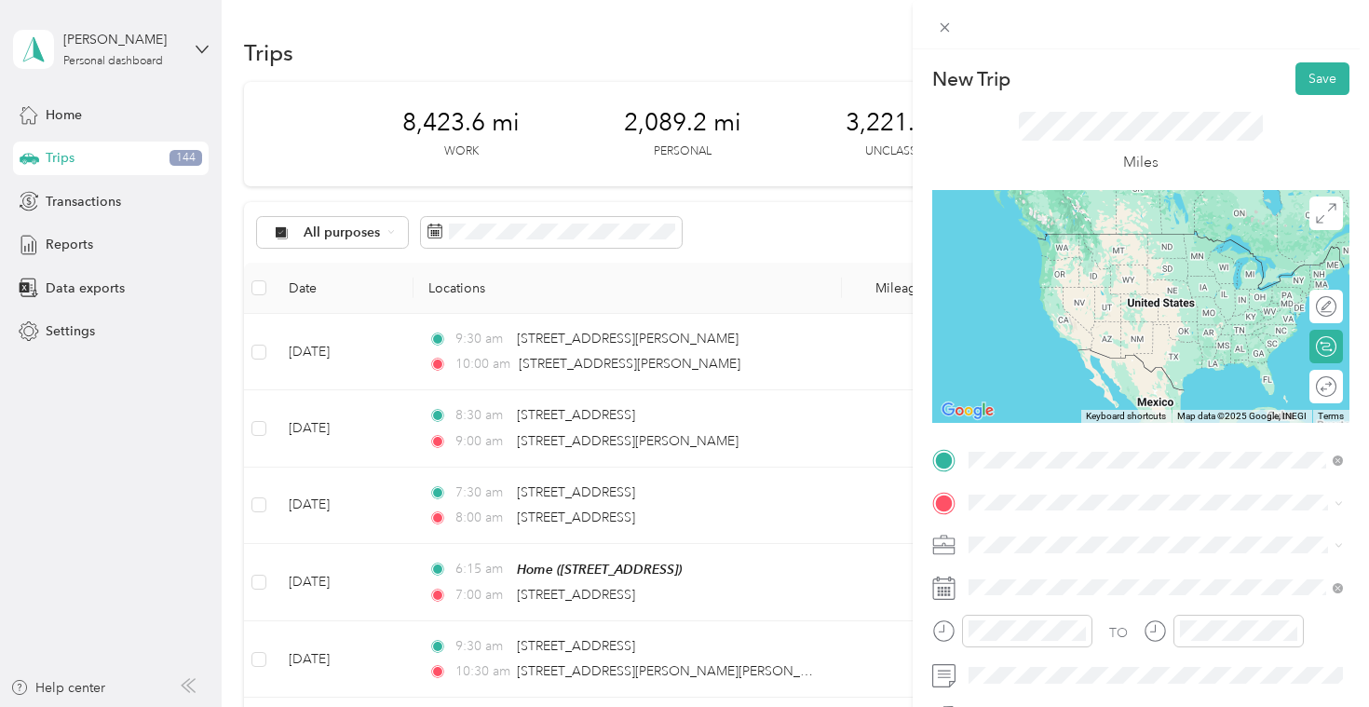
click at [1099, 242] on span "[STREET_ADDRESS][PERSON_NAME][US_STATE]" at bounding box center [1149, 233] width 290 height 17
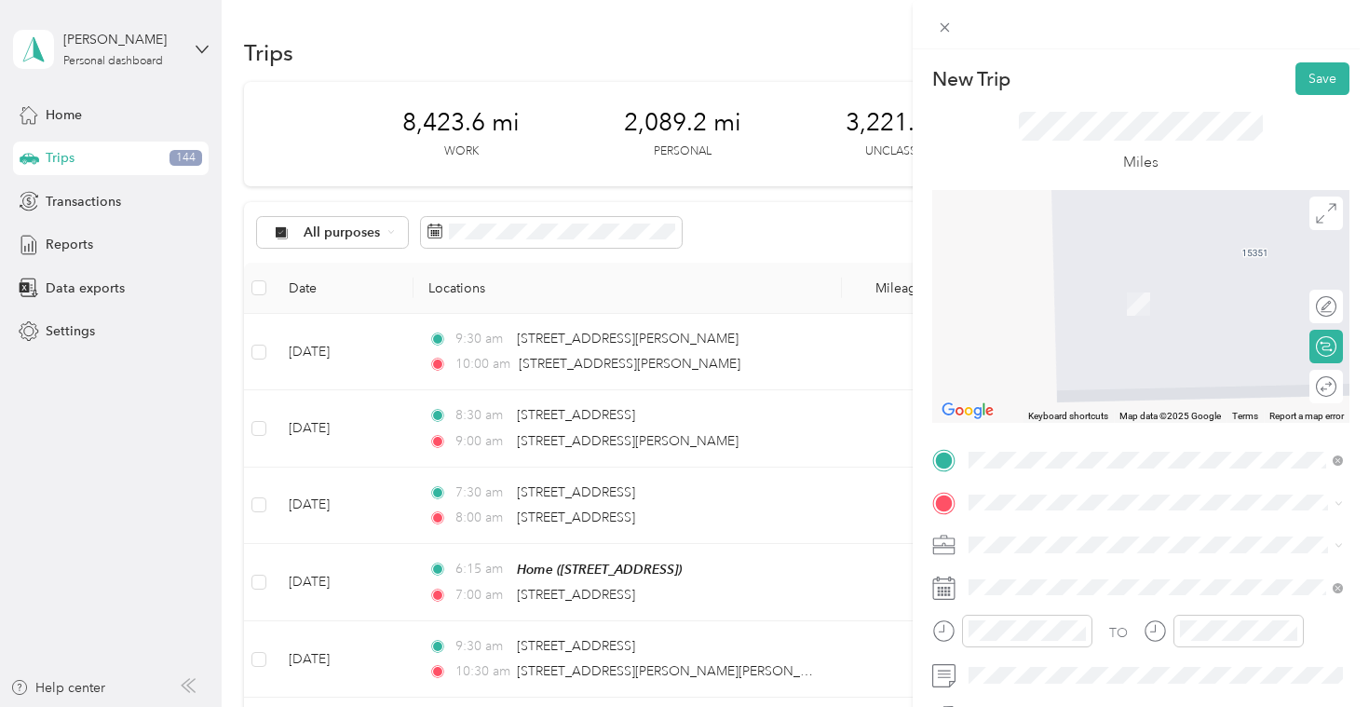
click at [1032, 519] on div "TO Add photo" at bounding box center [1140, 670] width 417 height 450
click at [1101, 296] on li "[STREET_ADDRESS][US_STATE]" at bounding box center [1155, 277] width 387 height 38
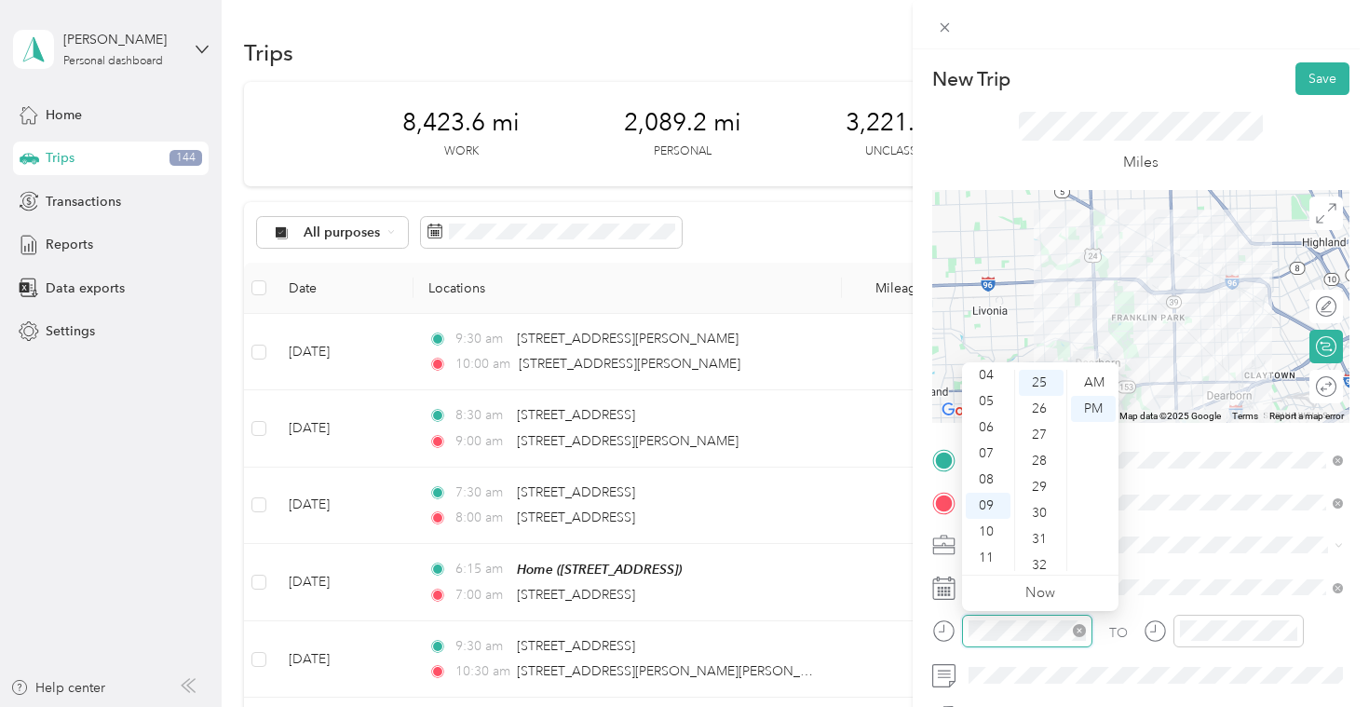
scroll to position [652, 0]
click at [987, 528] on div "10" at bounding box center [988, 532] width 45 height 26
click at [1043, 487] on div "08" at bounding box center [1041, 494] width 45 height 26
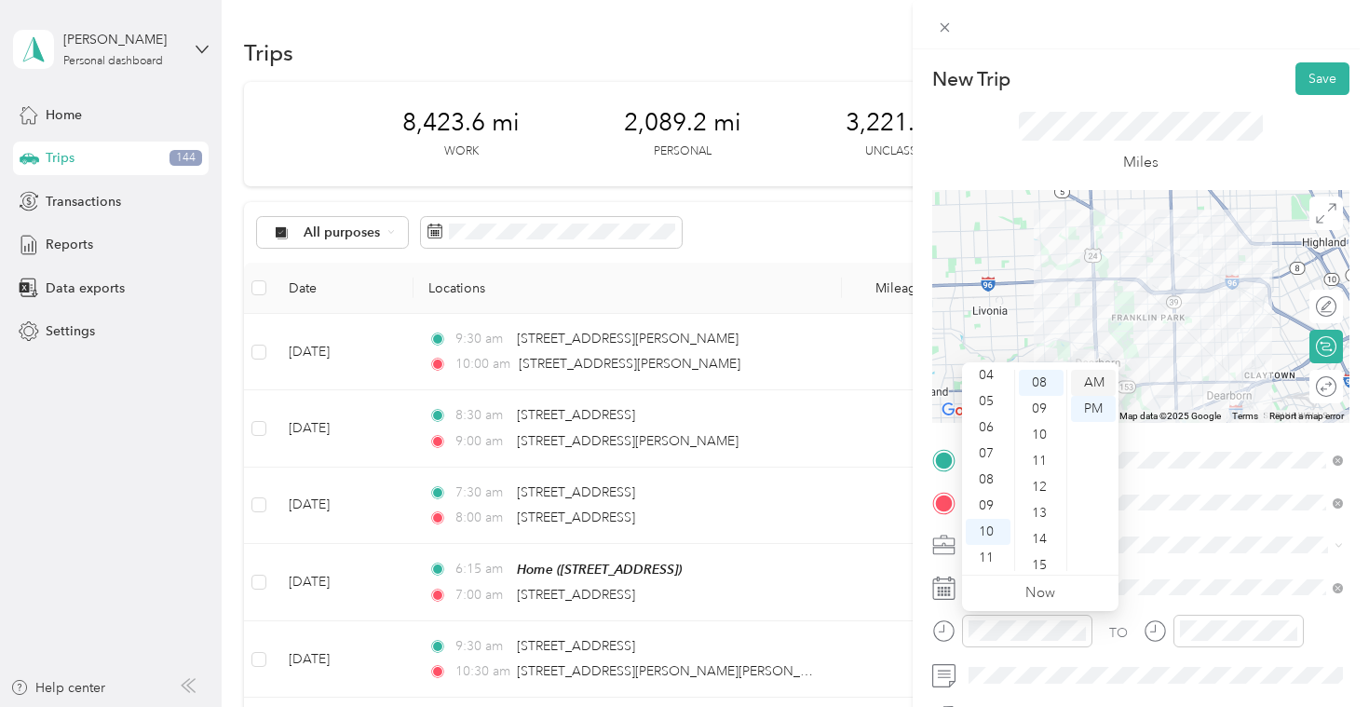
click at [1093, 385] on div "AM" at bounding box center [1093, 383] width 45 height 26
click at [1046, 439] on div "10" at bounding box center [1041, 435] width 45 height 26
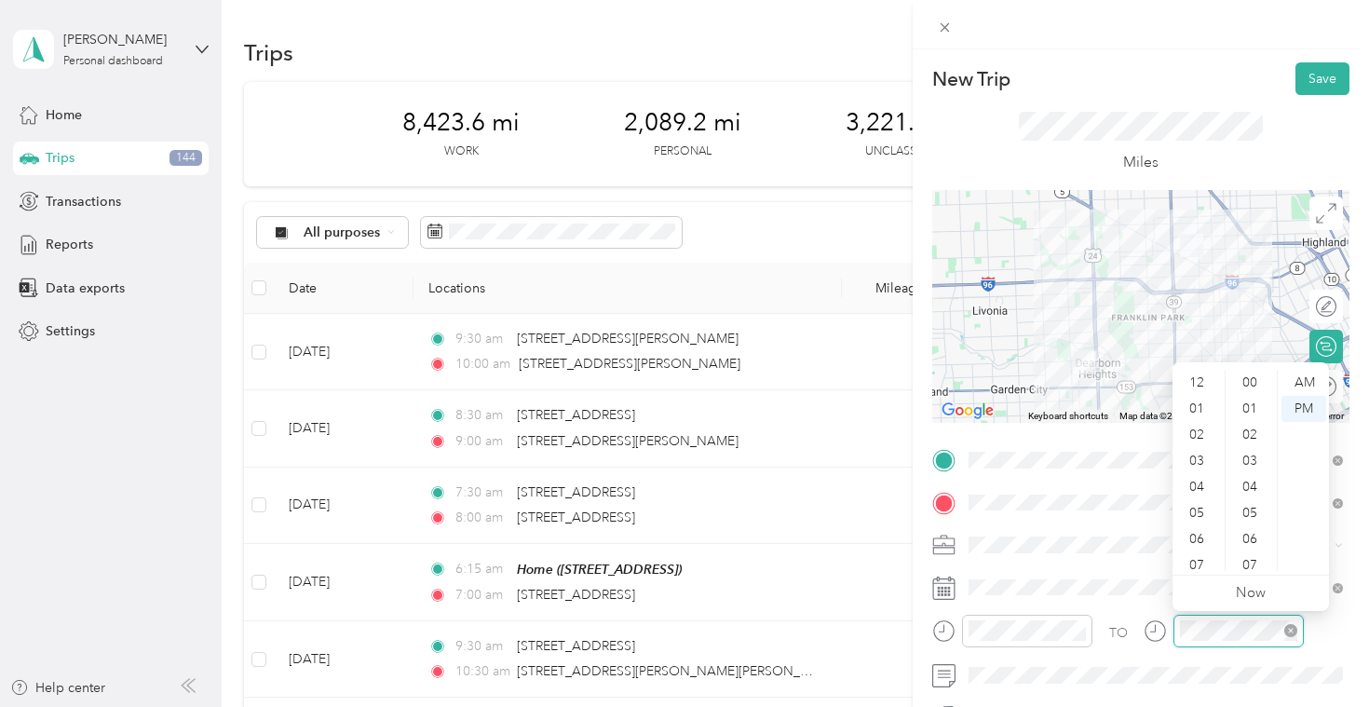
scroll to position [112, 0]
click at [1196, 532] on div "10" at bounding box center [1198, 532] width 45 height 26
click at [1257, 516] on div "30" at bounding box center [1251, 513] width 45 height 26
click at [1308, 385] on div "AM" at bounding box center [1303, 383] width 45 height 26
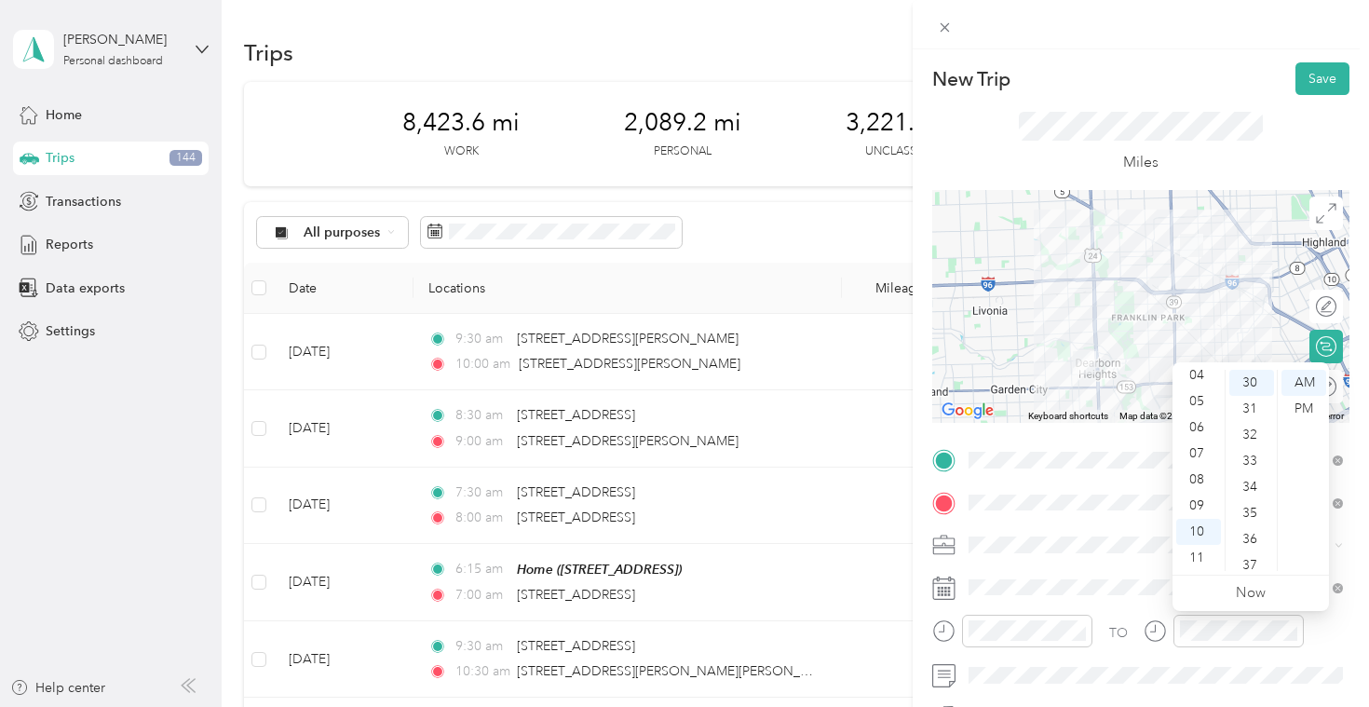
click at [1131, 556] on span at bounding box center [1155, 545] width 387 height 30
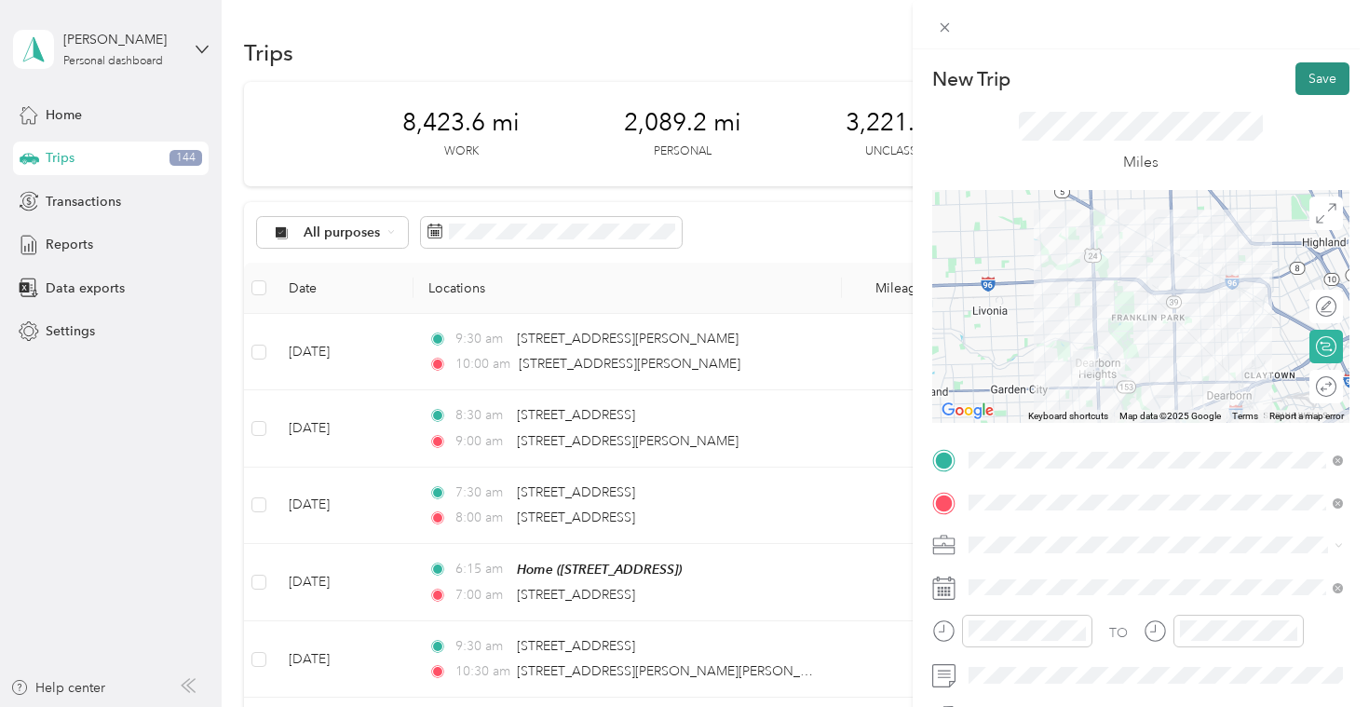
click at [1321, 73] on button "Save" at bounding box center [1322, 78] width 54 height 33
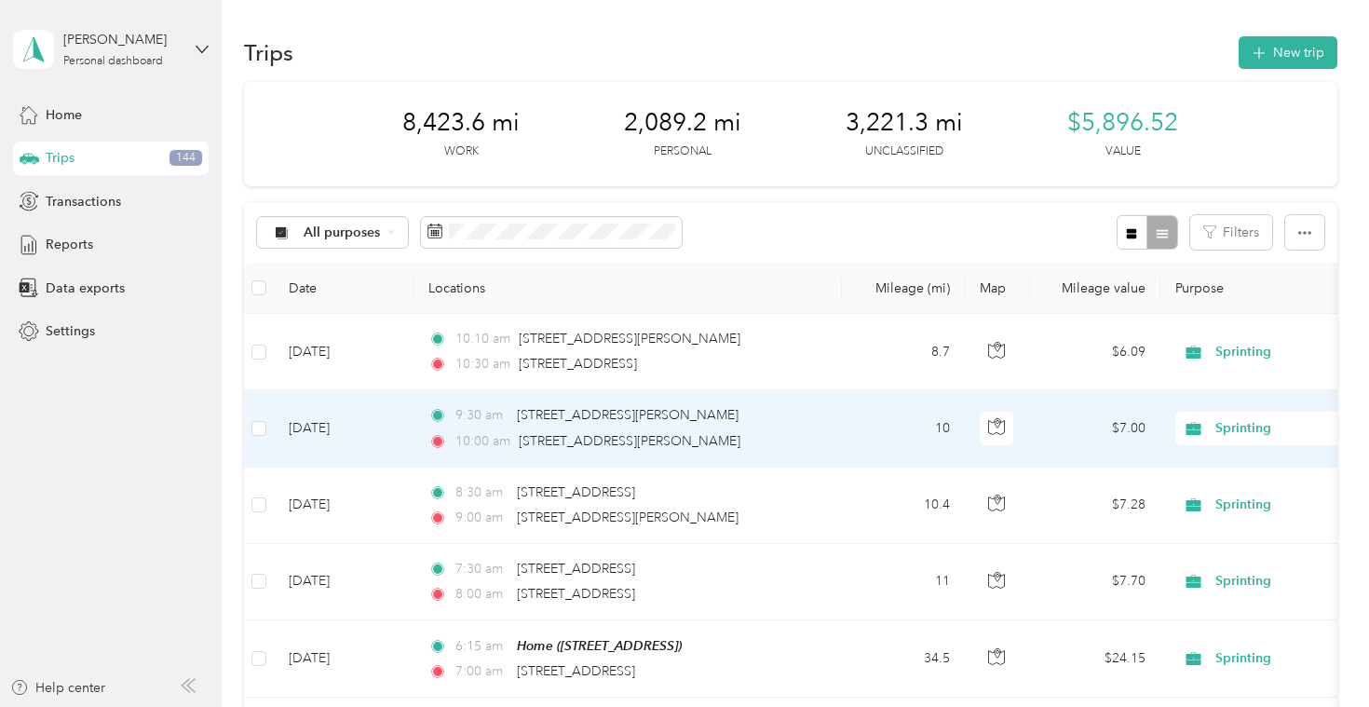
click at [804, 427] on div "9:30 am [STREET_ADDRESS][PERSON_NAME] 10:00 am [STREET_ADDRESS][PERSON_NAME]" at bounding box center [623, 428] width 391 height 46
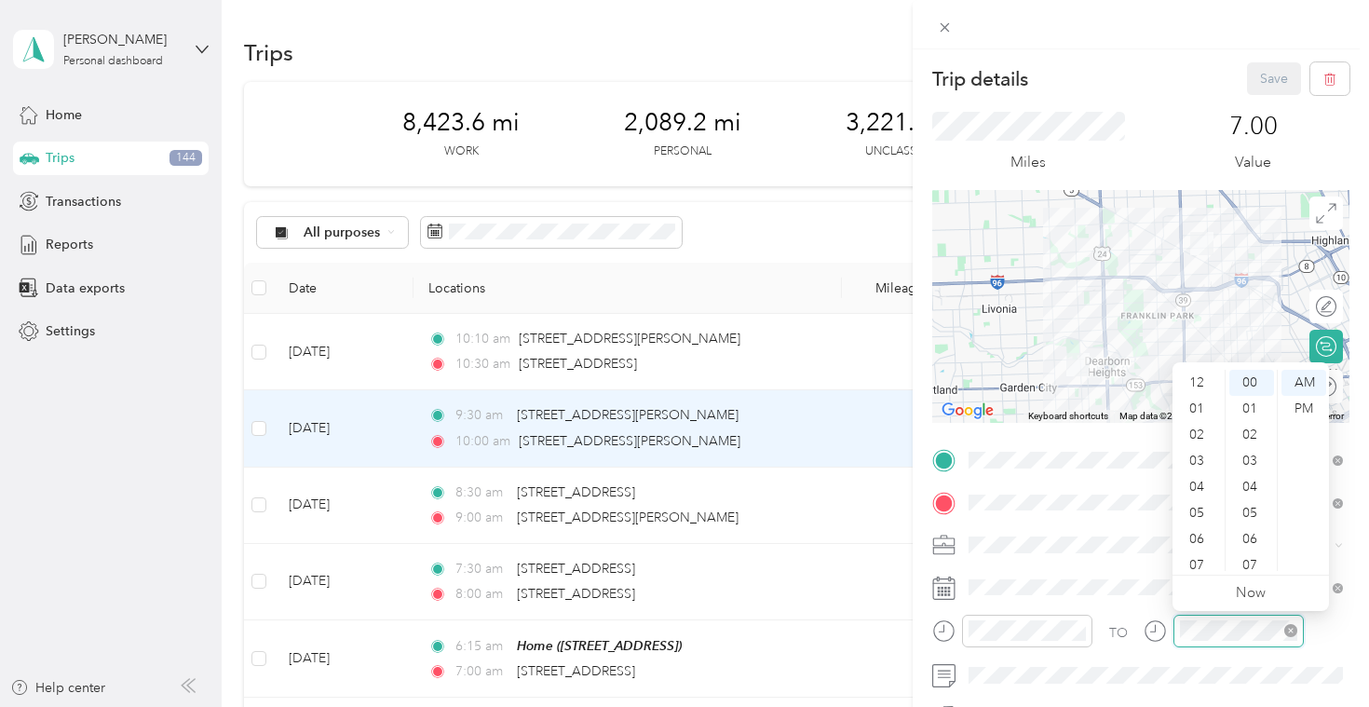
scroll to position [112, 0]
click at [1198, 511] on div "09" at bounding box center [1198, 506] width 45 height 26
click at [1196, 508] on div "09" at bounding box center [1198, 506] width 45 height 26
click at [1211, 511] on div "09" at bounding box center [1198, 506] width 45 height 26
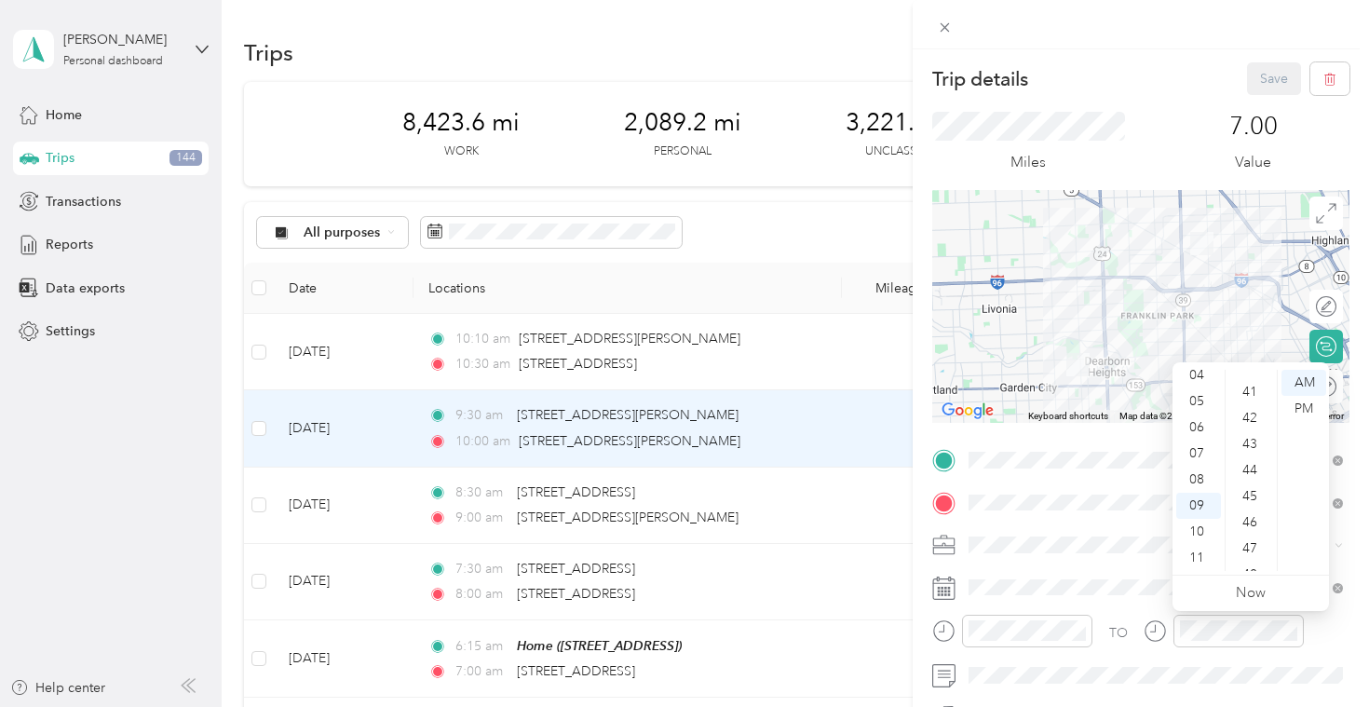
scroll to position [1063, 0]
click at [1250, 484] on div "45" at bounding box center [1251, 493] width 45 height 26
click at [1133, 145] on div "Miles 7.00 Value" at bounding box center [1140, 142] width 417 height 95
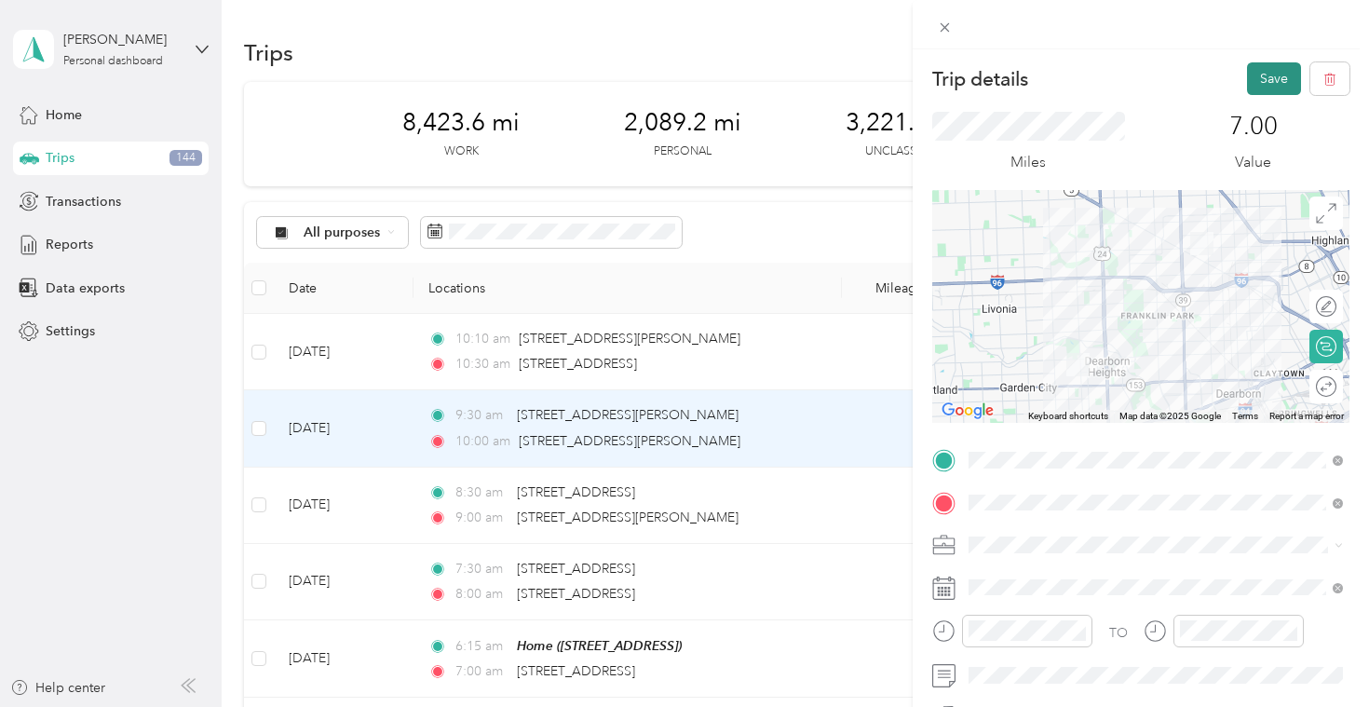
click at [1290, 65] on button "Save" at bounding box center [1274, 78] width 54 height 33
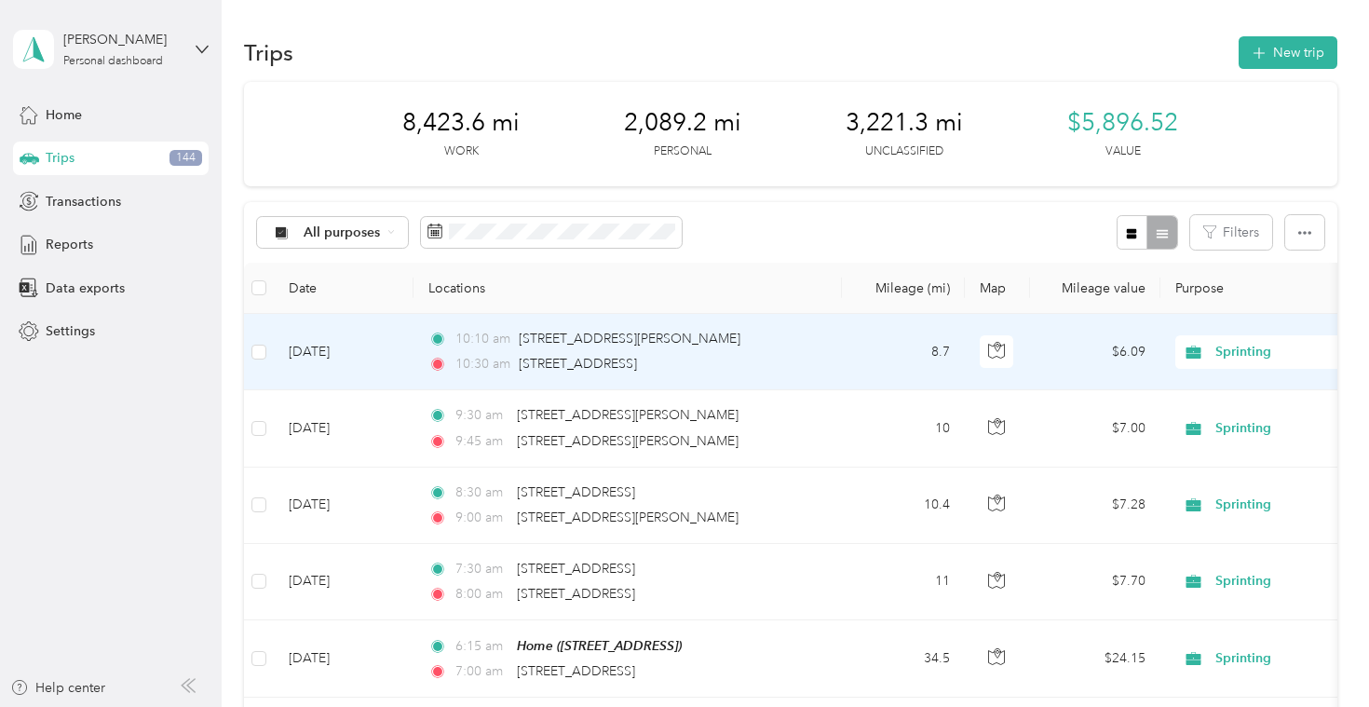
click at [773, 331] on div "10:10 am [STREET_ADDRESS][PERSON_NAME]" at bounding box center [623, 339] width 391 height 20
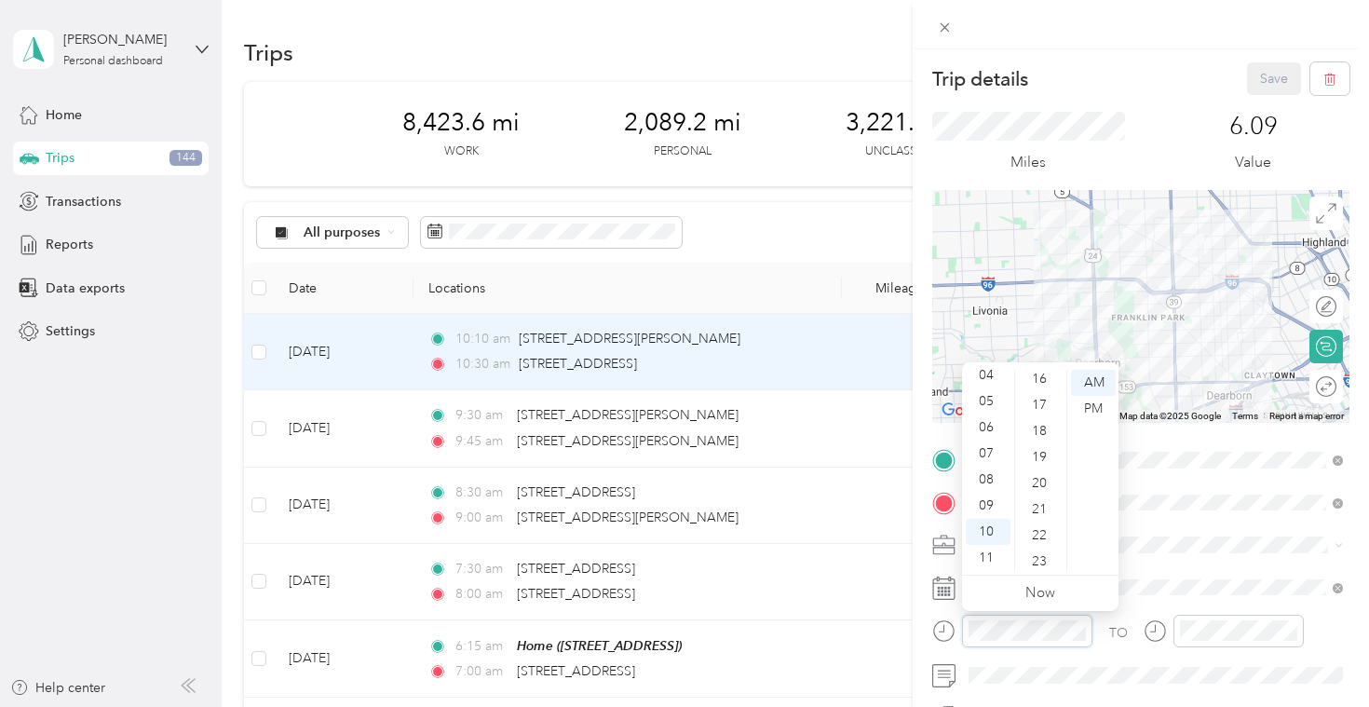
scroll to position [422, 0]
click at [1234, 33] on div at bounding box center [1140, 24] width 456 height 49
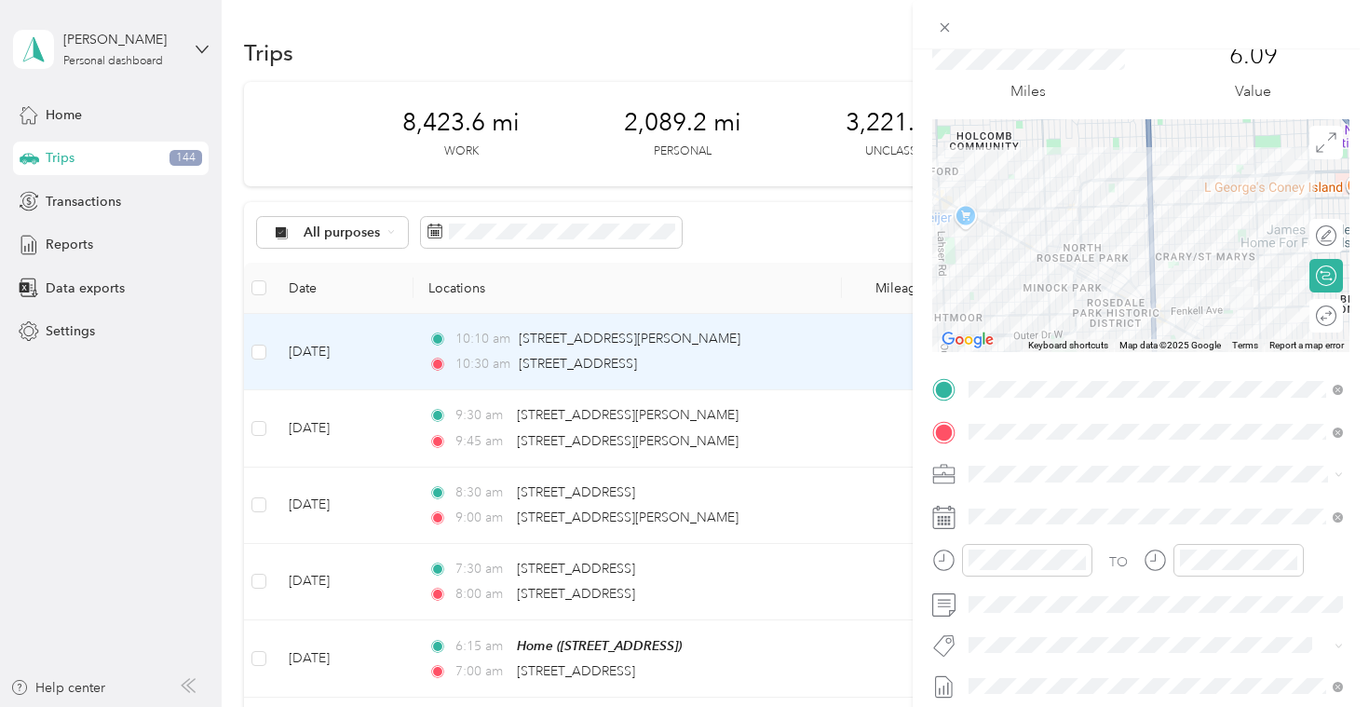
scroll to position [0, 0]
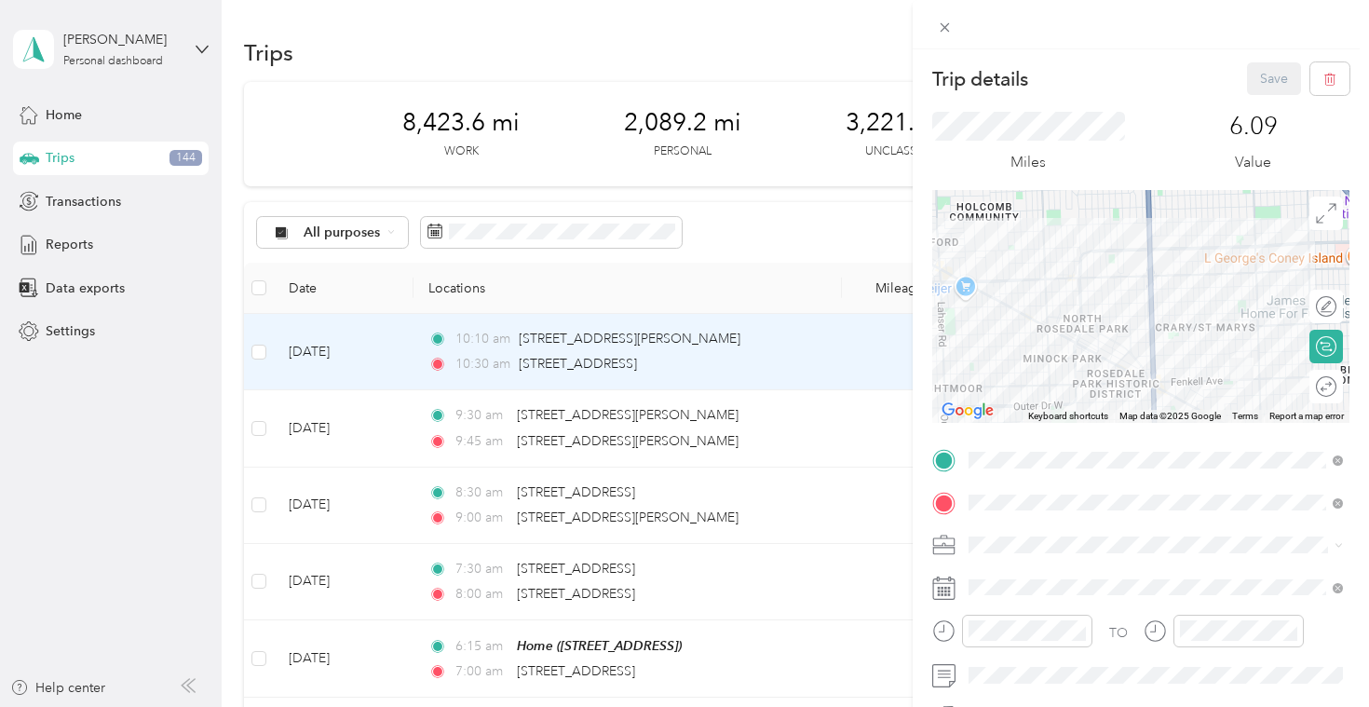
click at [1271, 86] on div "Save" at bounding box center [1298, 78] width 103 height 33
click at [806, 208] on div "Trip details Save This trip cannot be edited because it is either under review,…" at bounding box center [684, 353] width 1369 height 707
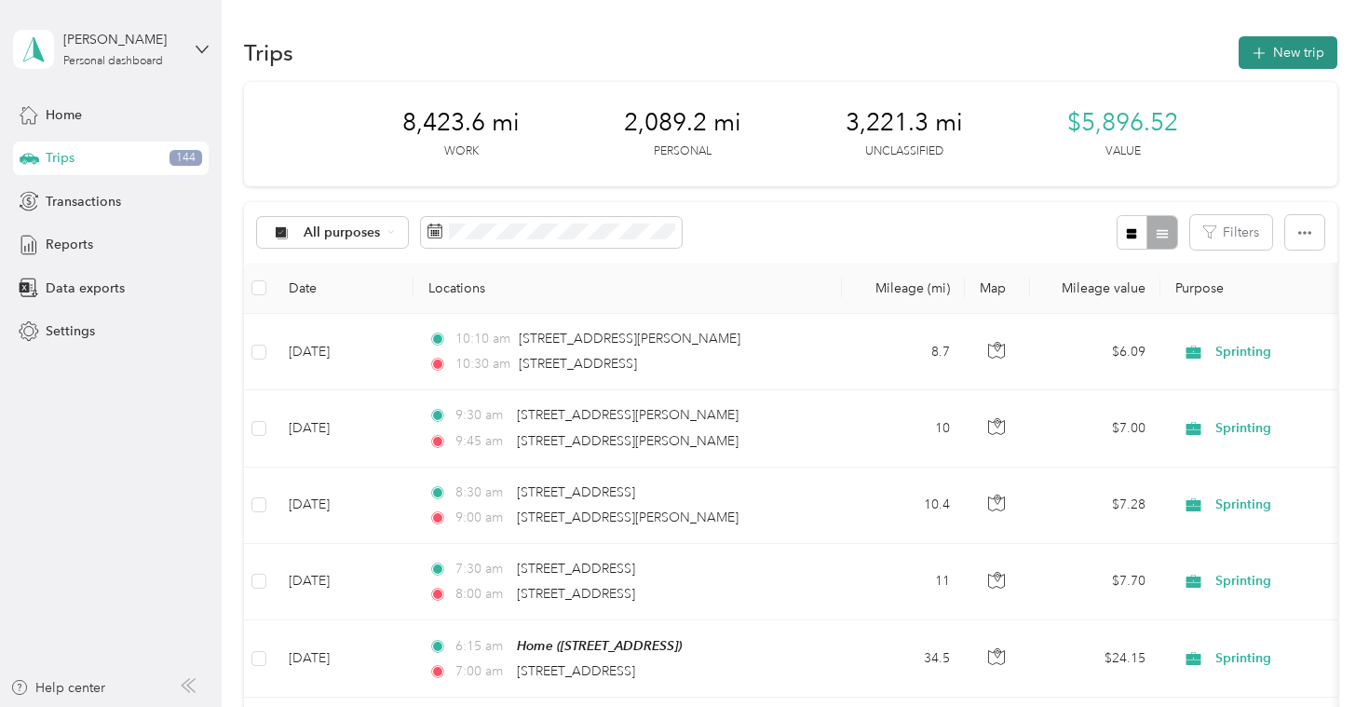
click at [1269, 59] on icon "button" at bounding box center [1258, 53] width 21 height 21
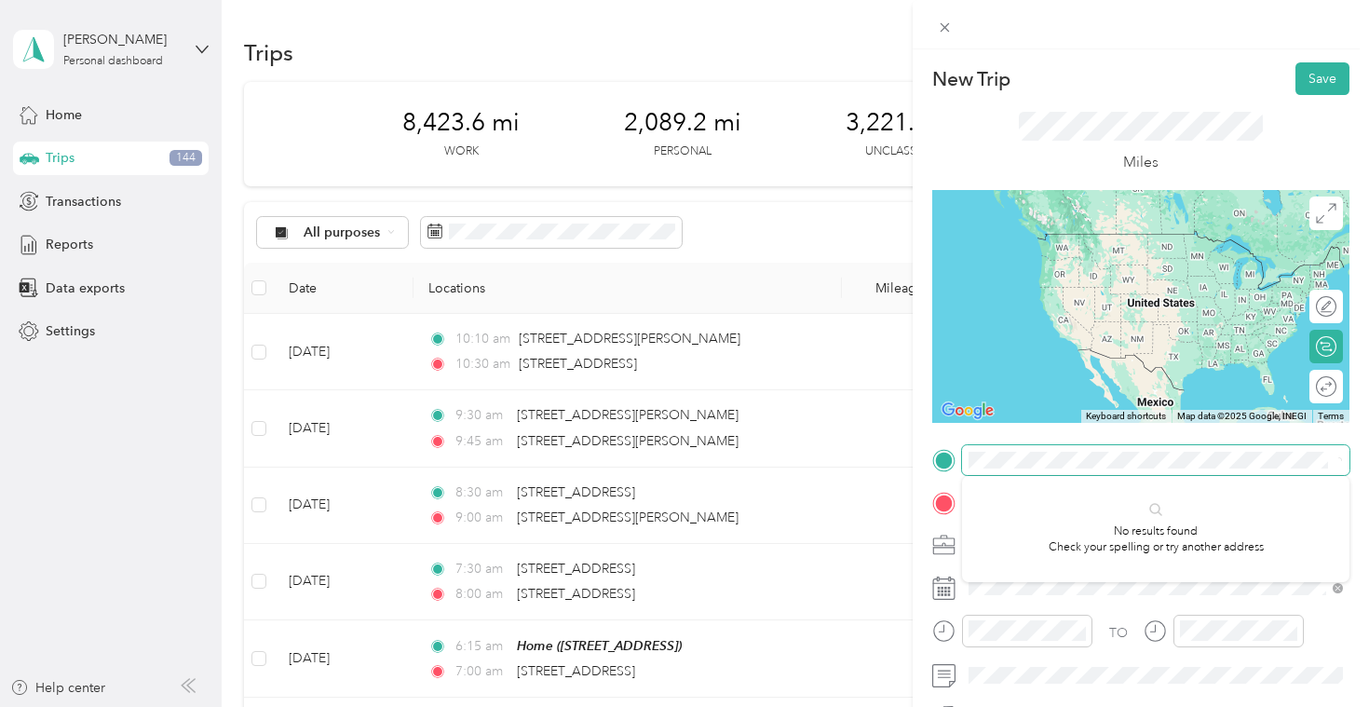
scroll to position [1, 0]
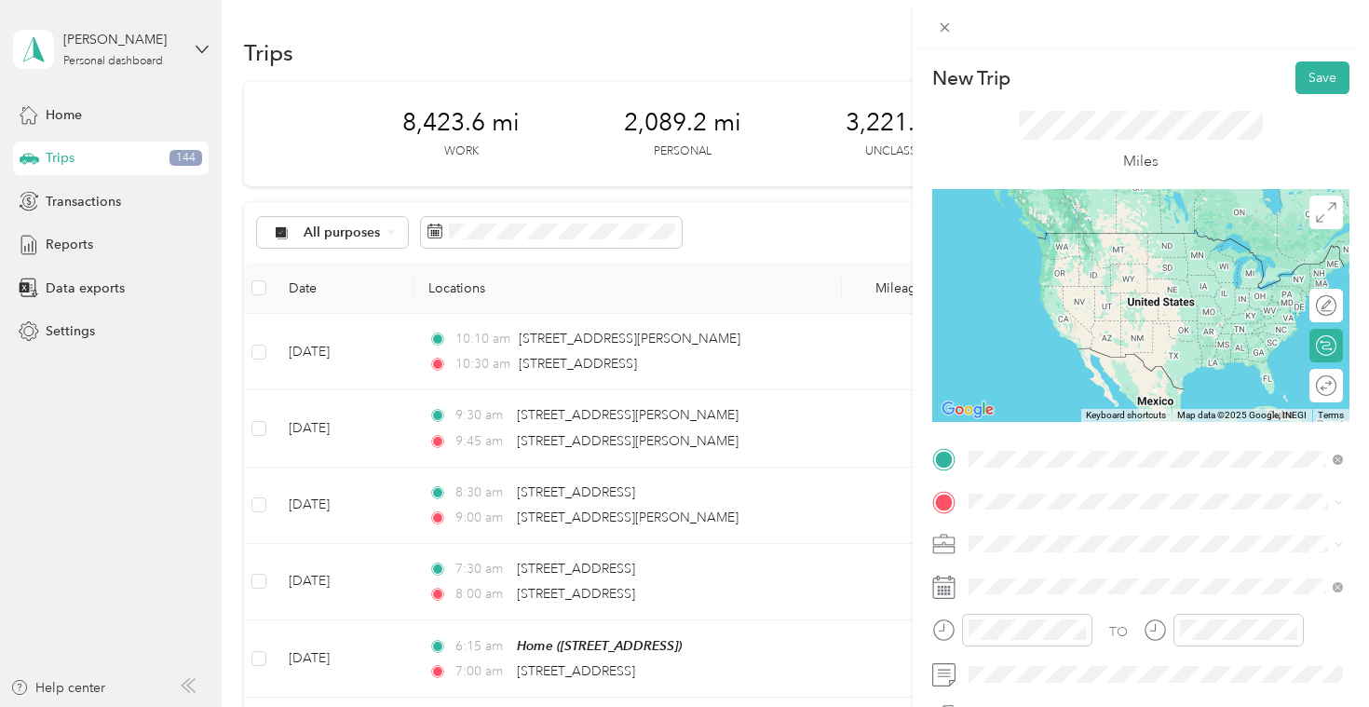
click at [1190, 246] on span "[STREET_ADDRESS][US_STATE]" at bounding box center [1097, 252] width 186 height 17
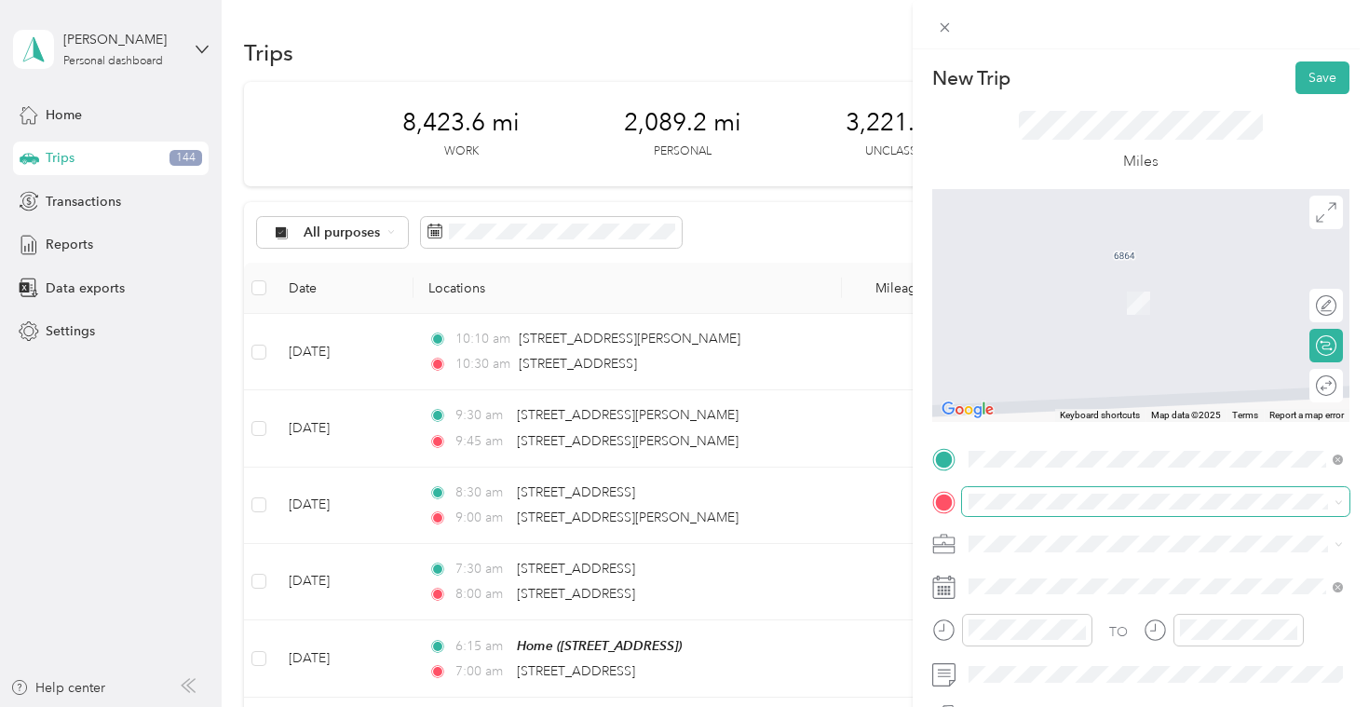
click at [1114, 512] on span at bounding box center [1155, 502] width 387 height 30
click at [1177, 588] on li "[STREET_ADDRESS][PERSON_NAME][US_STATE]" at bounding box center [1155, 569] width 387 height 38
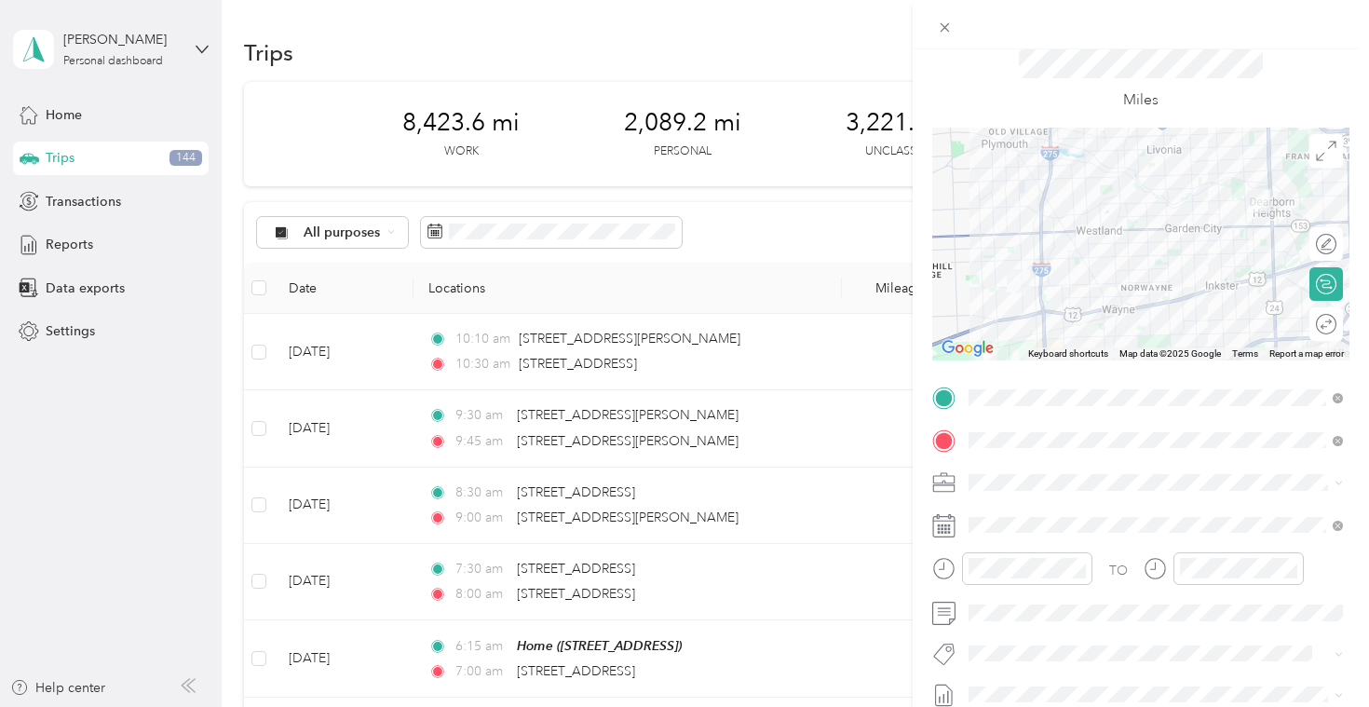
scroll to position [65, 0]
click at [1063, 552] on div at bounding box center [1027, 565] width 130 height 33
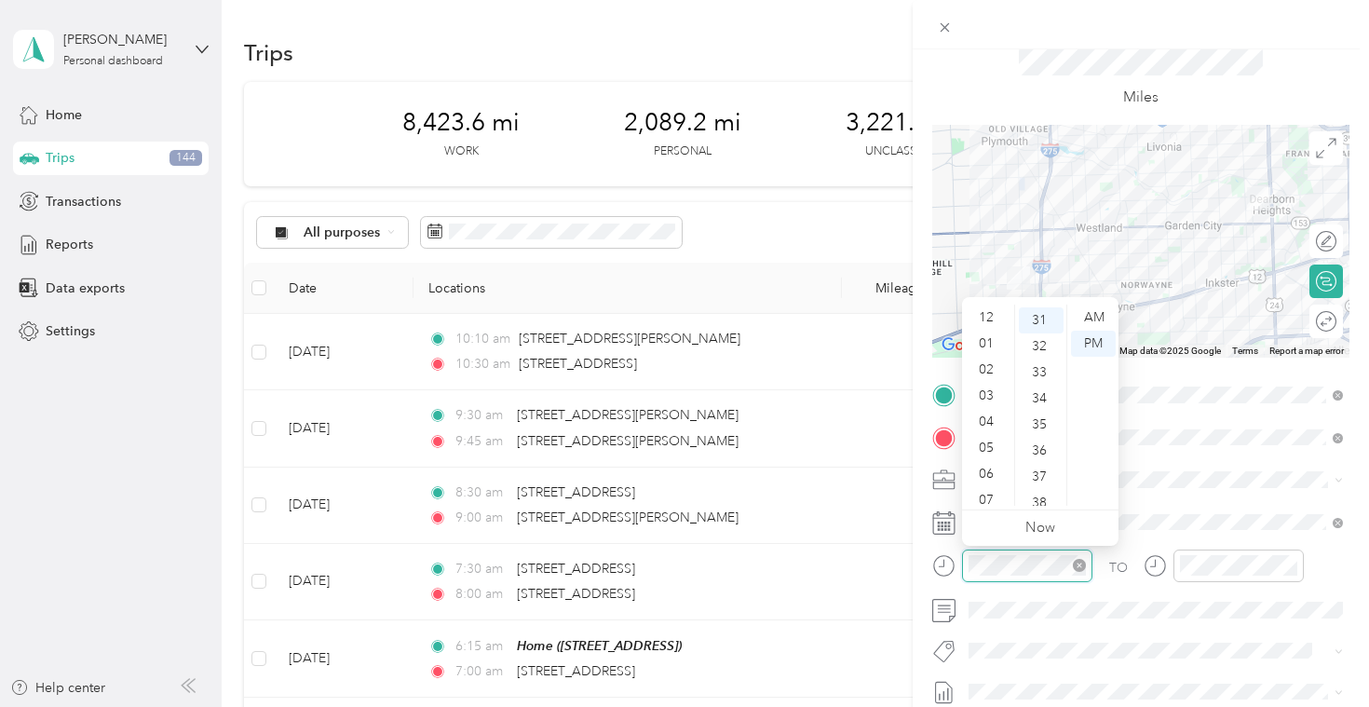
scroll to position [112, 0]
click at [992, 486] on div "11" at bounding box center [988, 493] width 45 height 26
click at [1037, 315] on div "00" at bounding box center [1041, 317] width 45 height 26
click at [1094, 314] on div "AM" at bounding box center [1093, 317] width 45 height 26
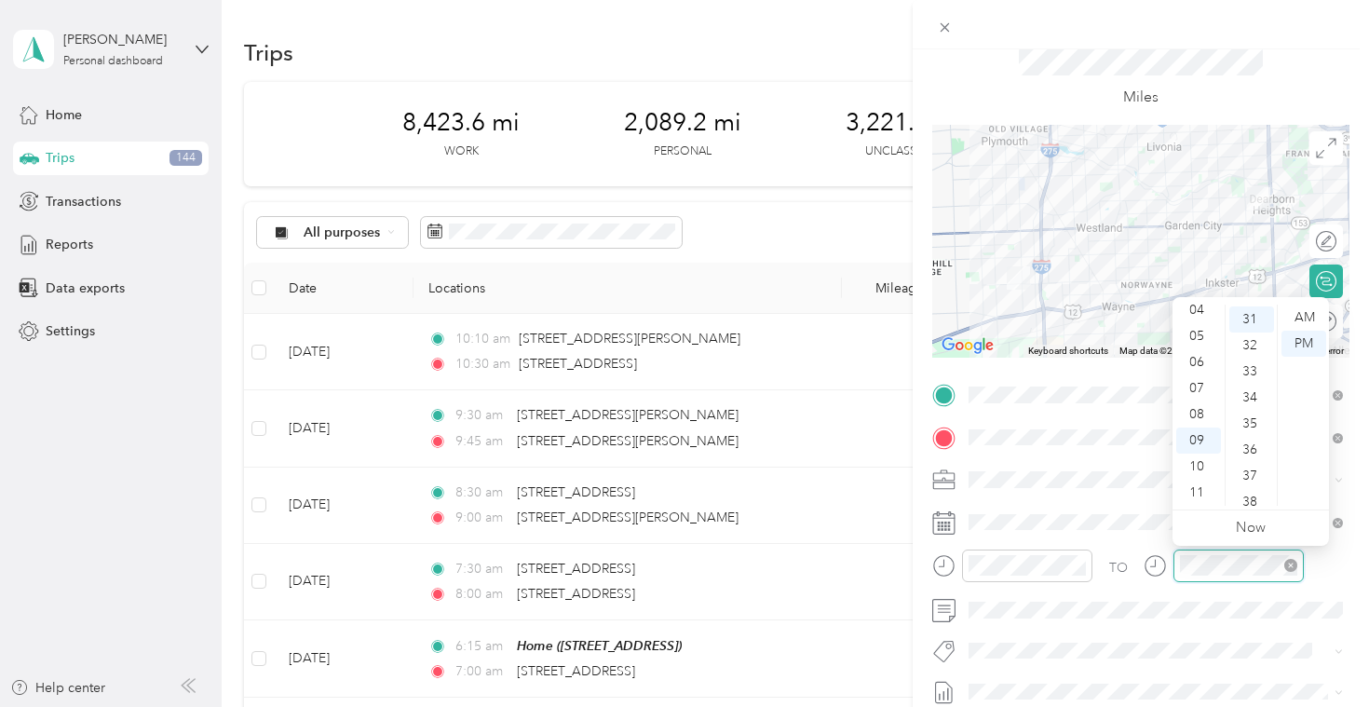
scroll to position [808, 0]
click at [1209, 486] on div "11" at bounding box center [1198, 493] width 45 height 26
click at [1258, 477] on div "15" at bounding box center [1251, 470] width 45 height 26
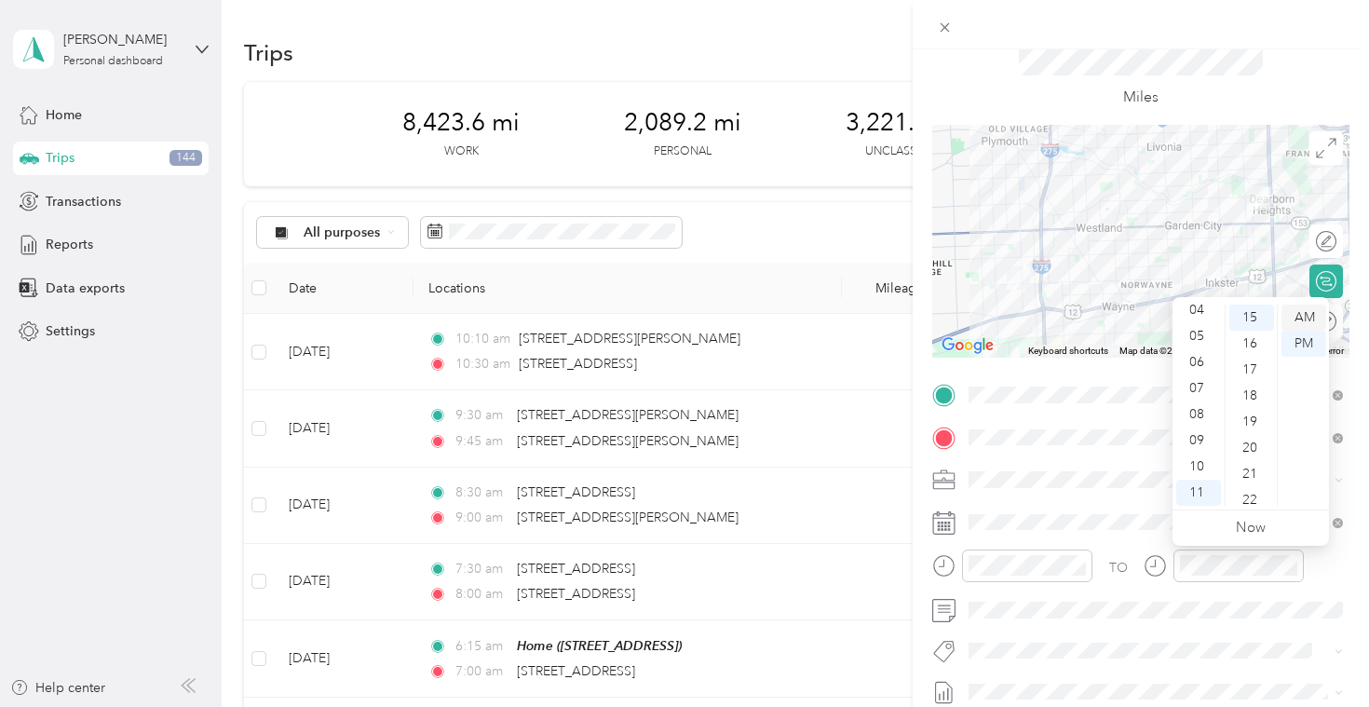
click at [1301, 317] on div "AM" at bounding box center [1303, 317] width 45 height 26
click at [1133, 585] on div "TO" at bounding box center [1140, 572] width 417 height 46
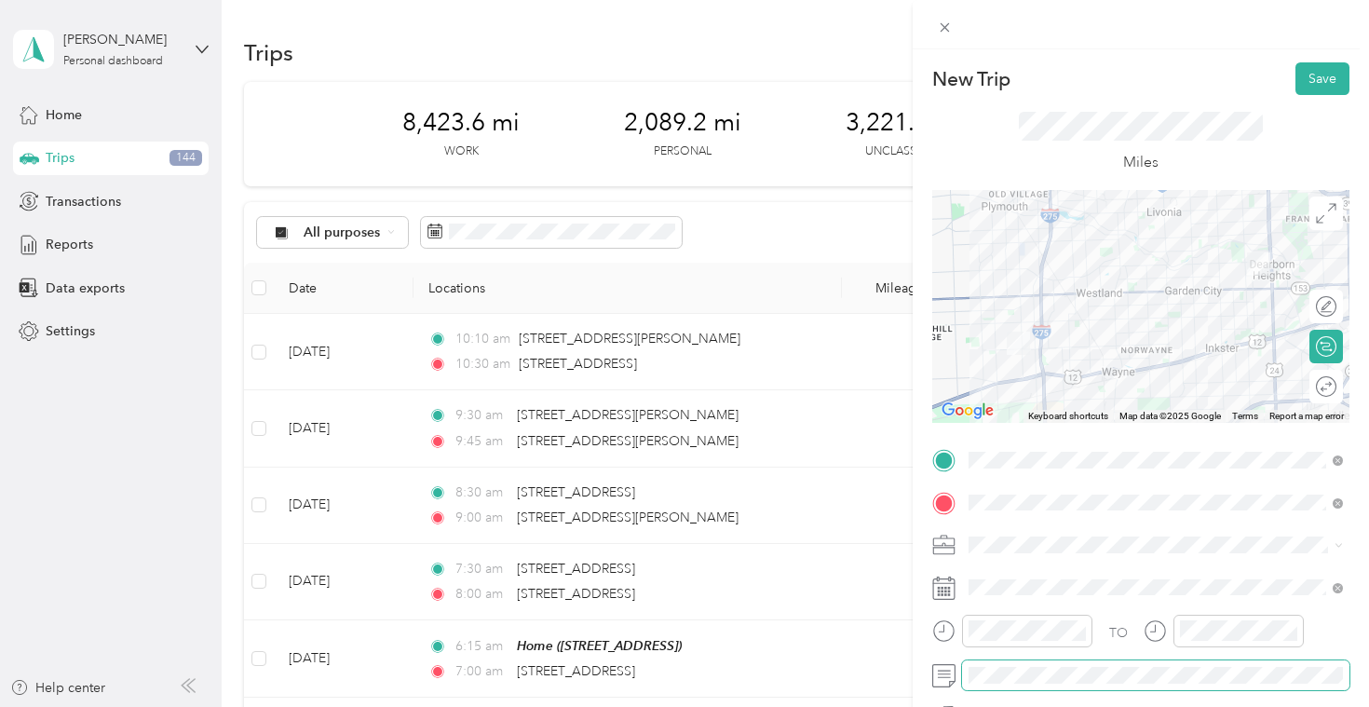
scroll to position [7, 0]
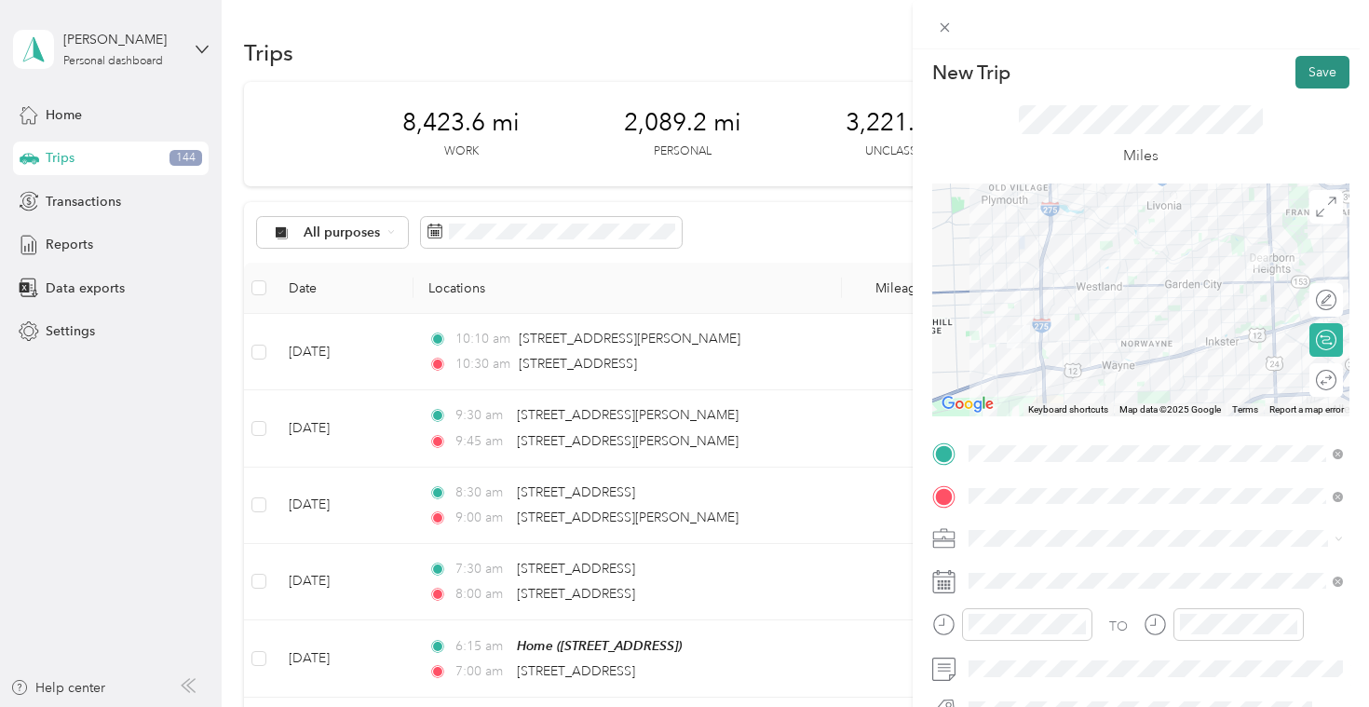
click at [1323, 78] on button "Save" at bounding box center [1322, 72] width 54 height 33
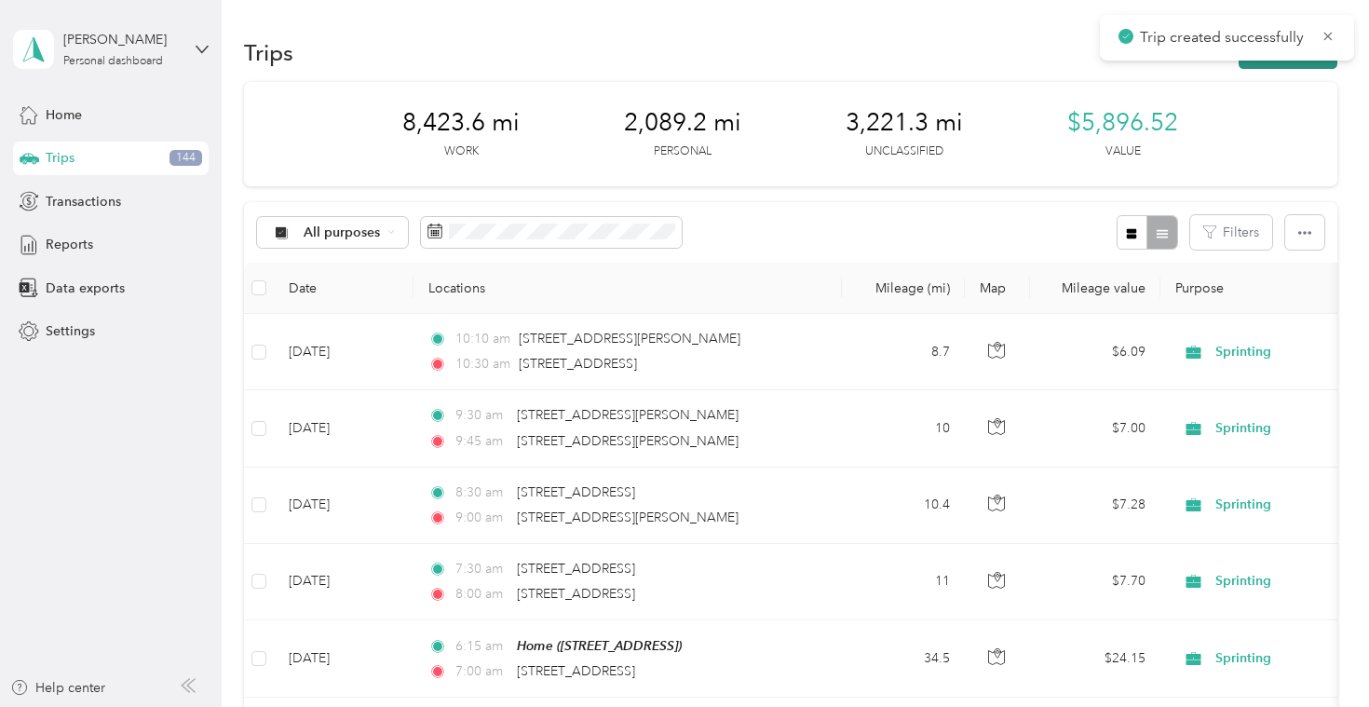
click at [1313, 63] on button "New trip" at bounding box center [1287, 52] width 99 height 33
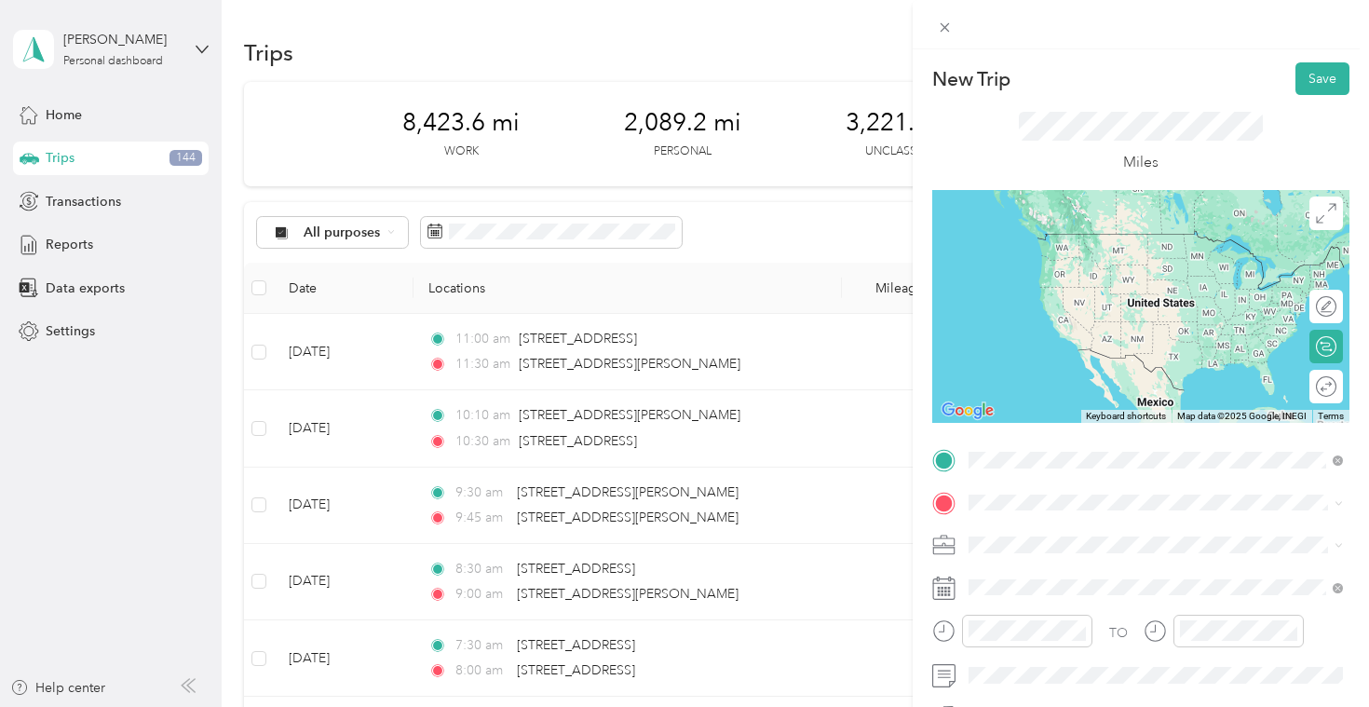
click at [1083, 541] on div "[STREET_ADDRESS][PERSON_NAME][US_STATE]" at bounding box center [1155, 528] width 361 height 25
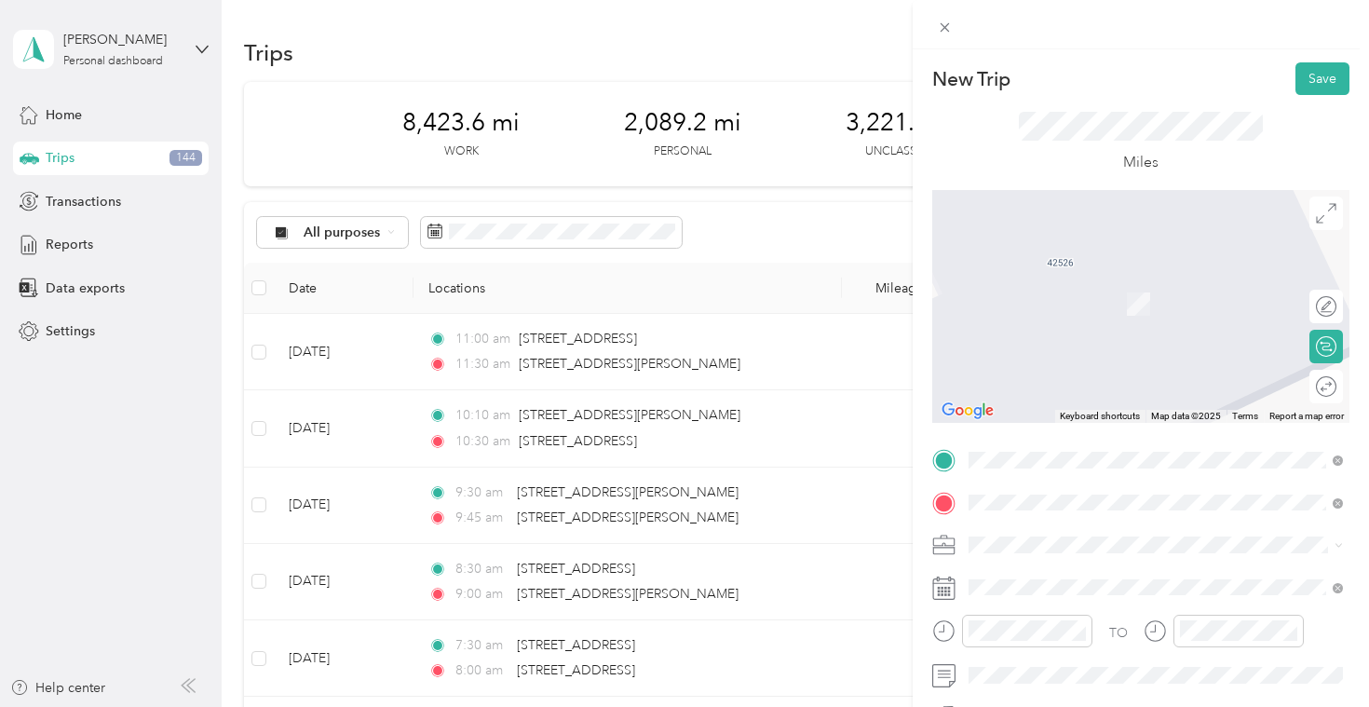
click at [1155, 296] on li "[STREET_ADDRESS][PERSON_NAME][US_STATE]" at bounding box center [1155, 277] width 387 height 38
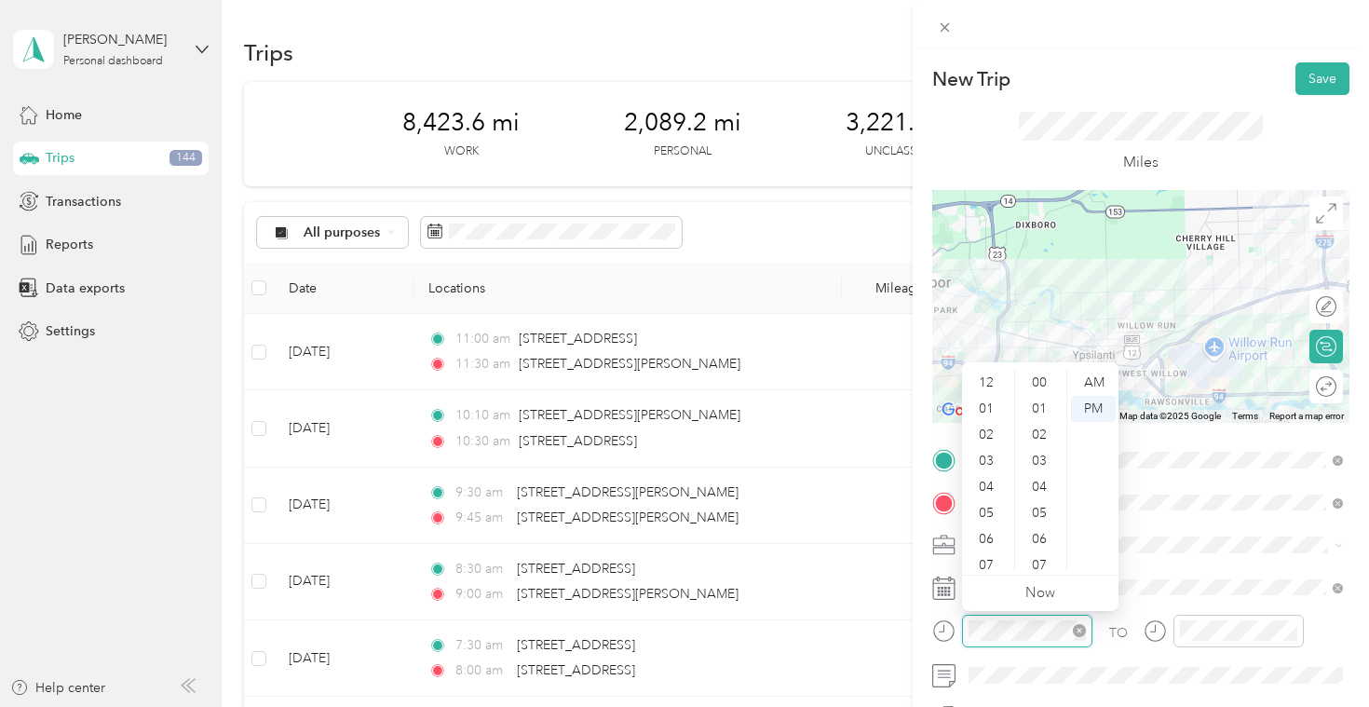
scroll to position [112, 0]
click at [1103, 382] on div "AM" at bounding box center [1093, 383] width 45 height 26
click at [1034, 642] on div at bounding box center [1027, 631] width 130 height 33
click at [1100, 385] on div "AM" at bounding box center [1093, 383] width 45 height 26
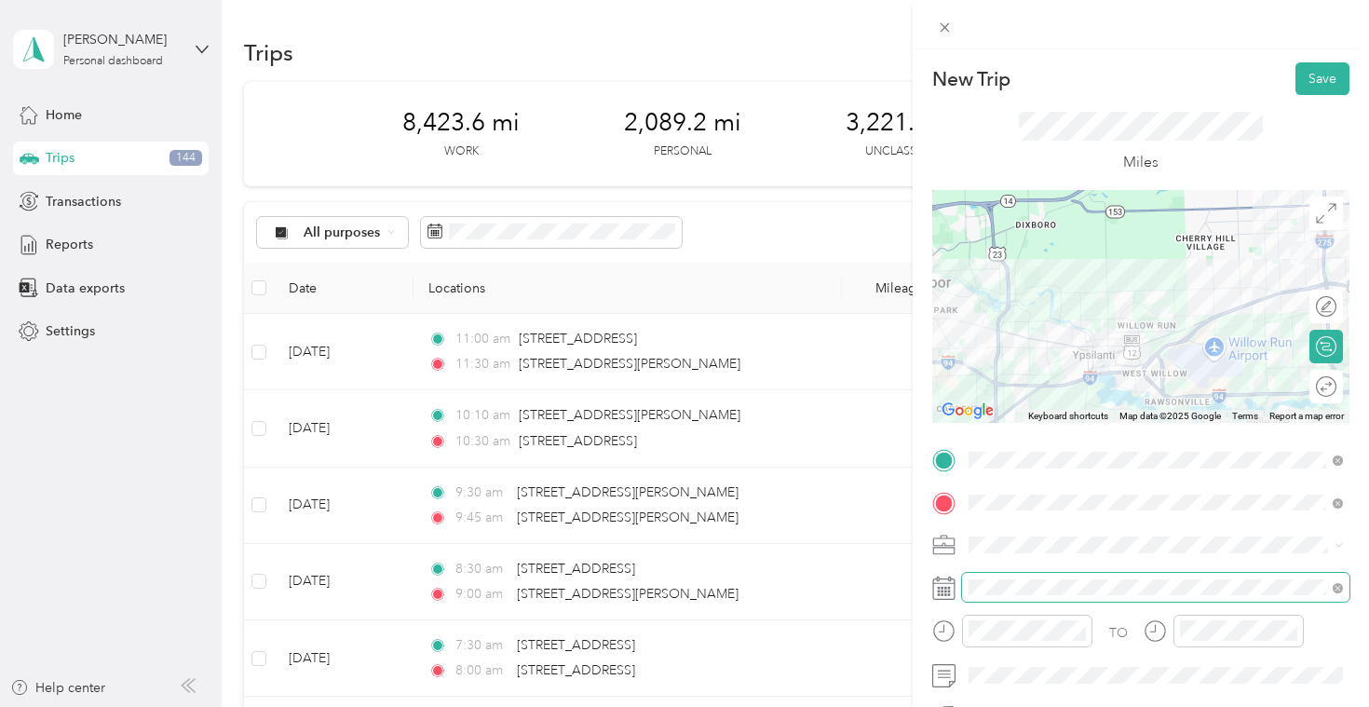
click at [1209, 596] on span at bounding box center [1155, 588] width 387 height 30
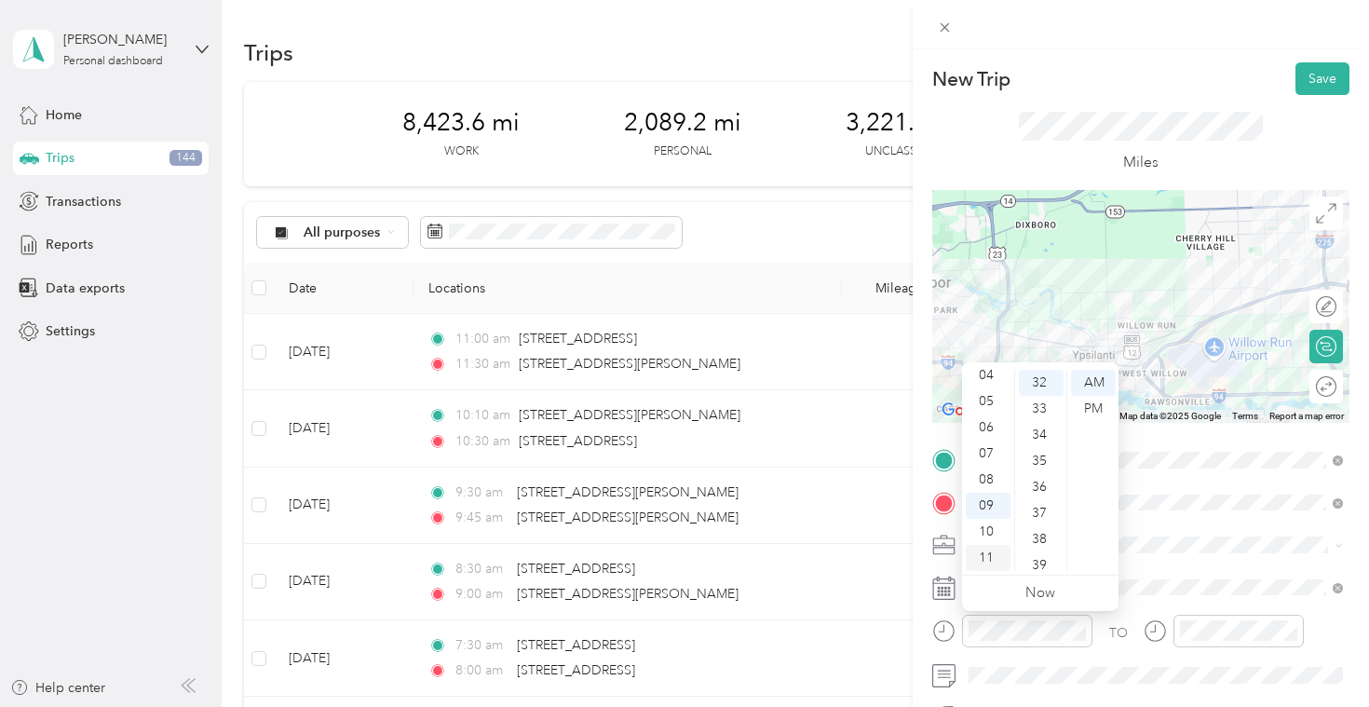
click at [1003, 552] on div "11" at bounding box center [988, 558] width 45 height 26
click at [1044, 534] on div "45" at bounding box center [1041, 526] width 45 height 26
click at [1094, 385] on div "AM" at bounding box center [1093, 383] width 45 height 26
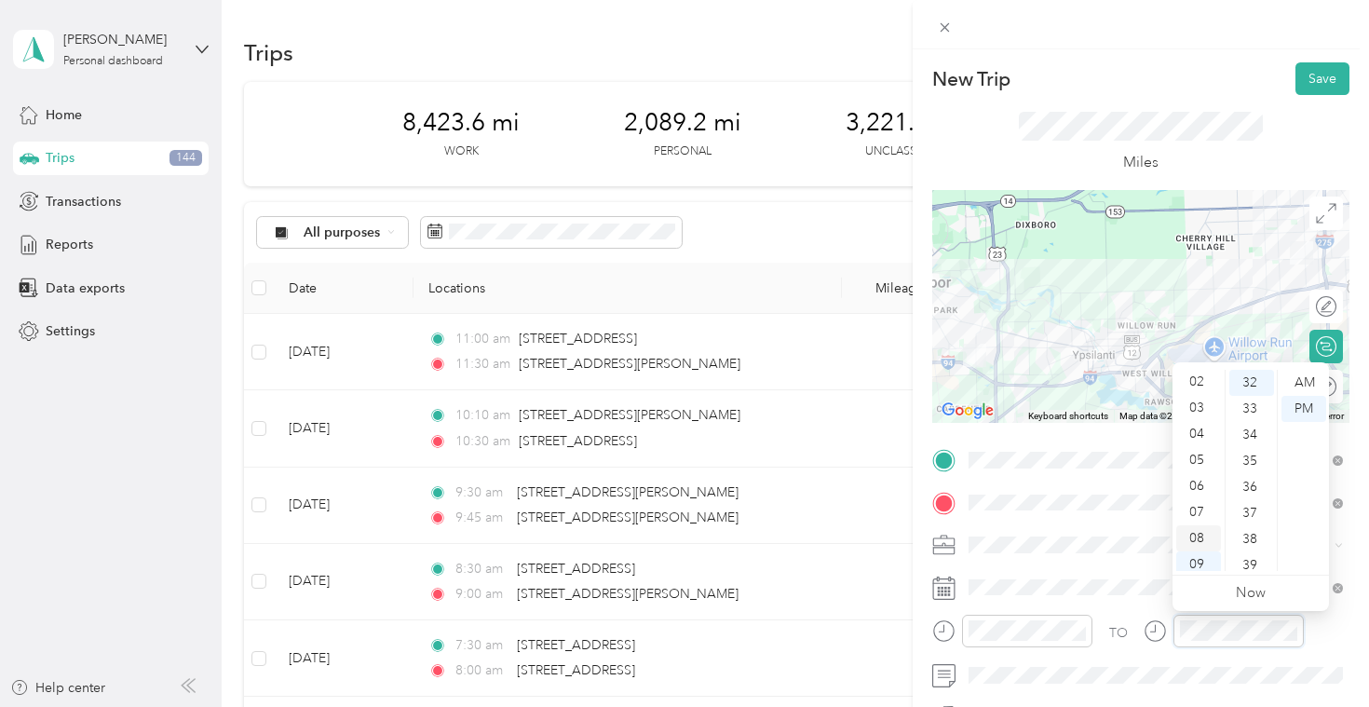
scroll to position [0, 0]
click at [1203, 384] on div "12" at bounding box center [1198, 383] width 45 height 26
click at [1253, 381] on div "00" at bounding box center [1251, 383] width 45 height 26
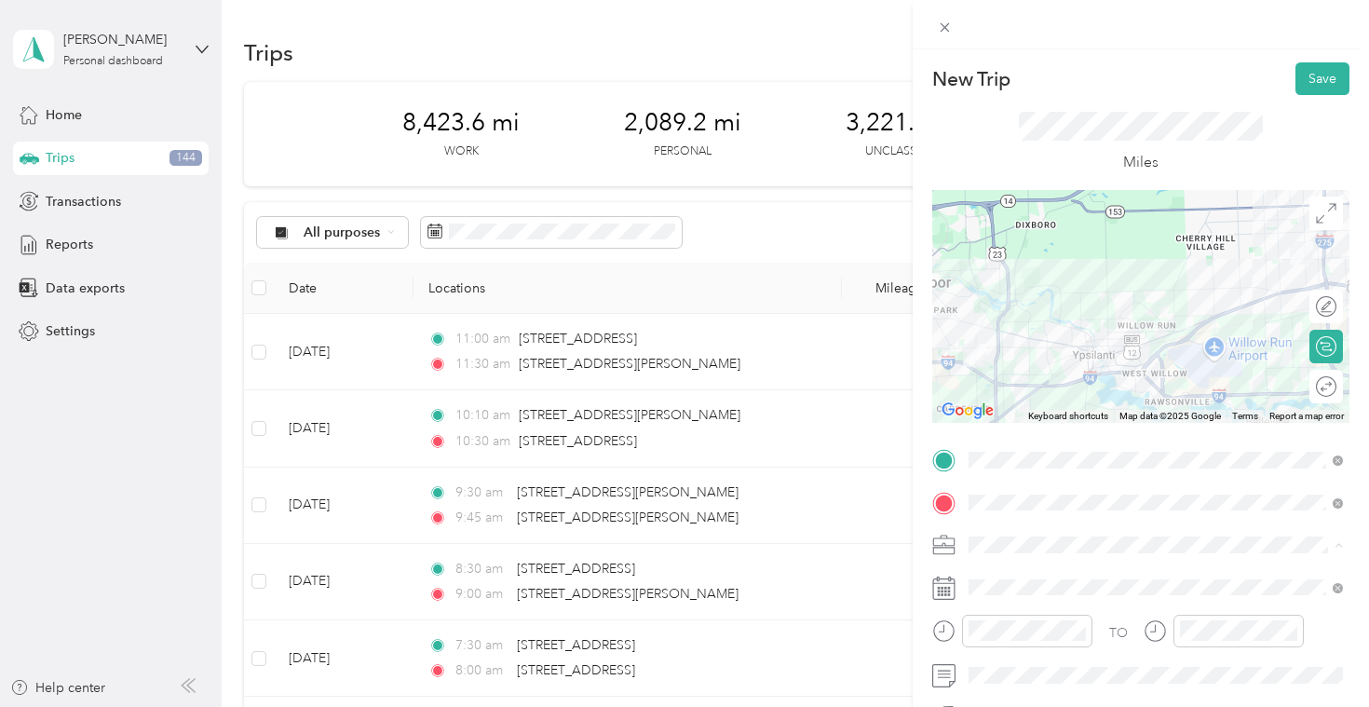
click at [1062, 691] on div "TO Add photo" at bounding box center [1140, 670] width 417 height 450
click at [1337, 72] on button "Save" at bounding box center [1322, 78] width 54 height 33
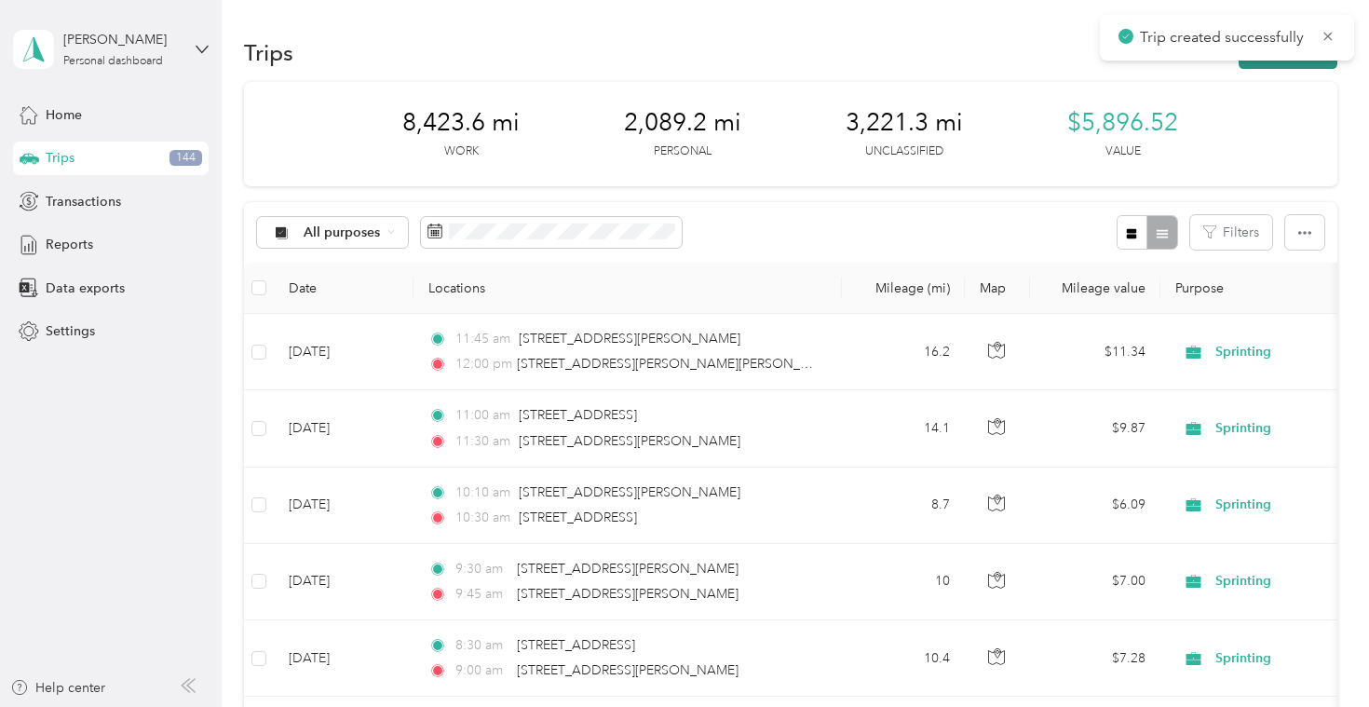
click at [1302, 67] on button "New trip" at bounding box center [1287, 52] width 99 height 33
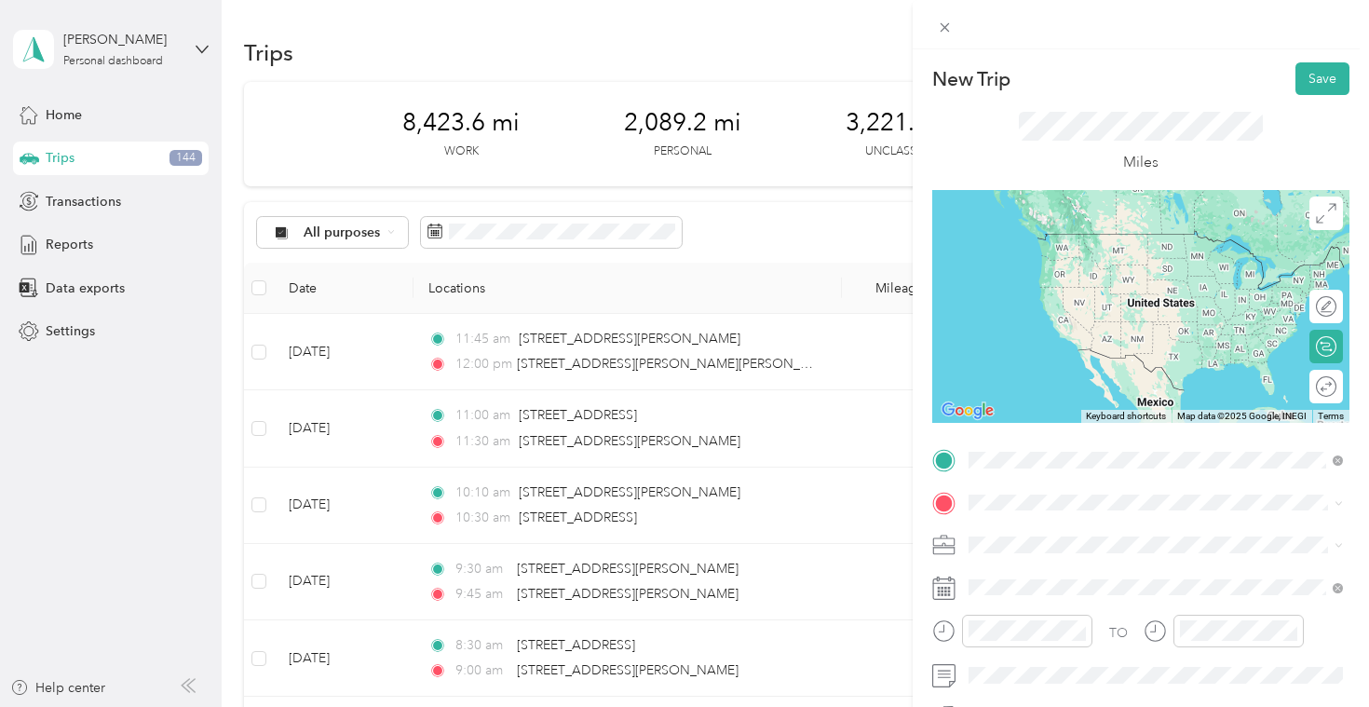
click at [1088, 535] on span "[STREET_ADDRESS][PERSON_NAME][US_STATE]" at bounding box center [1149, 527] width 290 height 17
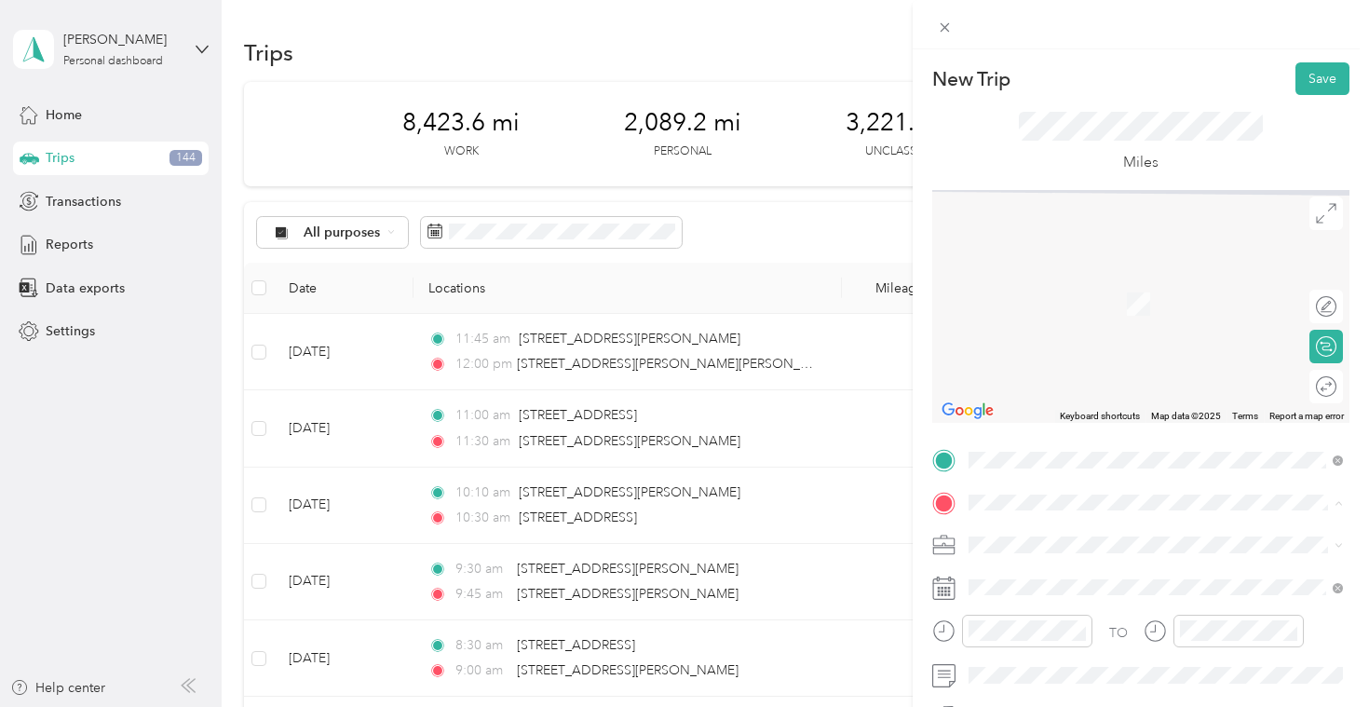
click at [1071, 367] on span "[STREET_ADDRESS]" at bounding box center [1063, 368] width 118 height 16
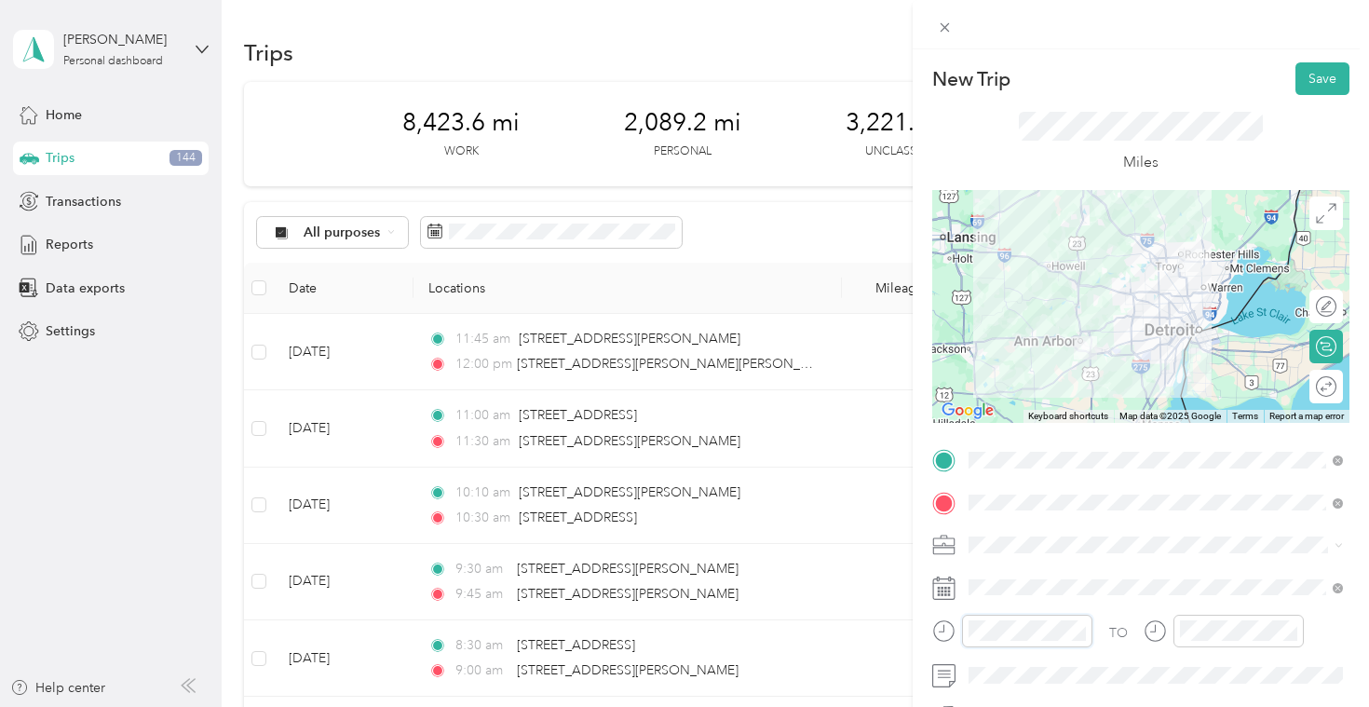
click at [916, 633] on form "New Trip Save This trip cannot be edited because it is either under review, app…" at bounding box center [1140, 478] width 456 height 832
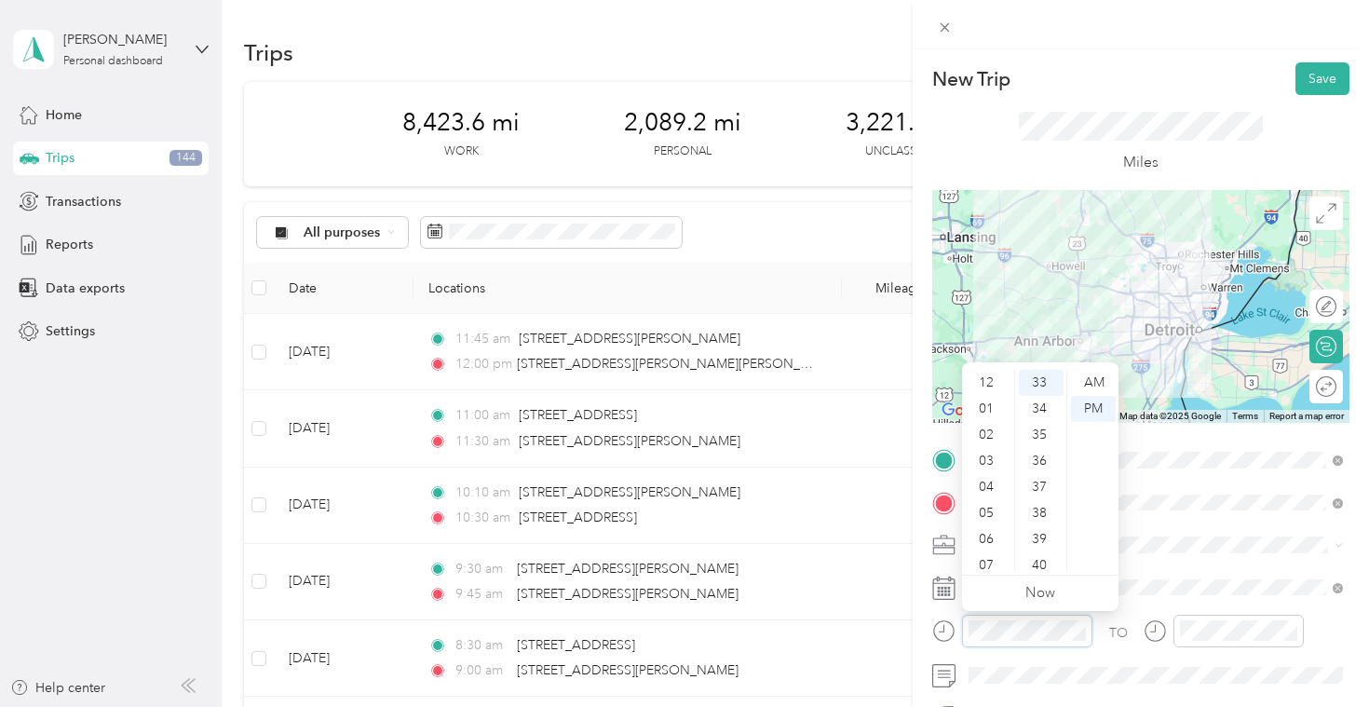
scroll to position [112, 0]
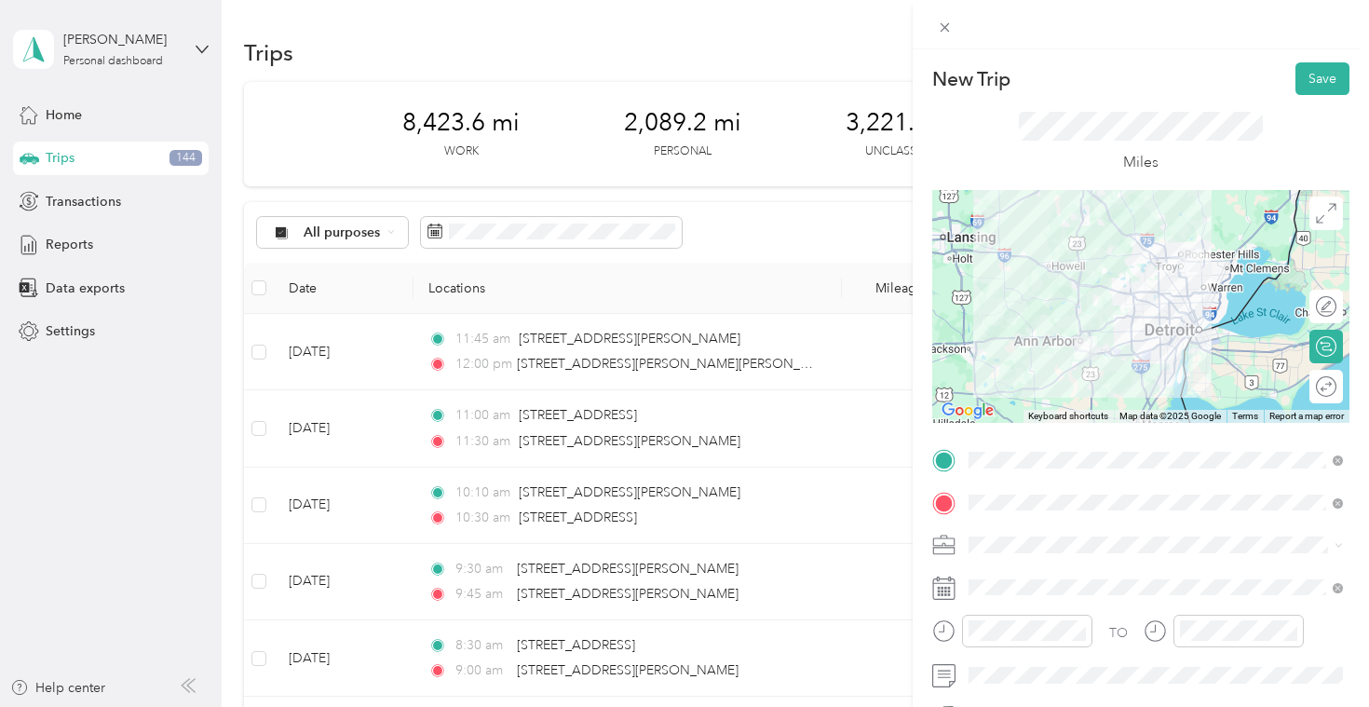
click at [530, 372] on div "New Trip Save This trip cannot be edited because it is either under review, app…" at bounding box center [684, 353] width 1369 height 707
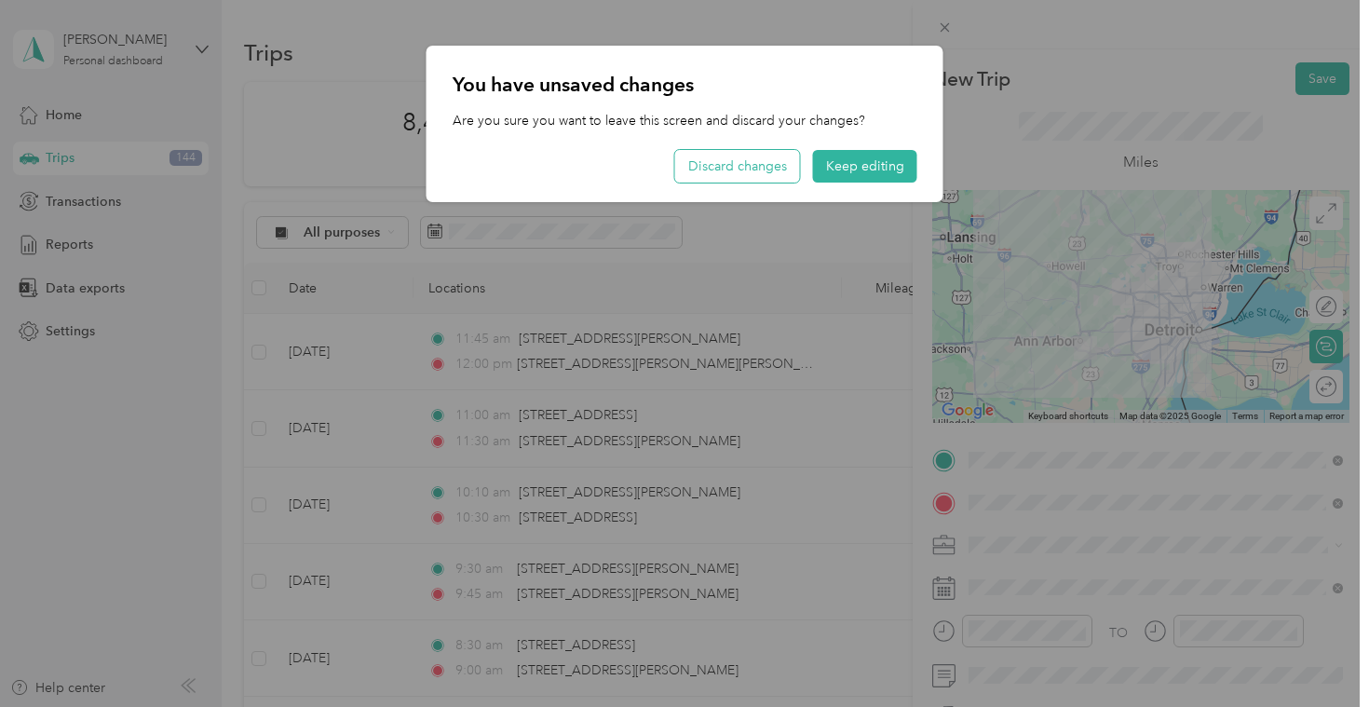
click at [775, 163] on button "Discard changes" at bounding box center [737, 166] width 125 height 33
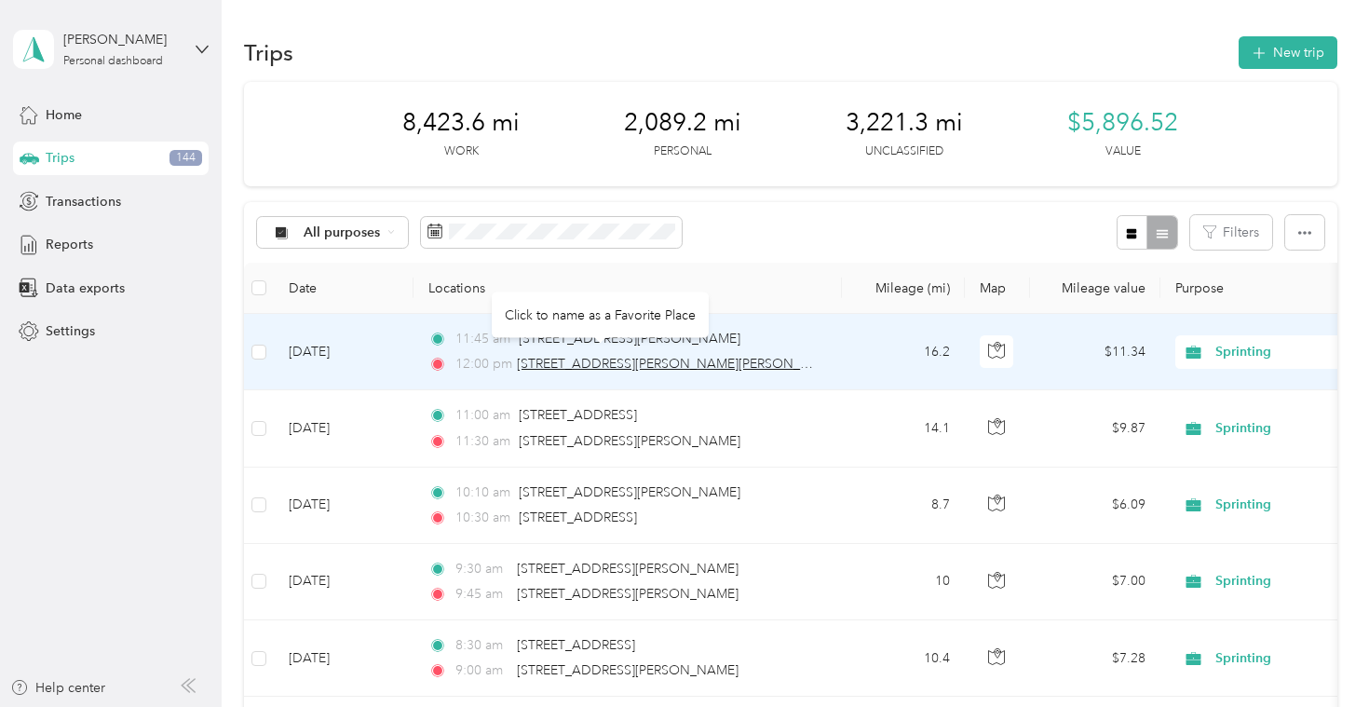
click at [550, 359] on span "[STREET_ADDRESS][PERSON_NAME][PERSON_NAME]" at bounding box center [679, 364] width 325 height 16
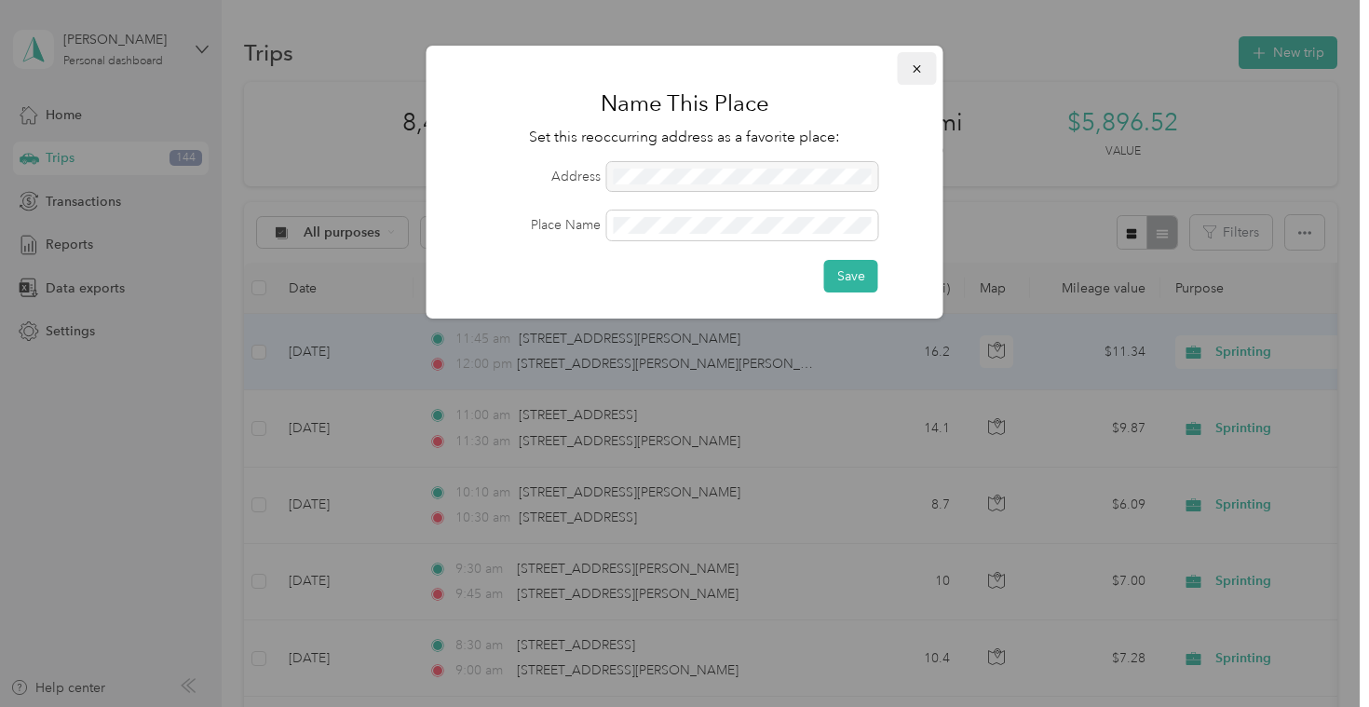
click at [918, 63] on icon "button" at bounding box center [917, 68] width 13 height 13
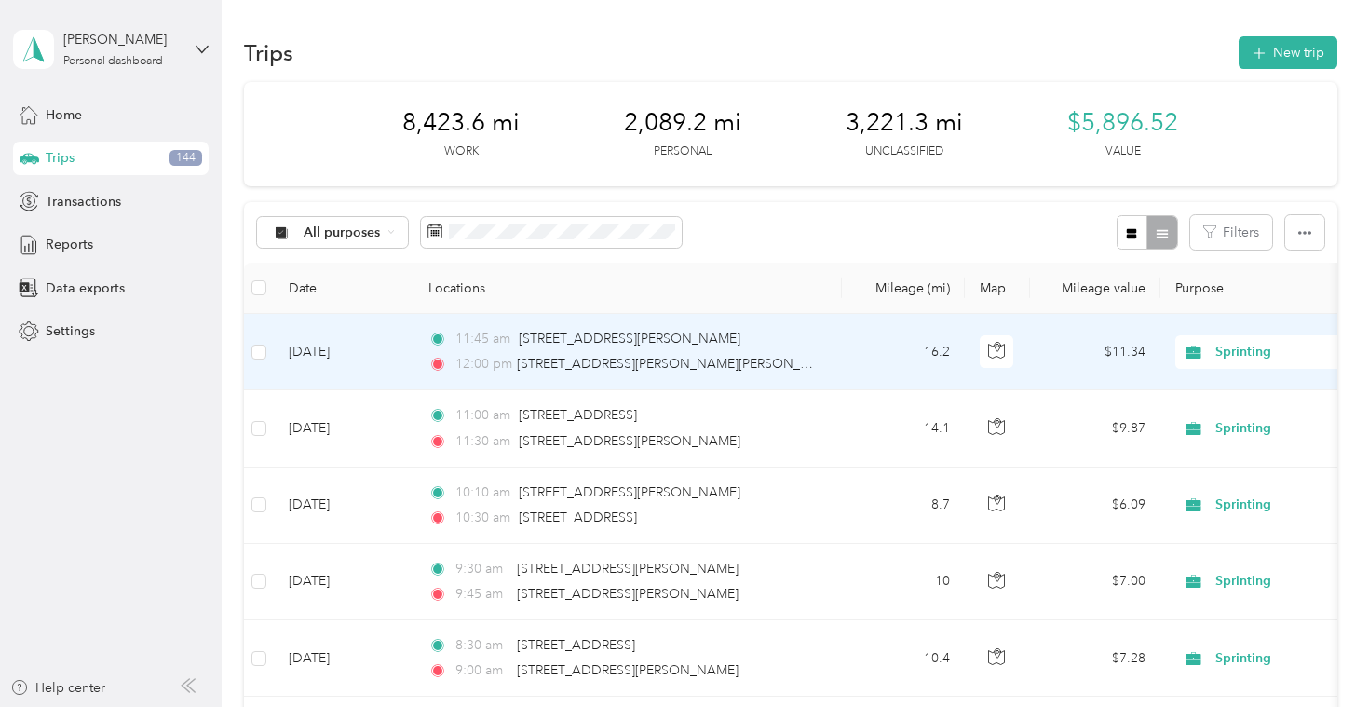
click at [753, 358] on div "12:00 pm [STREET_ADDRESS][PERSON_NAME][PERSON_NAME]" at bounding box center [623, 364] width 391 height 20
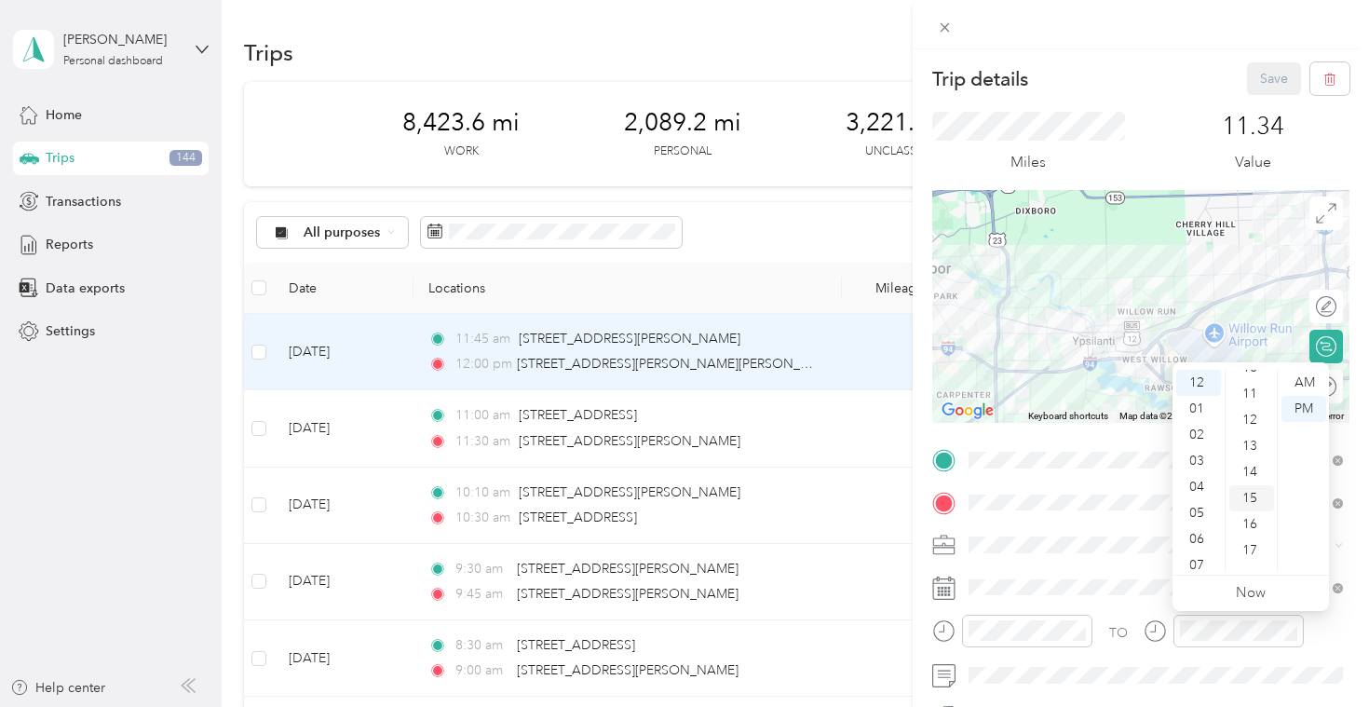
click at [1251, 501] on div "15" at bounding box center [1251, 498] width 45 height 26
click at [1118, 576] on span at bounding box center [1155, 588] width 387 height 30
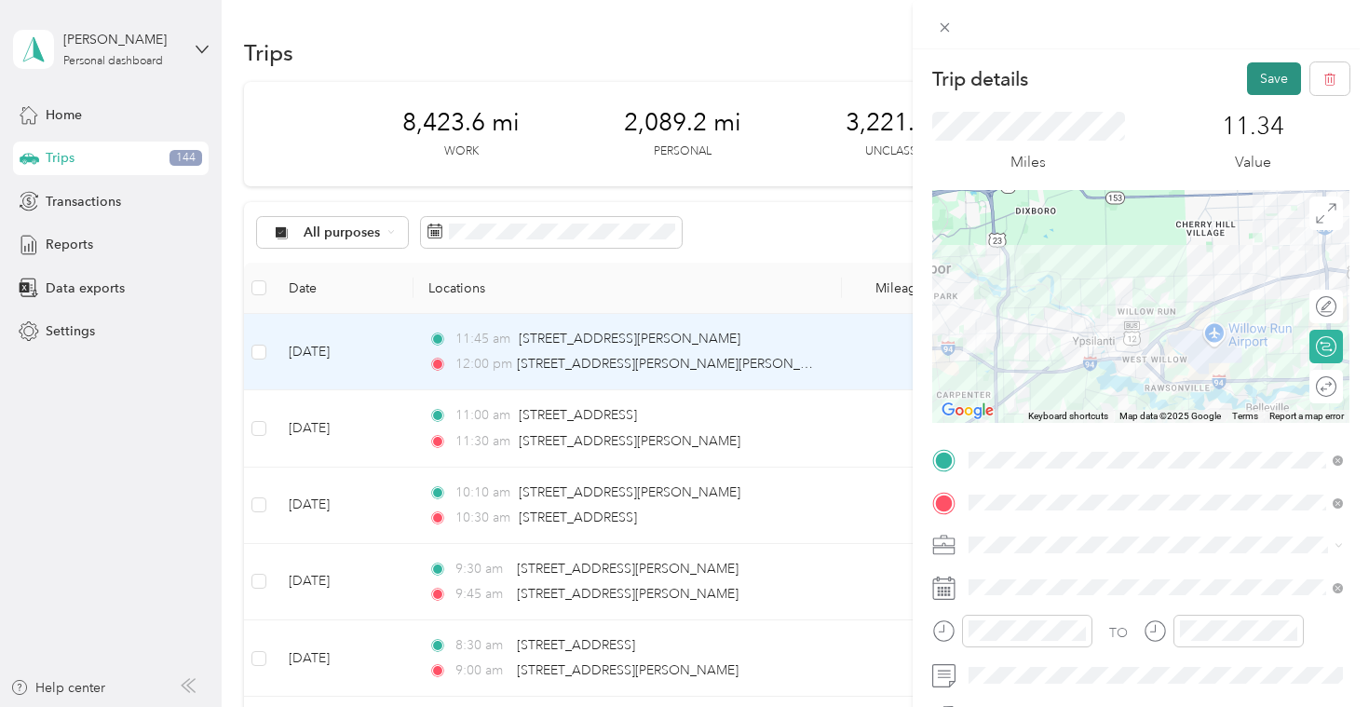
click at [1267, 82] on button "Save" at bounding box center [1274, 78] width 54 height 33
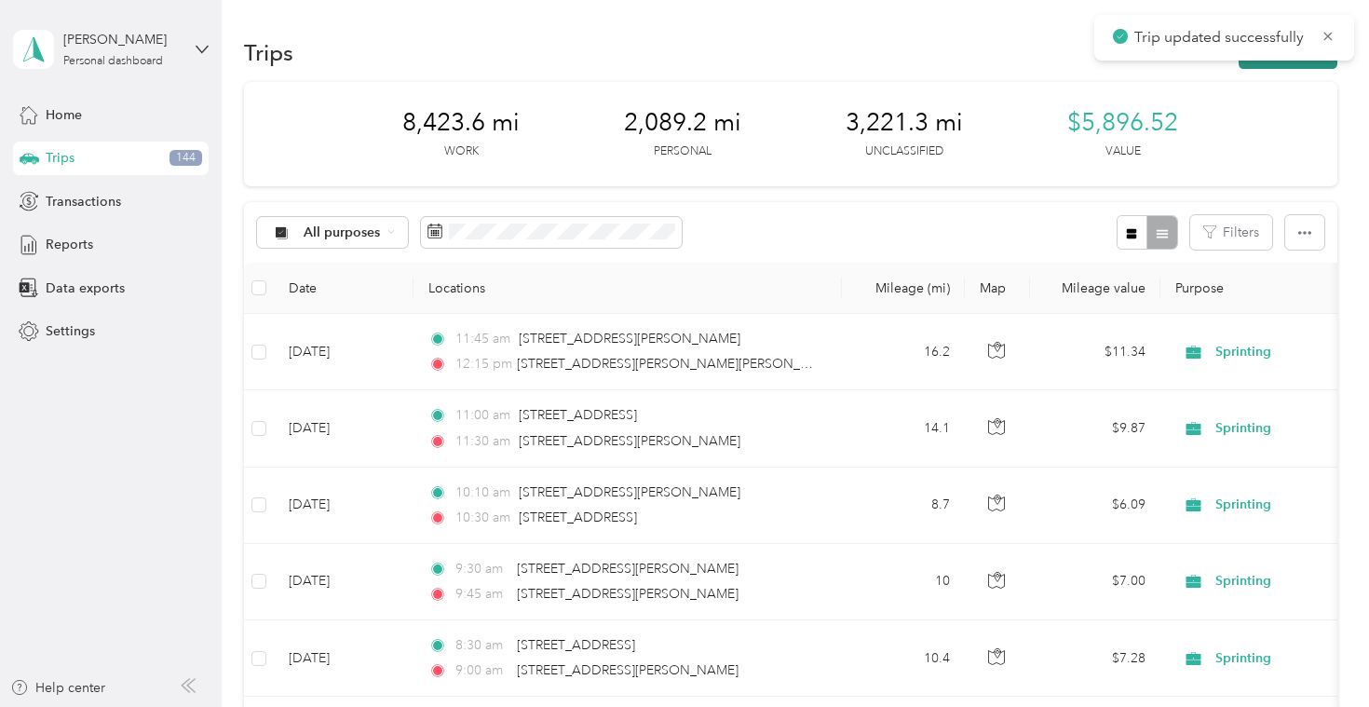
click at [1275, 66] on button "New trip" at bounding box center [1287, 52] width 99 height 33
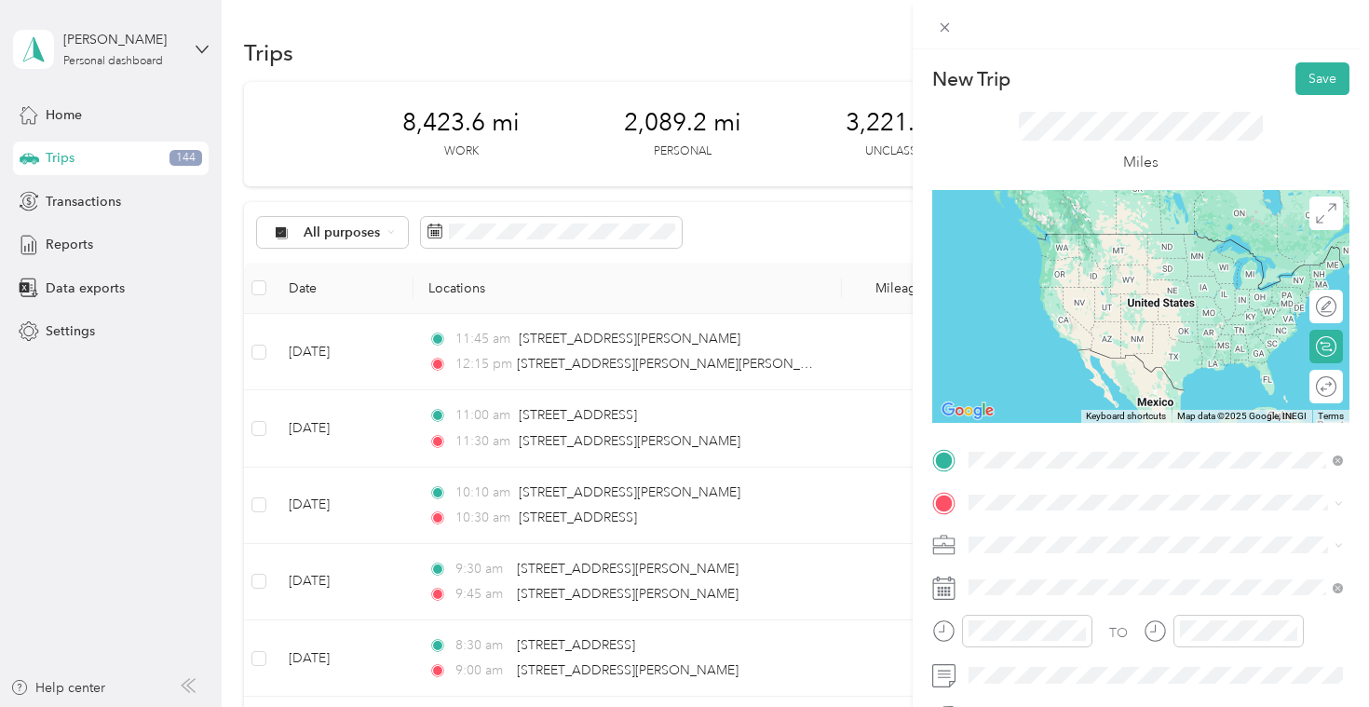
click at [1079, 525] on span "[STREET_ADDRESS][PERSON_NAME][US_STATE]" at bounding box center [1149, 527] width 290 height 17
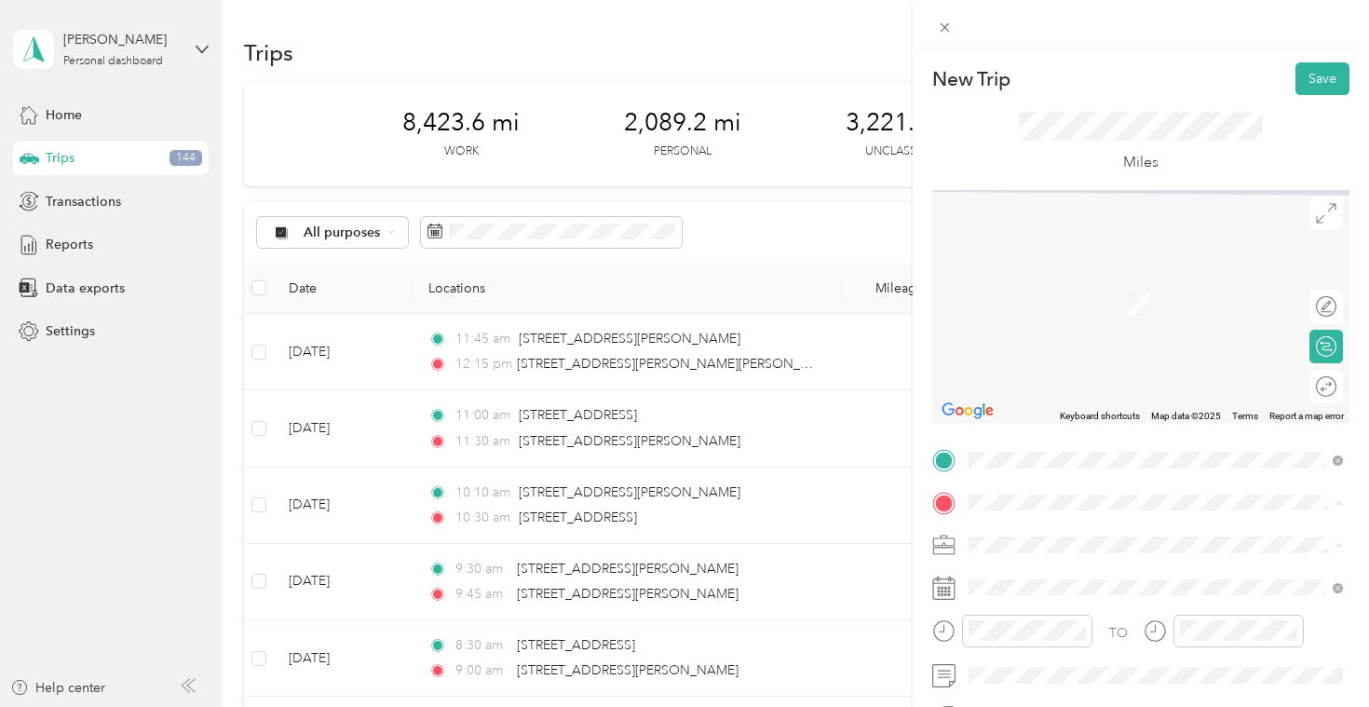
click at [1059, 376] on span "[STREET_ADDRESS]" at bounding box center [1063, 368] width 118 height 16
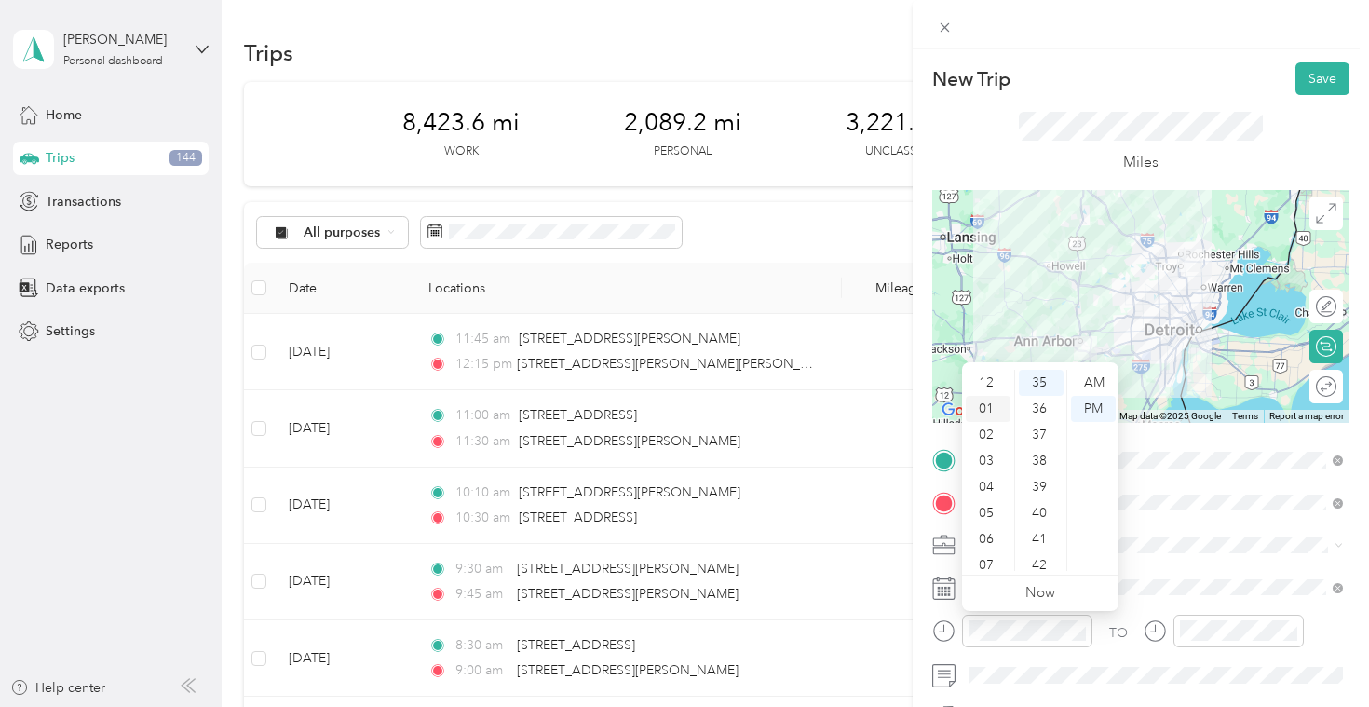
click at [993, 408] on div "01" at bounding box center [988, 409] width 45 height 26
click at [1043, 384] on div "00" at bounding box center [1041, 383] width 45 height 26
click at [1093, 410] on div "PM" at bounding box center [1093, 409] width 45 height 26
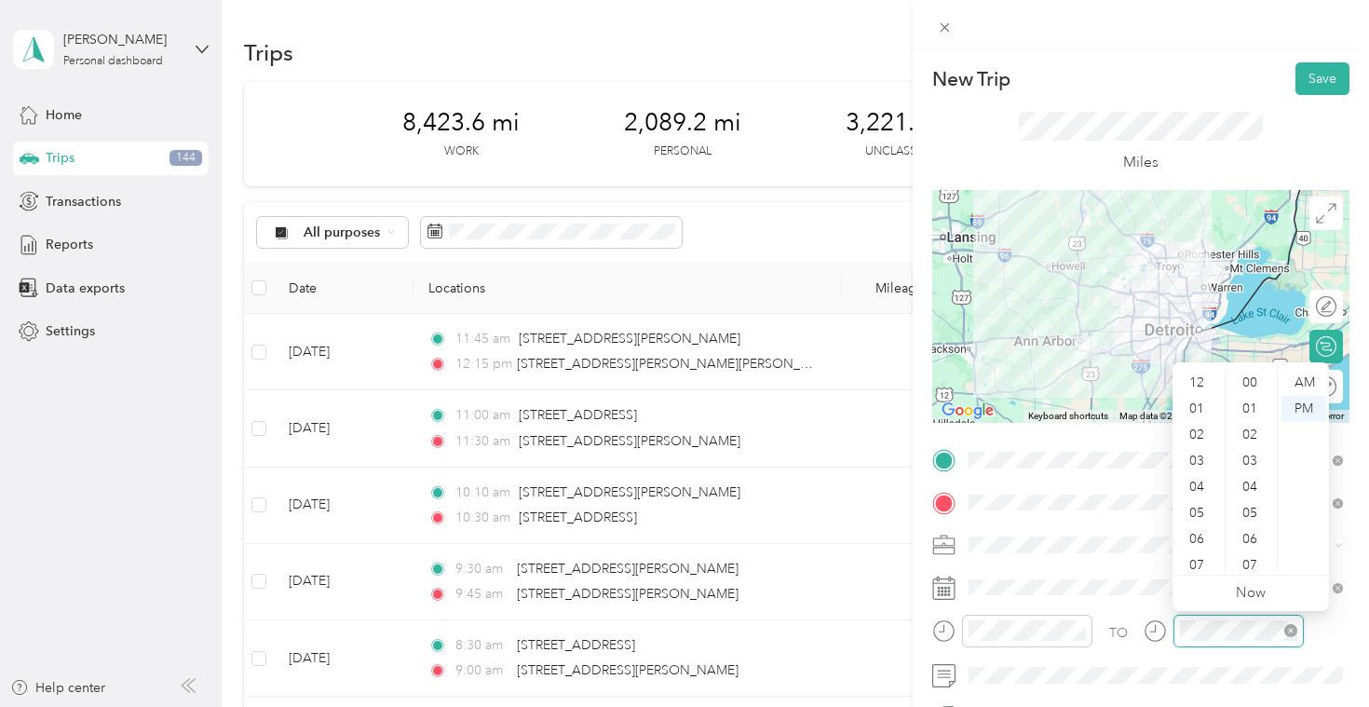
scroll to position [912, 0]
click at [1205, 409] on div "02" at bounding box center [1198, 419] width 45 height 26
click at [1259, 416] on div "10" at bounding box center [1251, 416] width 45 height 26
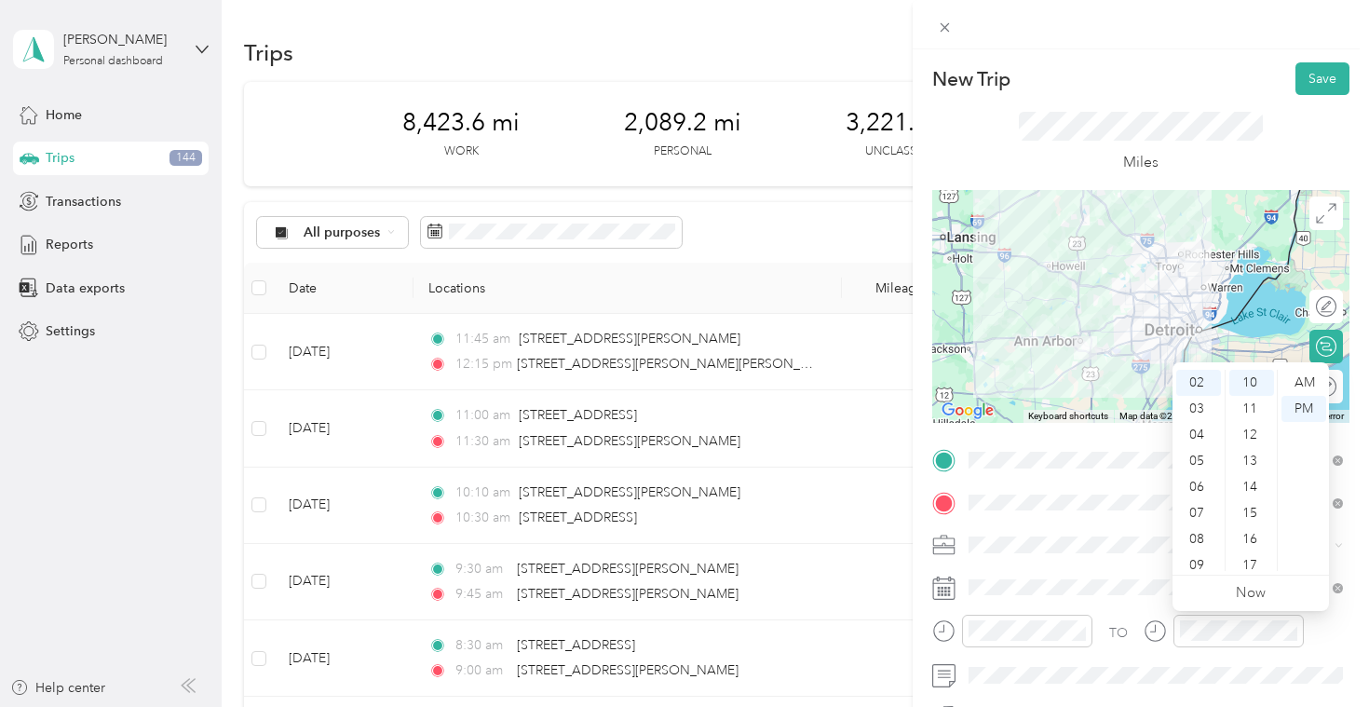
click at [1108, 652] on div "TO" at bounding box center [1140, 638] width 417 height 46
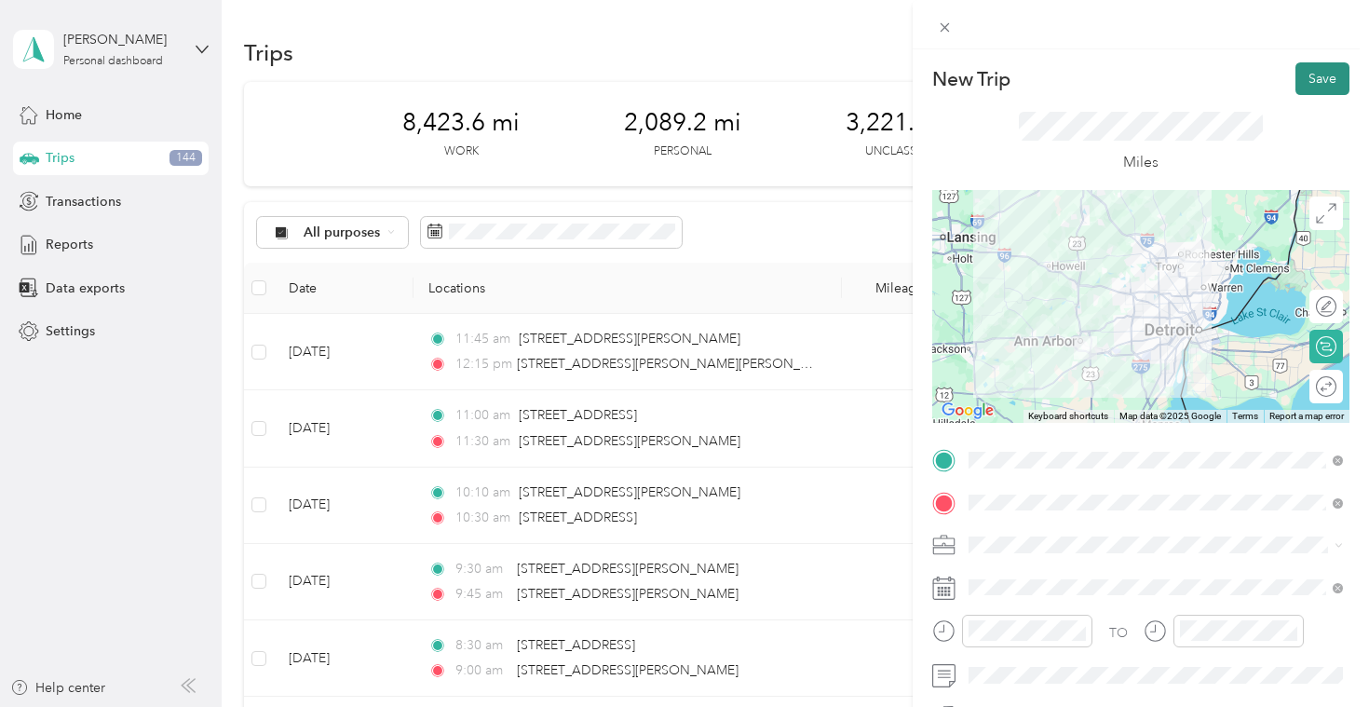
click at [1322, 88] on button "Save" at bounding box center [1322, 78] width 54 height 33
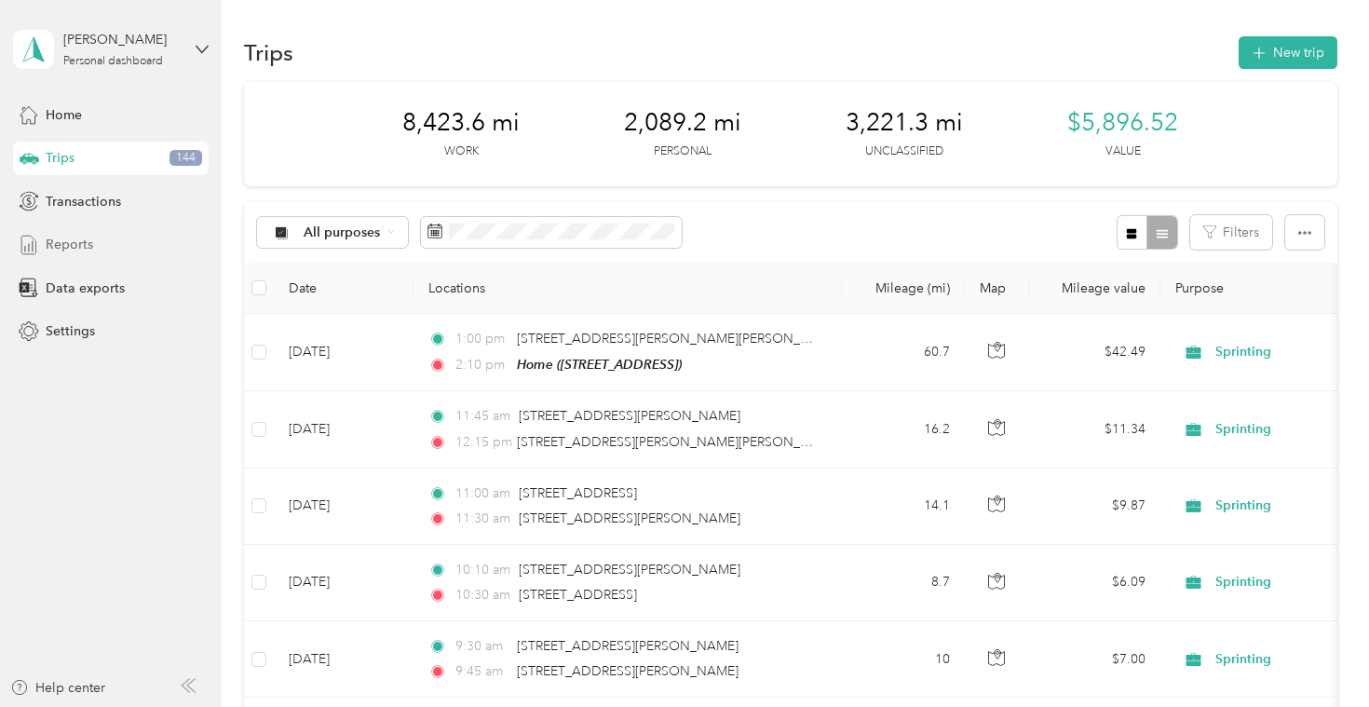
click at [120, 250] on div "Reports" at bounding box center [111, 245] width 196 height 34
